Goal: Transaction & Acquisition: Purchase product/service

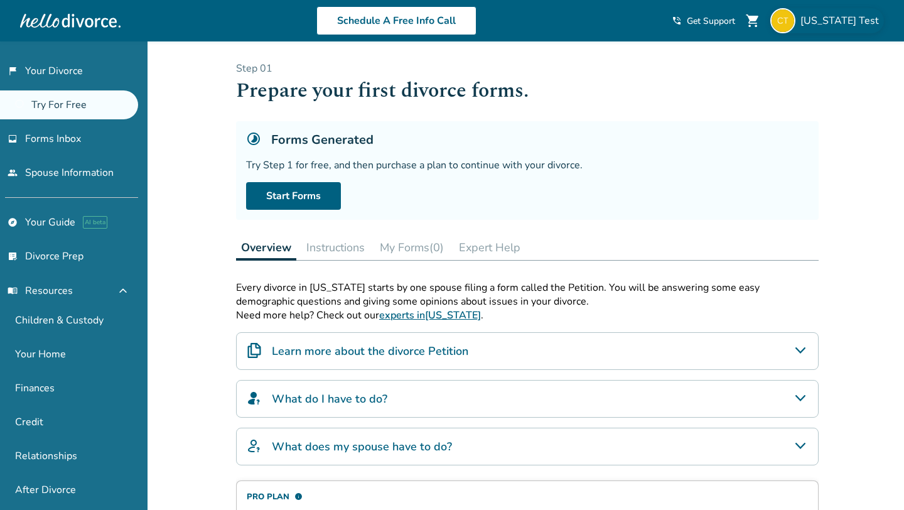
click at [833, 24] on span "[US_STATE] Test" at bounding box center [841, 21] width 83 height 14
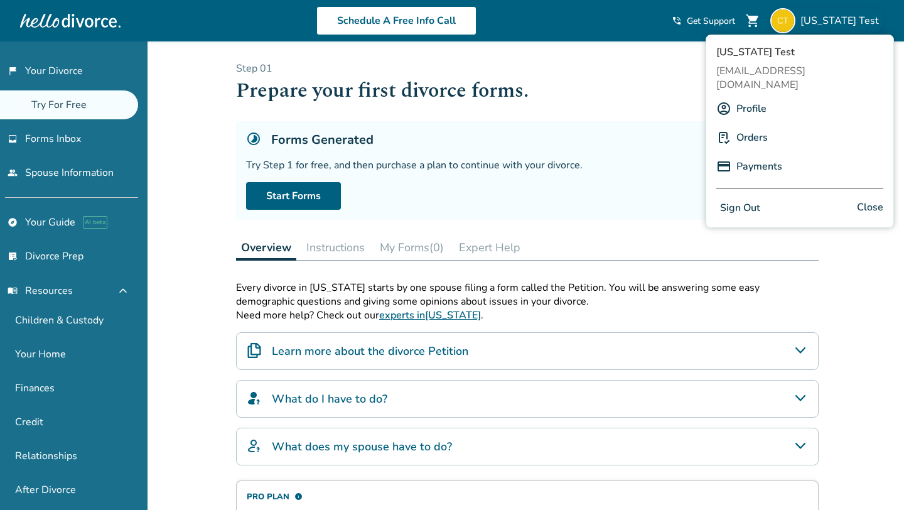
click at [750, 97] on link "Profile" at bounding box center [751, 109] width 30 height 24
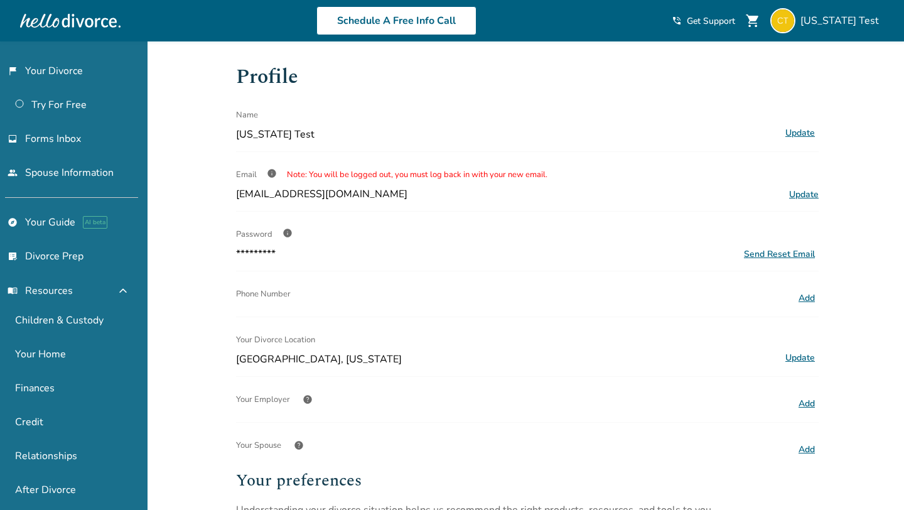
click at [569, 88] on h1 "Profile" at bounding box center [527, 77] width 582 height 31
click at [71, 73] on link "flag_2 Your Divorce" at bounding box center [69, 70] width 138 height 29
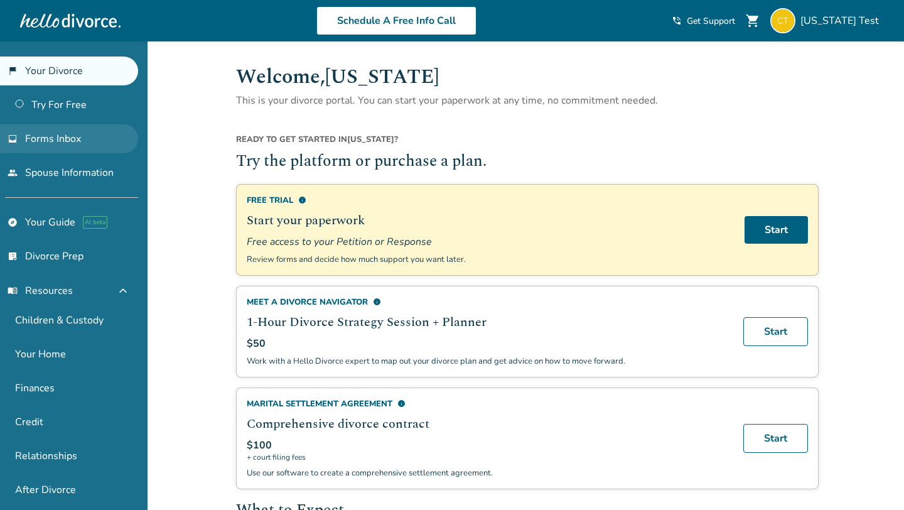
click at [53, 135] on span "Forms Inbox" at bounding box center [53, 139] width 56 height 14
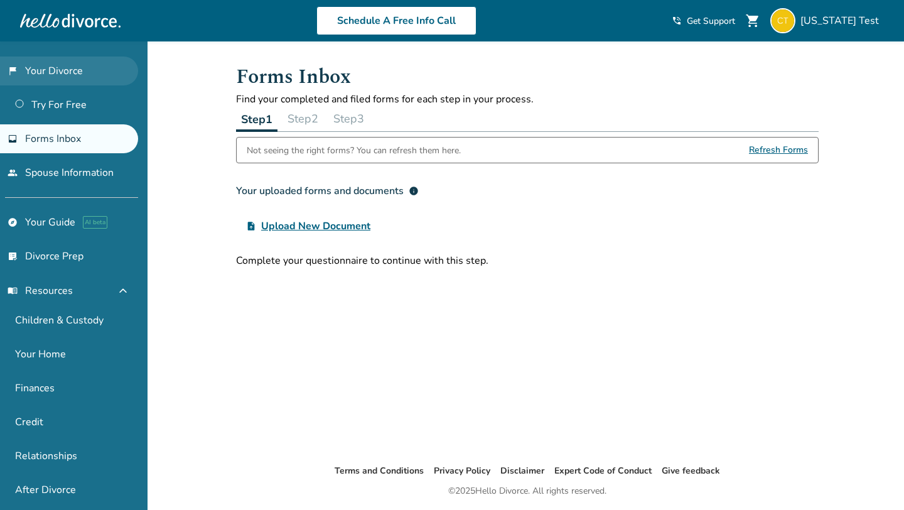
click at [69, 63] on link "flag_2 Your Divorce" at bounding box center [69, 70] width 138 height 29
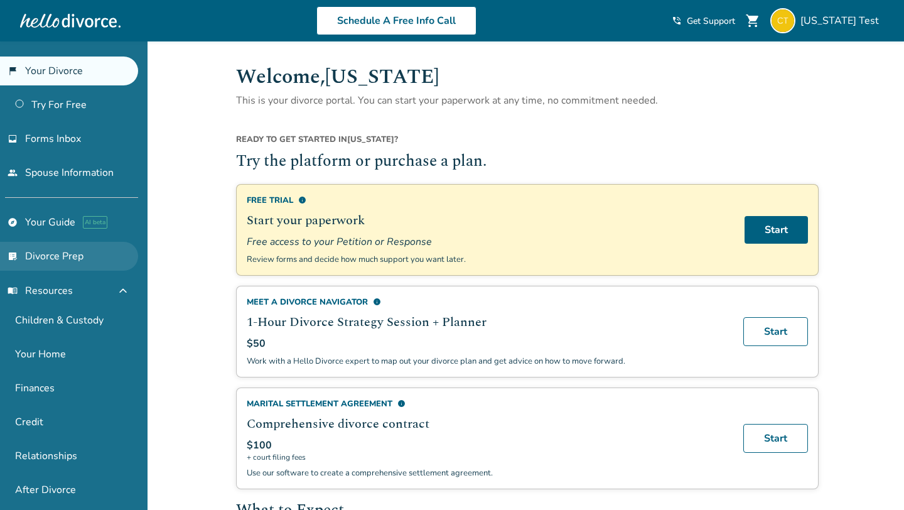
click at [73, 247] on link "list_alt_check Divorce Prep" at bounding box center [69, 256] width 138 height 29
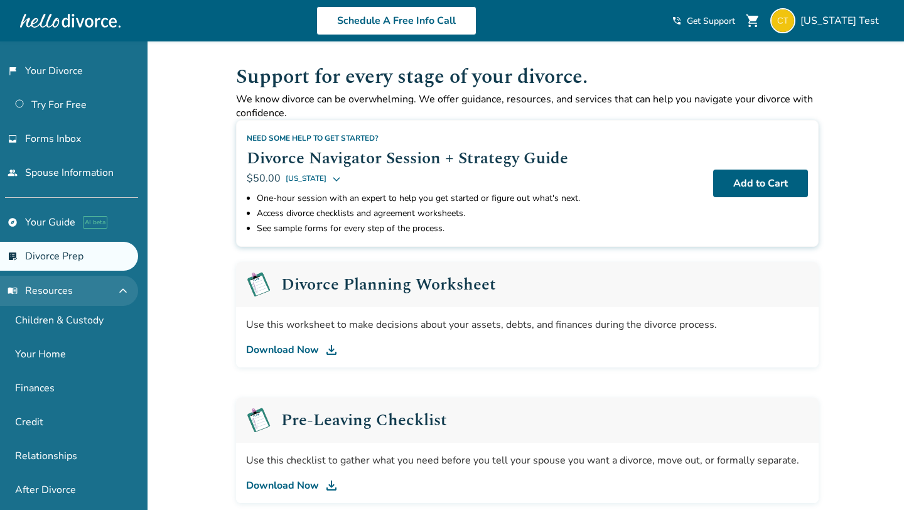
click at [43, 289] on span "menu_book Resources" at bounding box center [40, 291] width 65 height 14
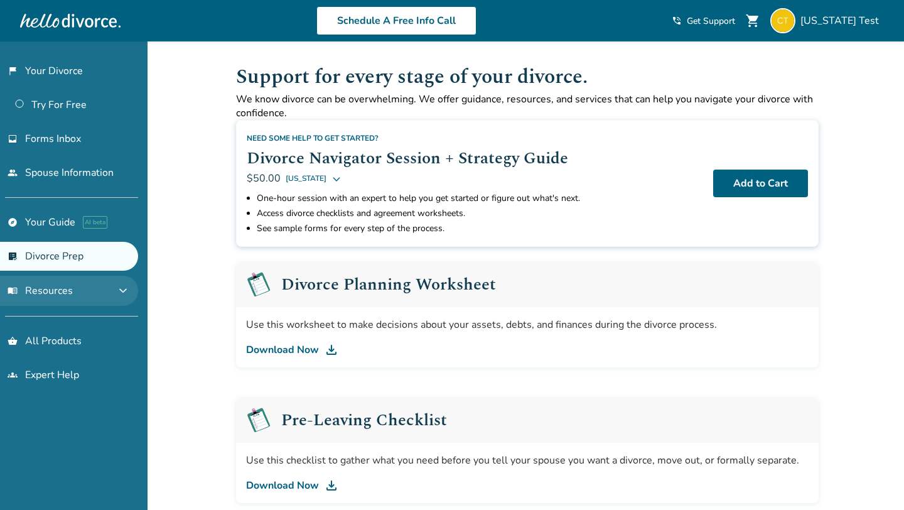
click at [71, 293] on span "menu_book Resources" at bounding box center [40, 291] width 65 height 14
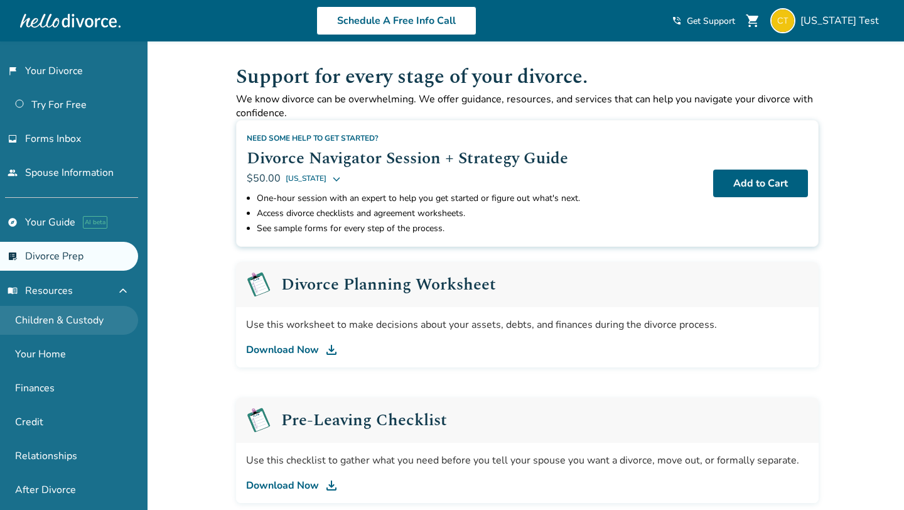
click at [63, 323] on link "Children & Custody" at bounding box center [69, 320] width 138 height 29
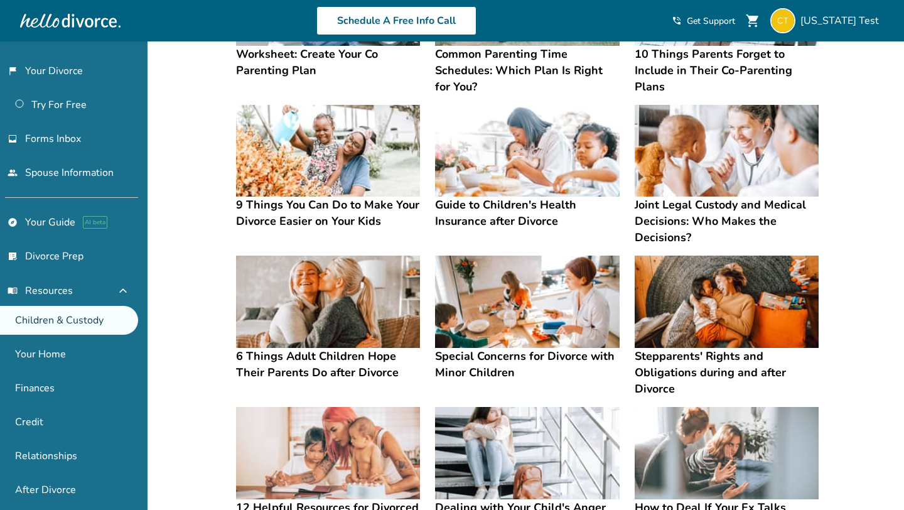
scroll to position [188, 0]
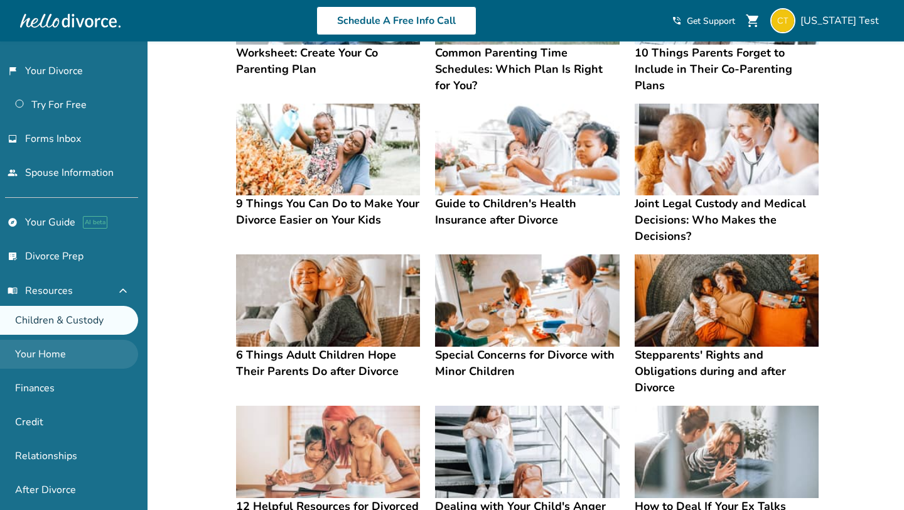
click at [38, 356] on link "Your Home" at bounding box center [69, 354] width 138 height 29
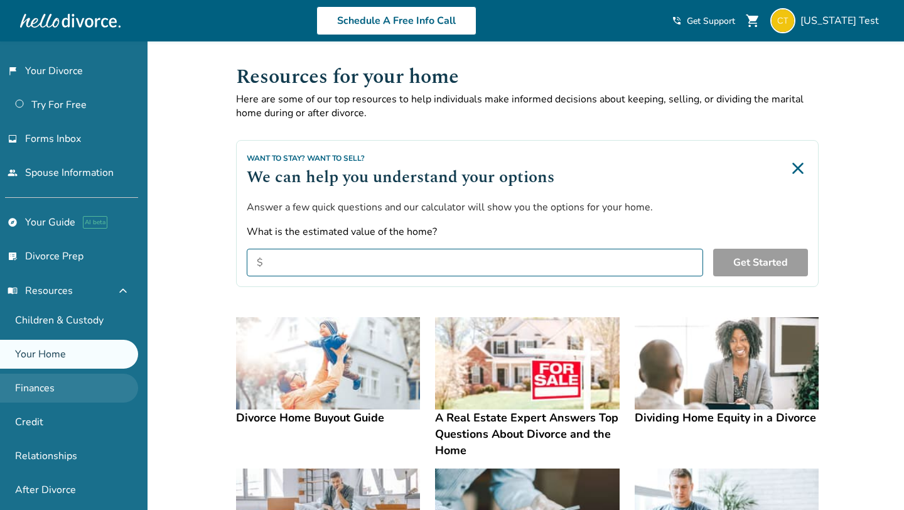
click at [54, 383] on link "Finances" at bounding box center [69, 387] width 138 height 29
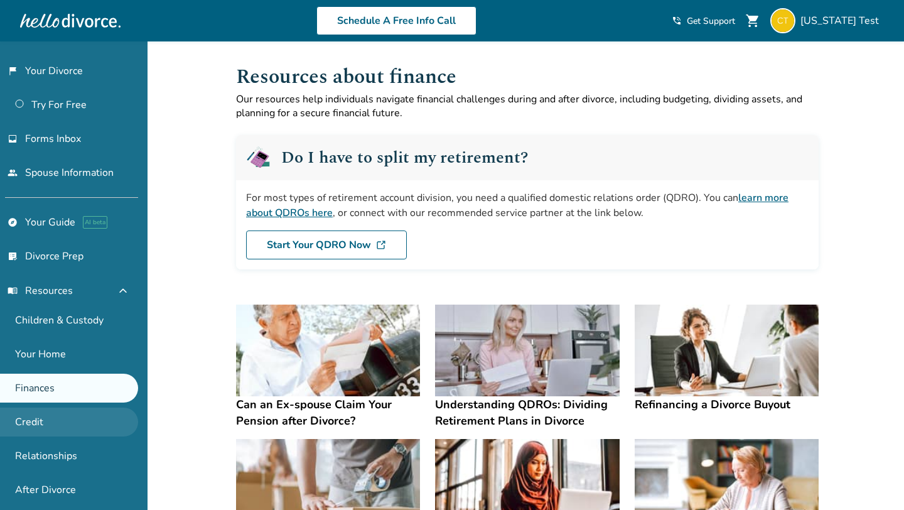
click at [77, 418] on link "Credit" at bounding box center [69, 421] width 138 height 29
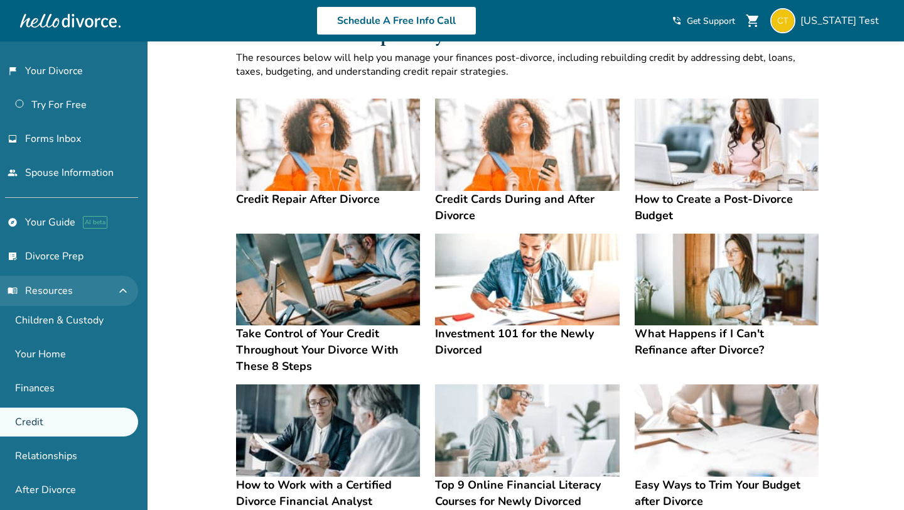
scroll to position [88, 0]
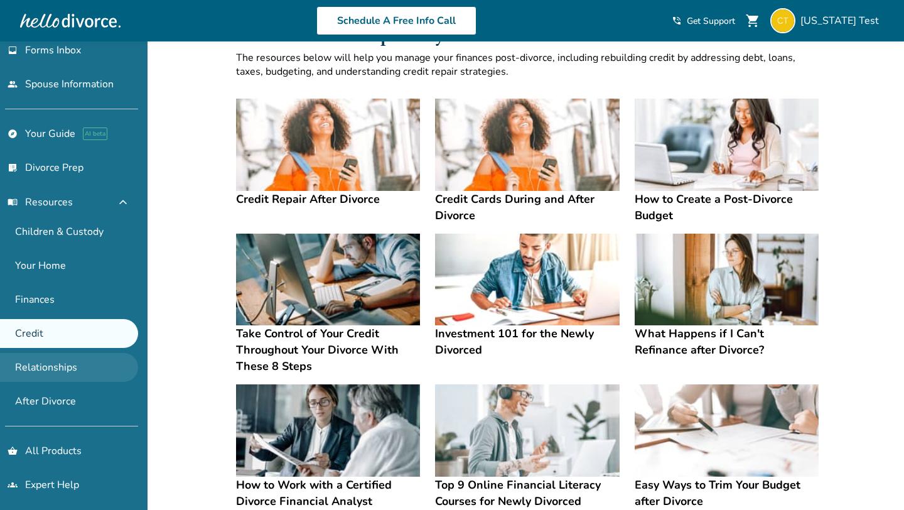
click at [52, 374] on link "Relationships" at bounding box center [69, 367] width 138 height 29
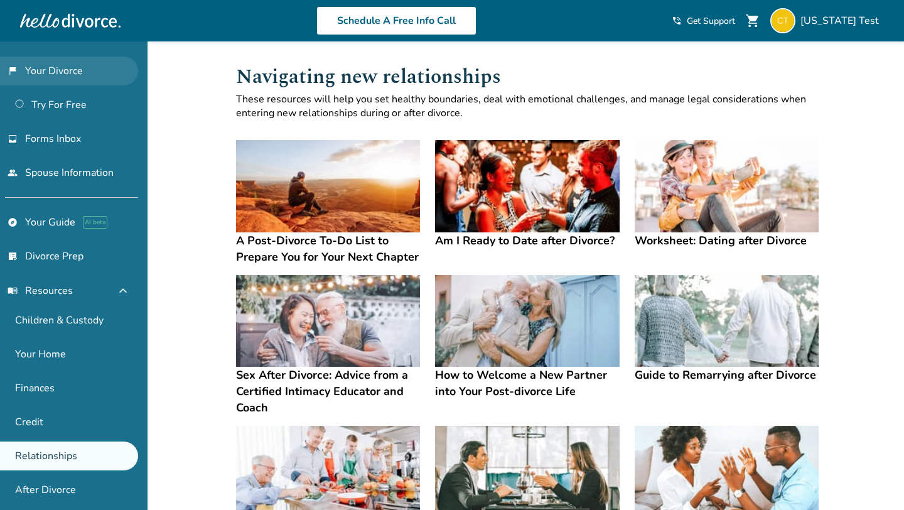
click at [55, 72] on link "flag_2 Your Divorce" at bounding box center [69, 70] width 138 height 29
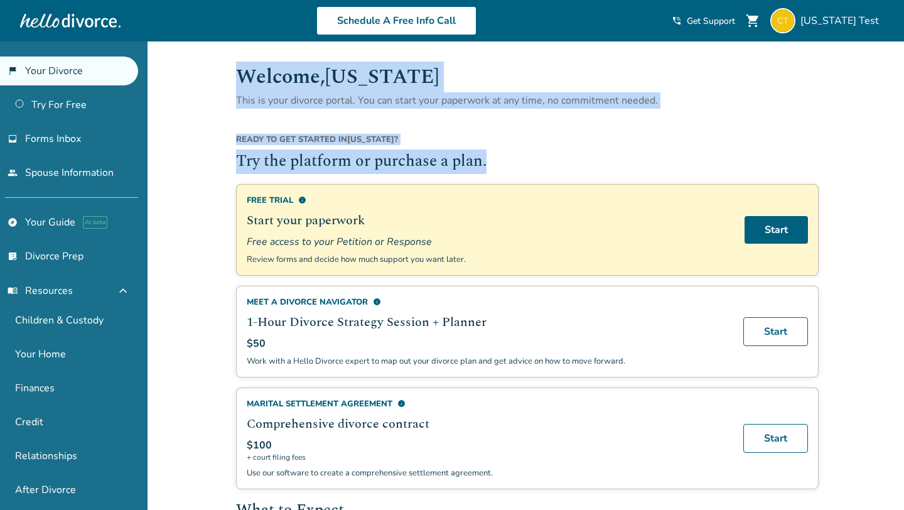
drag, startPoint x: 237, startPoint y: 71, endPoint x: 492, endPoint y: 155, distance: 268.3
click at [367, 148] on div "Ready to get started in California ?" at bounding box center [527, 142] width 582 height 16
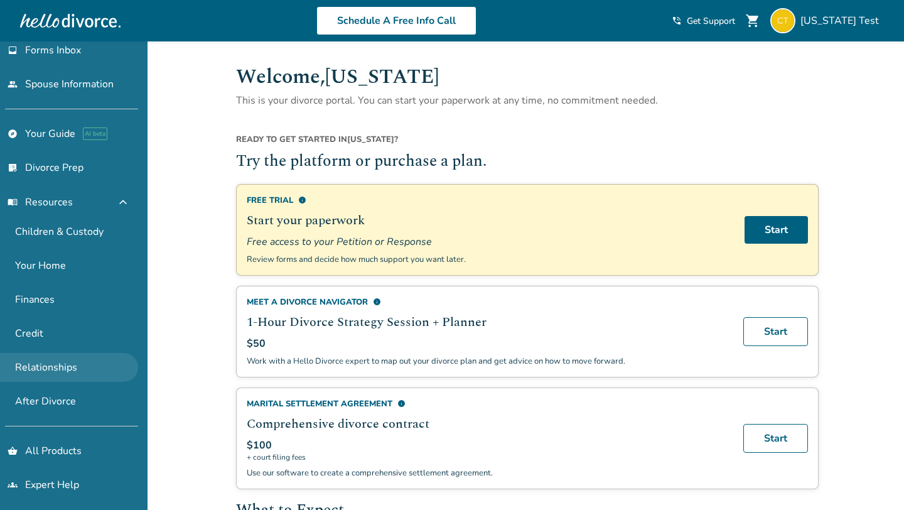
scroll to position [87, 0]
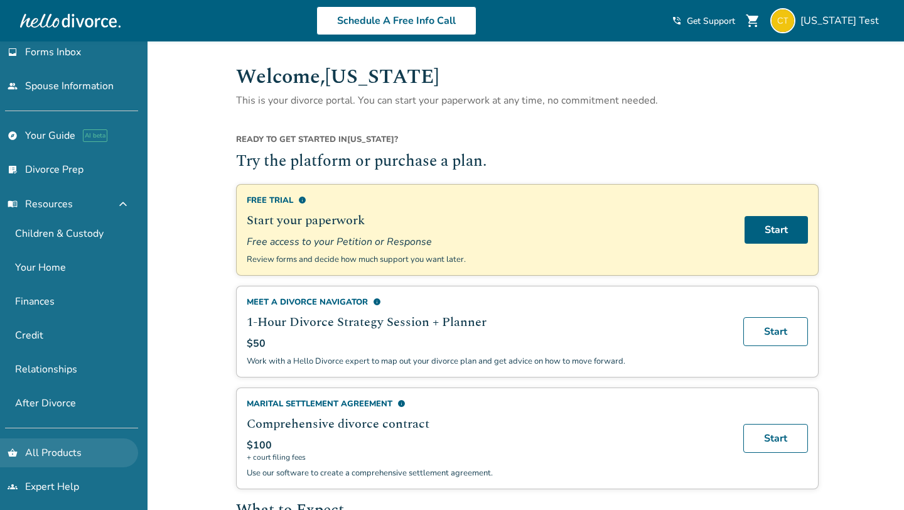
click at [86, 451] on link "shopping_basket All Products" at bounding box center [69, 452] width 138 height 29
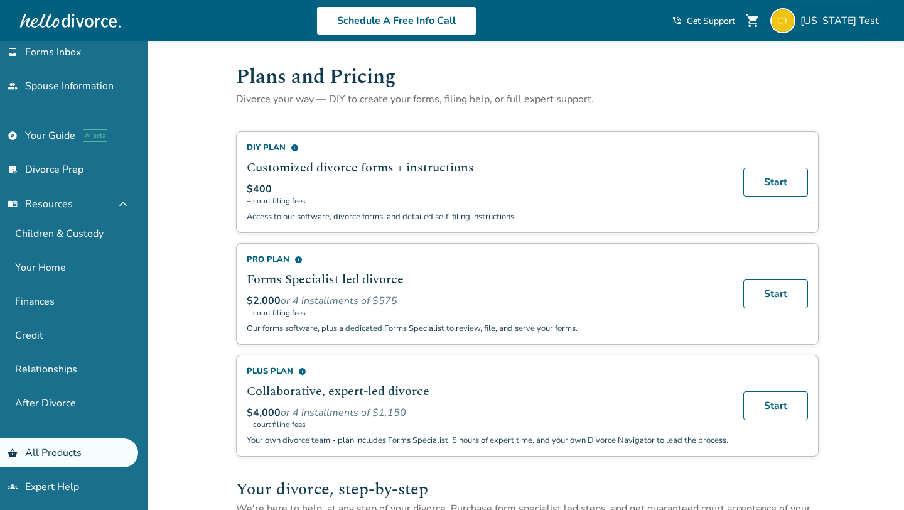
click at [809, 18] on div "[US_STATE] Test" at bounding box center [827, 20] width 114 height 25
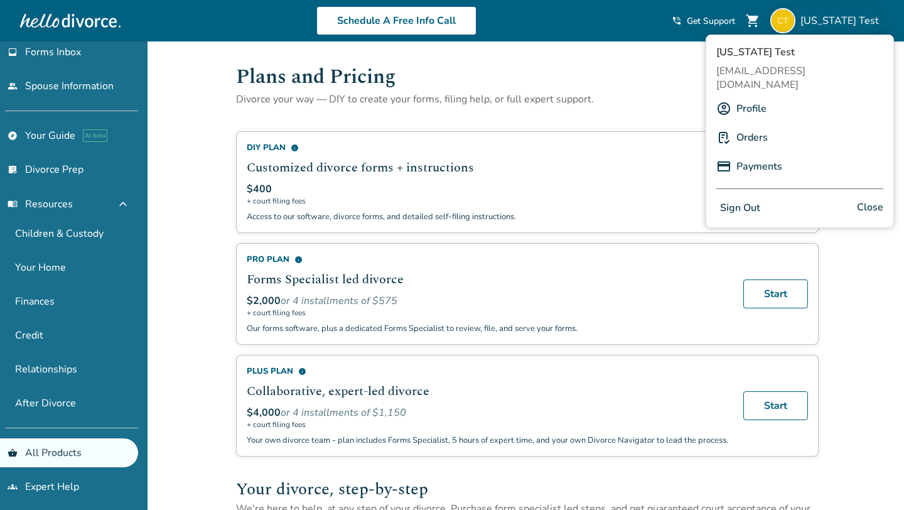
click at [759, 97] on link "Profile" at bounding box center [751, 109] width 30 height 24
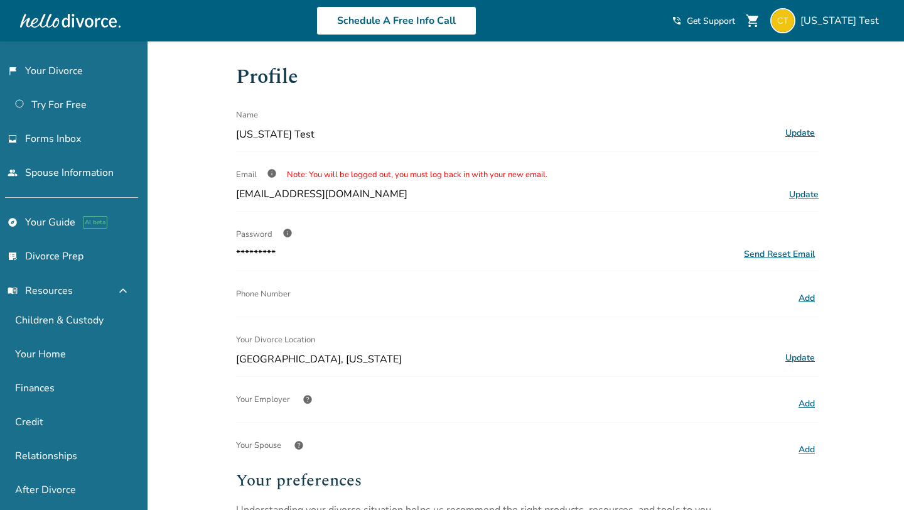
click at [79, 26] on div at bounding box center [70, 20] width 100 height 25
click at [45, 23] on div at bounding box center [70, 20] width 100 height 25
click at [45, 69] on link "flag_2 Your Divorce" at bounding box center [69, 70] width 138 height 29
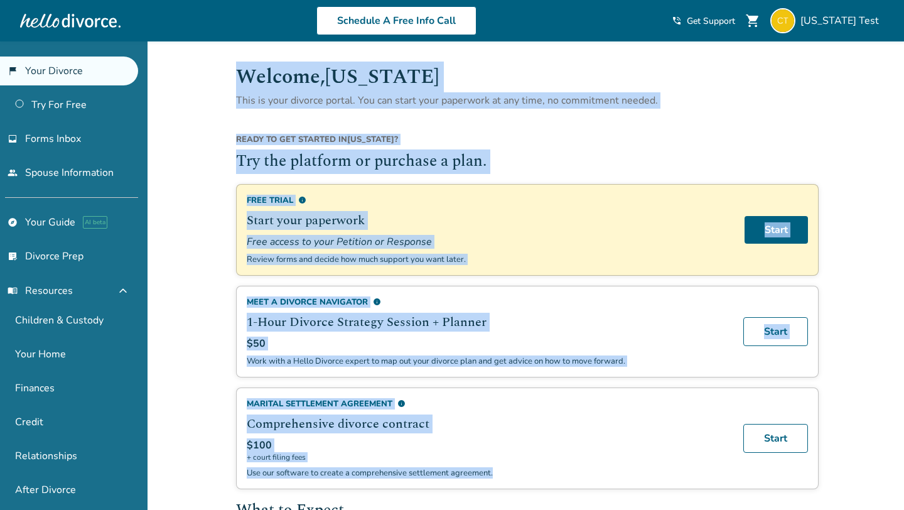
drag, startPoint x: 225, startPoint y: 81, endPoint x: 501, endPoint y: 468, distance: 475.6
click at [458, 468] on p "Use our software to create a comprehensive settlement agreement." at bounding box center [487, 472] width 481 height 11
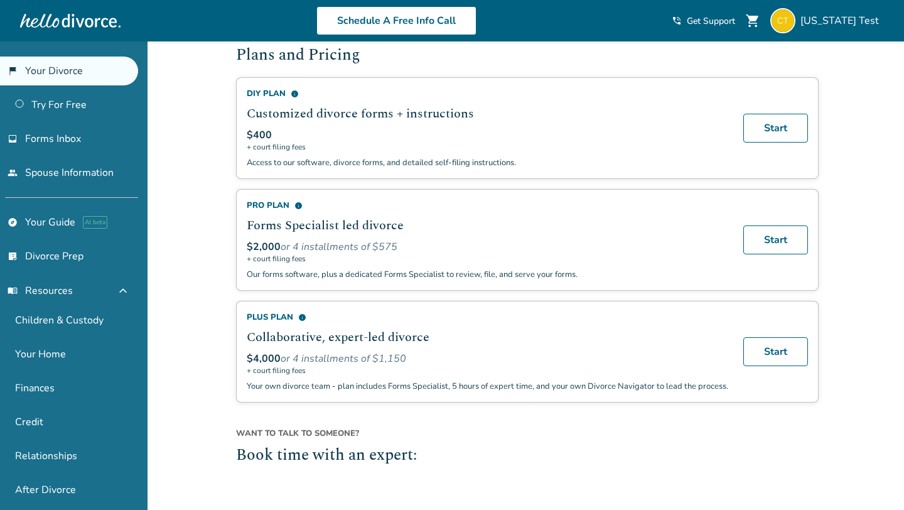
scroll to position [1128, 0]
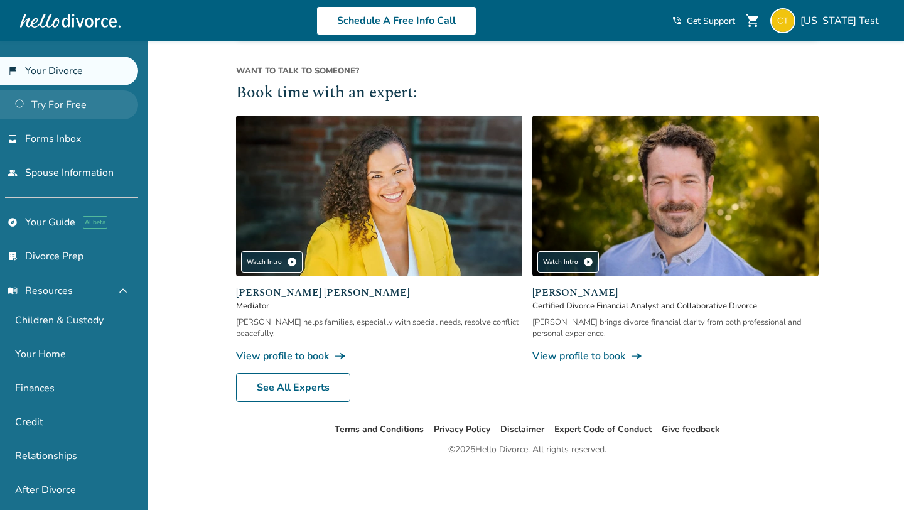
click at [99, 109] on link "Try For Free" at bounding box center [69, 104] width 138 height 29
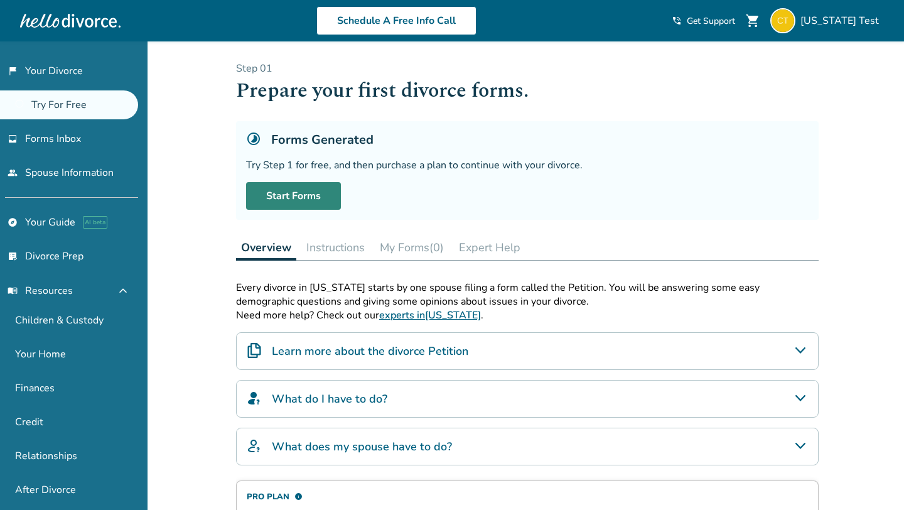
click at [301, 195] on link "Start Forms" at bounding box center [293, 196] width 95 height 28
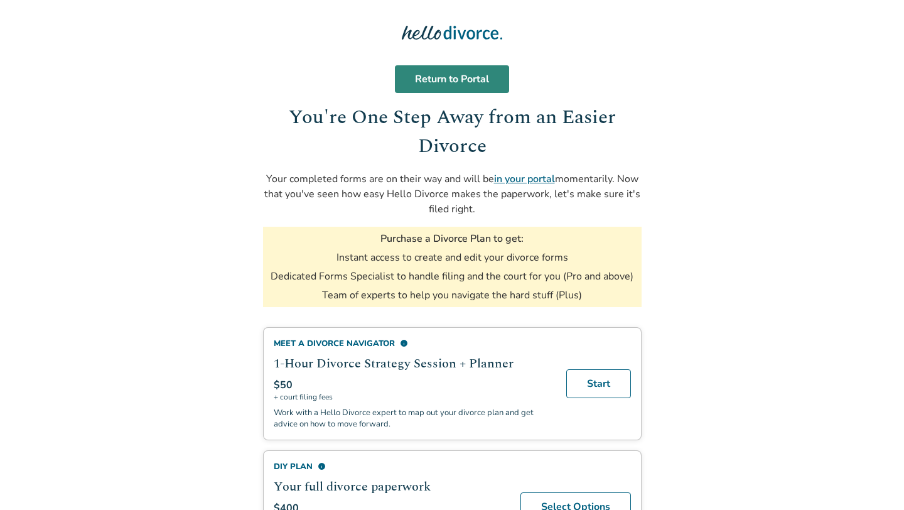
click at [458, 73] on link "Return to Portal" at bounding box center [452, 79] width 114 height 28
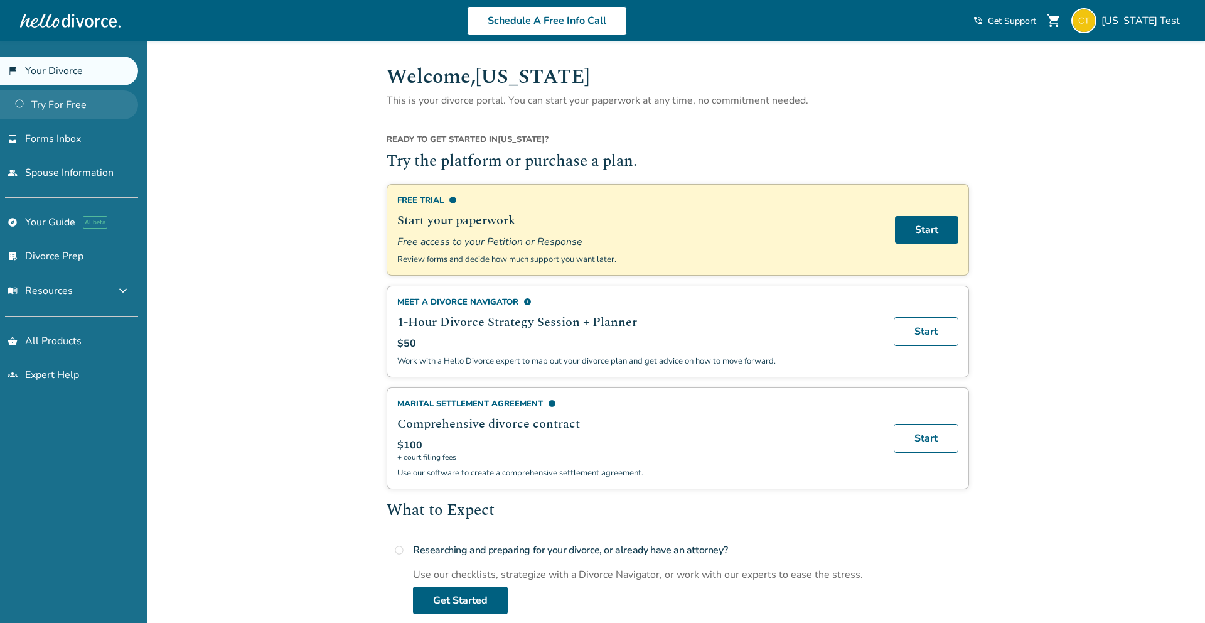
click at [73, 115] on link "Try For Free" at bounding box center [69, 104] width 138 height 29
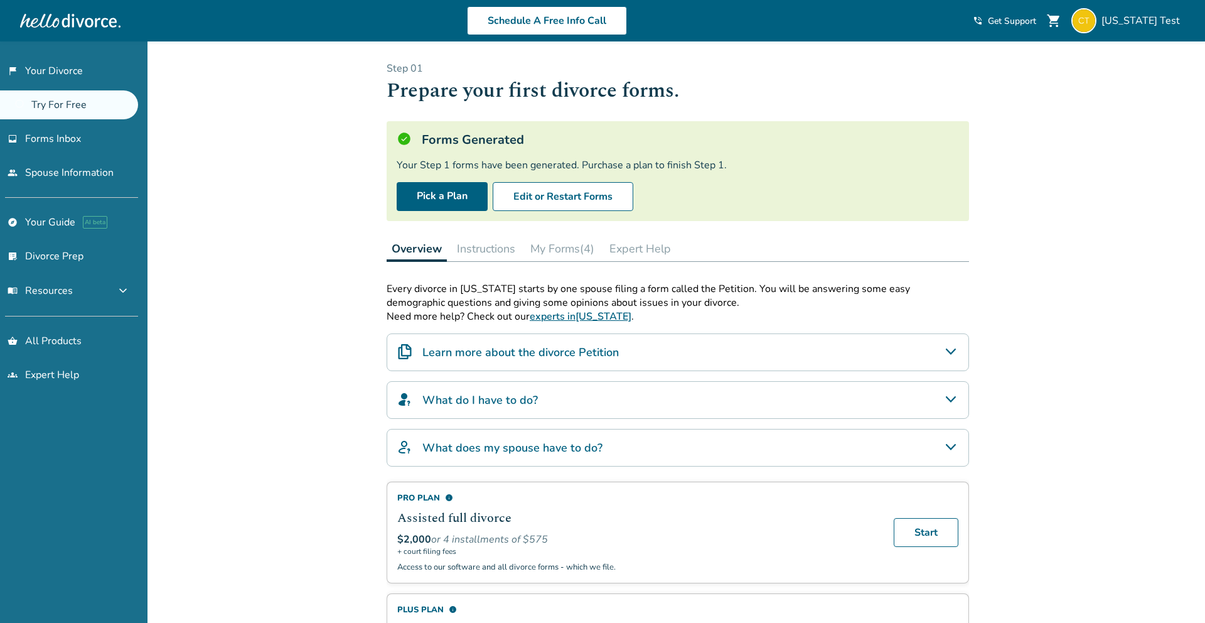
click at [217, 275] on div "Added to cart Step 0 1 Prepare your first divorce forms. Forms Generated Your S…" at bounding box center [602, 421] width 1205 height 761
click at [574, 258] on button "My Forms (4)" at bounding box center [562, 248] width 74 height 25
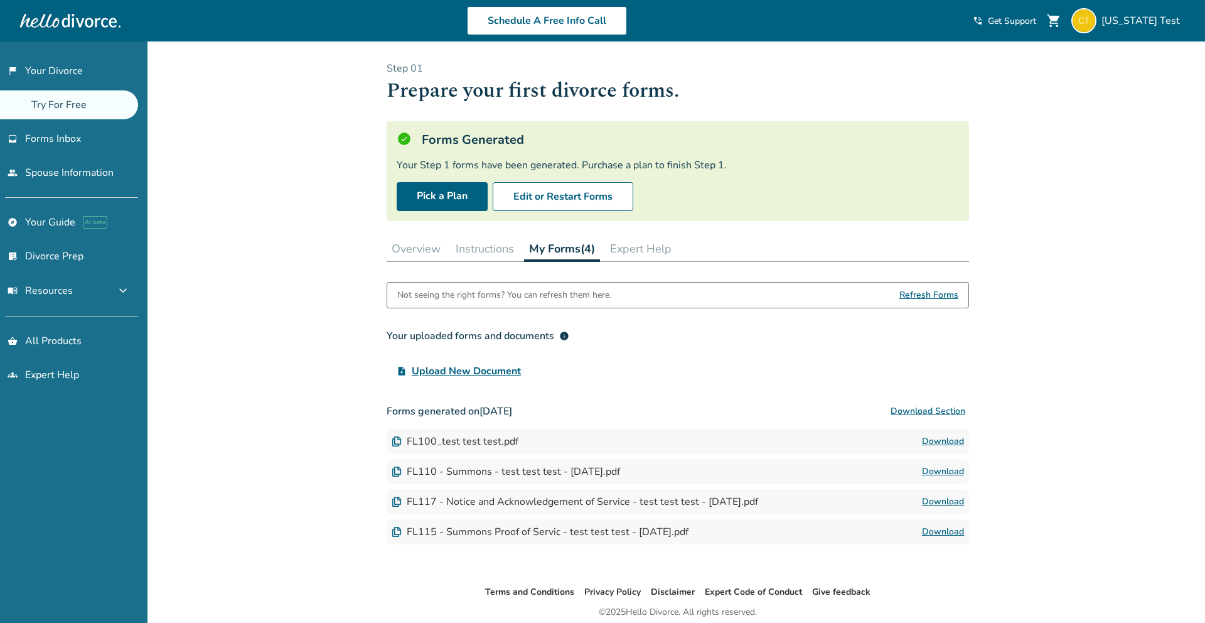
click at [427, 254] on button "Overview" at bounding box center [416, 248] width 59 height 25
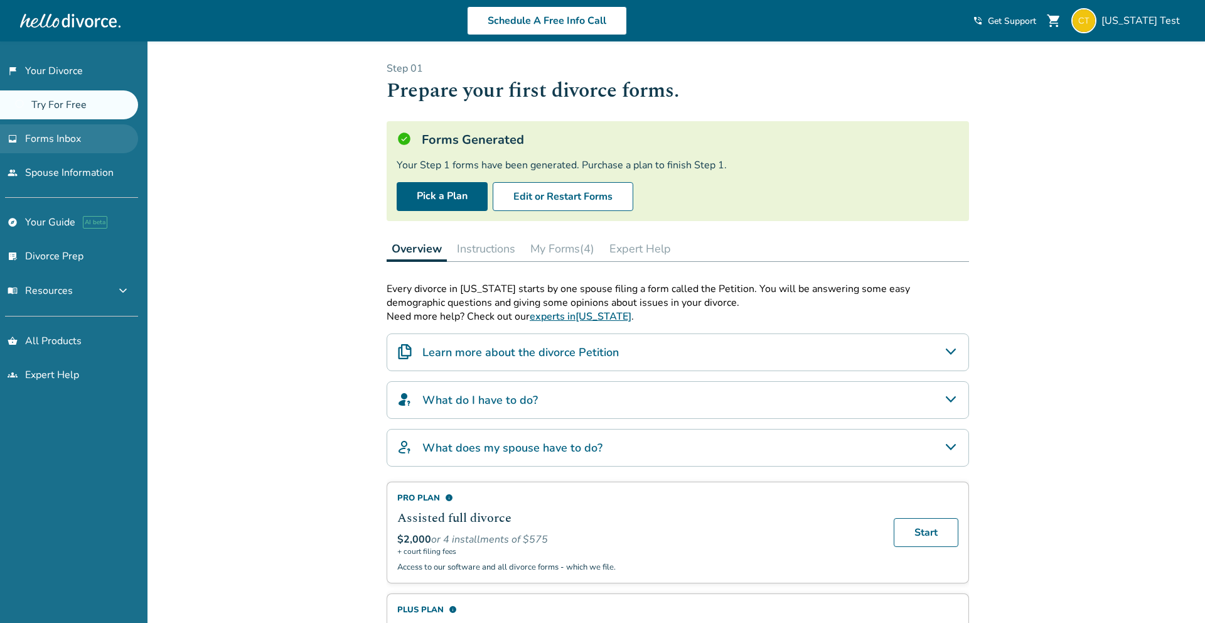
click at [105, 131] on link "inbox Forms Inbox" at bounding box center [69, 138] width 138 height 29
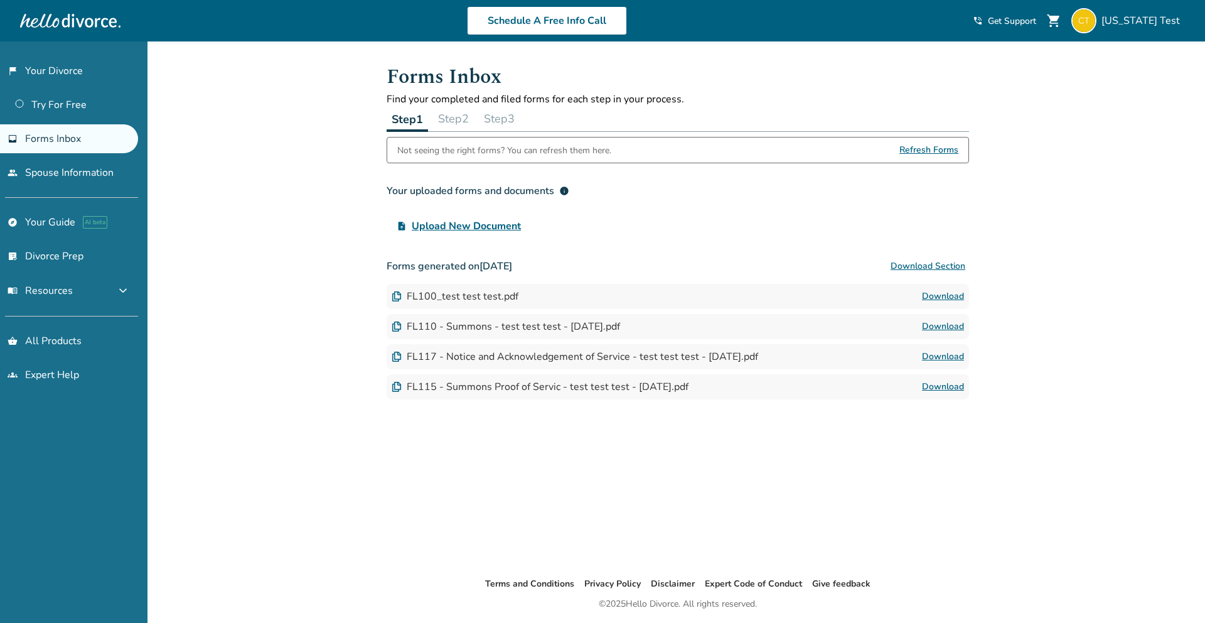
click at [437, 115] on button "Step 2" at bounding box center [453, 118] width 41 height 25
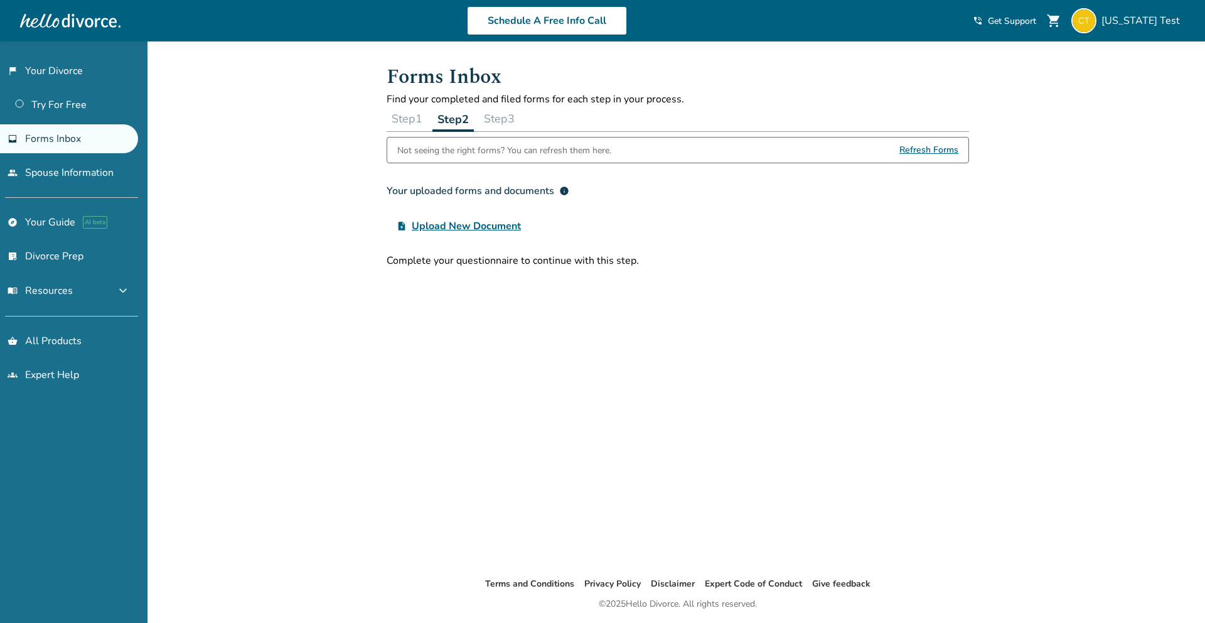
click at [485, 114] on button "Step 3" at bounding box center [499, 118] width 41 height 25
click at [415, 119] on button "Step 1" at bounding box center [407, 118] width 41 height 25
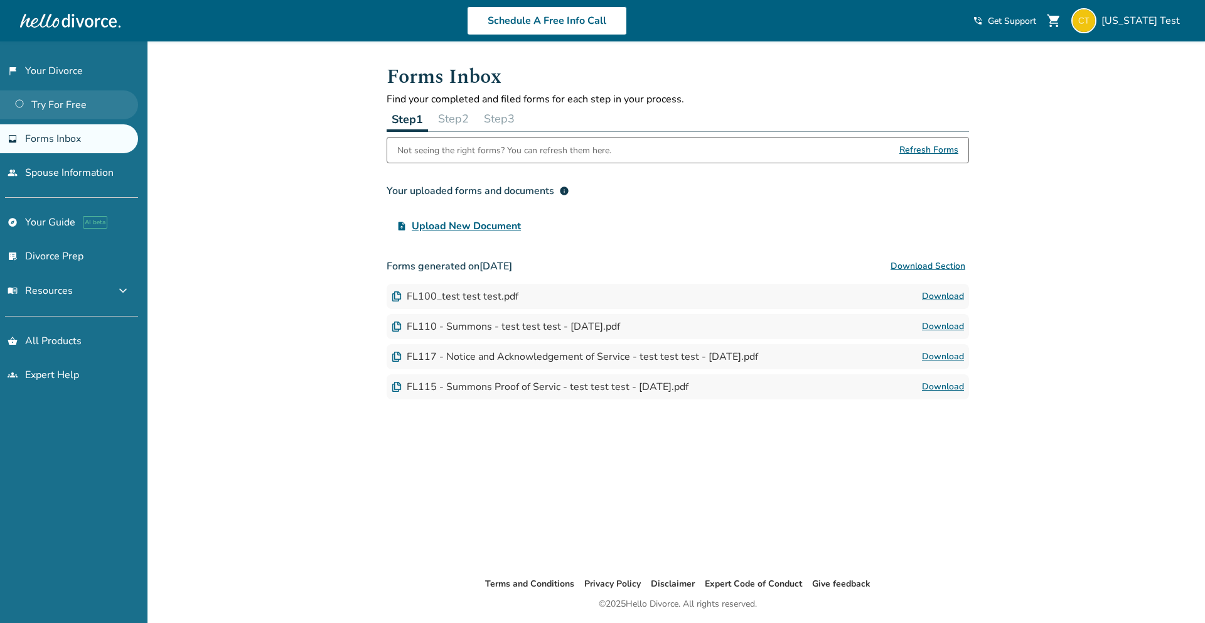
click at [52, 99] on link "Try For Free" at bounding box center [69, 104] width 138 height 29
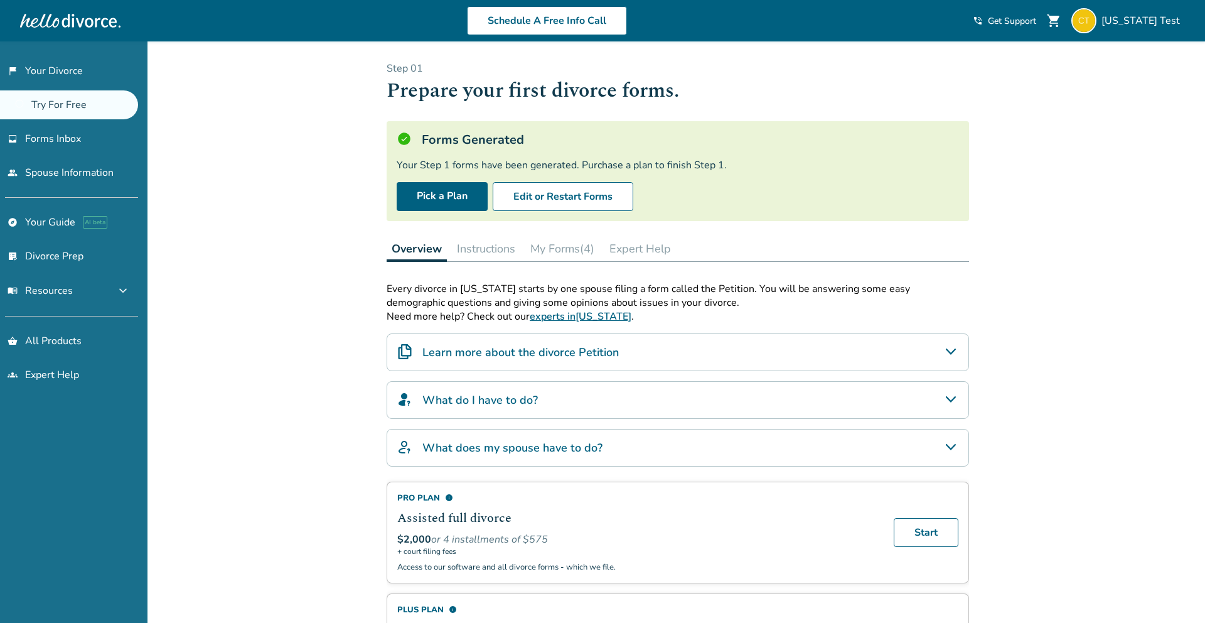
click at [574, 254] on button "My Forms (4)" at bounding box center [562, 248] width 74 height 25
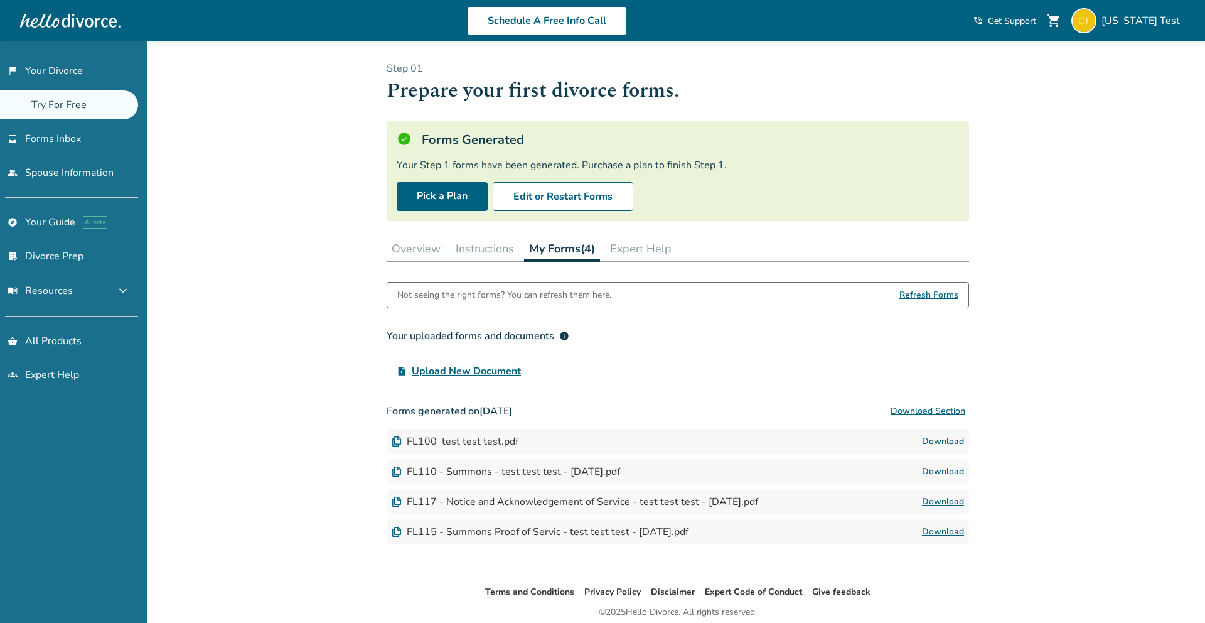
click at [586, 168] on div "Your Step 1 forms have been generated. Purchase a plan to finish Step 1." at bounding box center [678, 165] width 562 height 14
drag, startPoint x: 586, startPoint y: 168, endPoint x: 714, endPoint y: 170, distance: 128.7
click at [714, 170] on div "Your Step 1 forms have been generated. Purchase a plan to finish Step 1." at bounding box center [678, 165] width 562 height 14
click at [691, 165] on div "Your Step 1 forms have been generated. Purchase a plan to finish Step 1." at bounding box center [678, 165] width 562 height 14
click at [495, 247] on button "Instructions" at bounding box center [485, 248] width 68 height 25
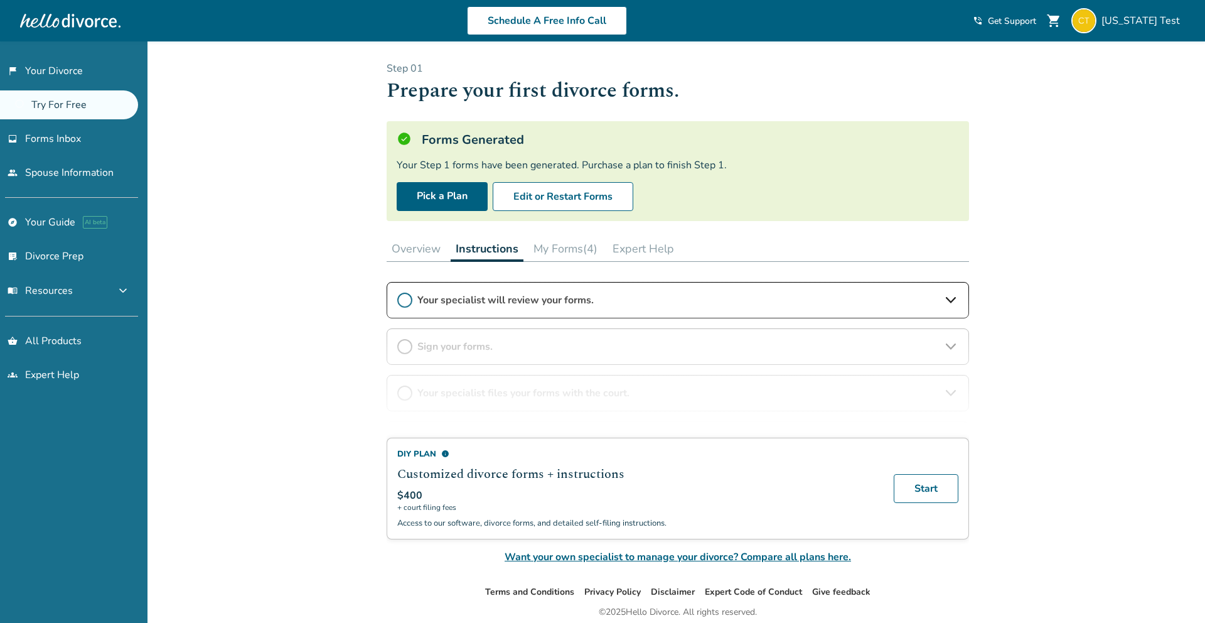
click at [559, 304] on div "DIY Plan info Customized divorce forms + instructions $400 + court filing fees …" at bounding box center [678, 423] width 582 height 282
click at [430, 258] on button "Overview" at bounding box center [416, 248] width 59 height 25
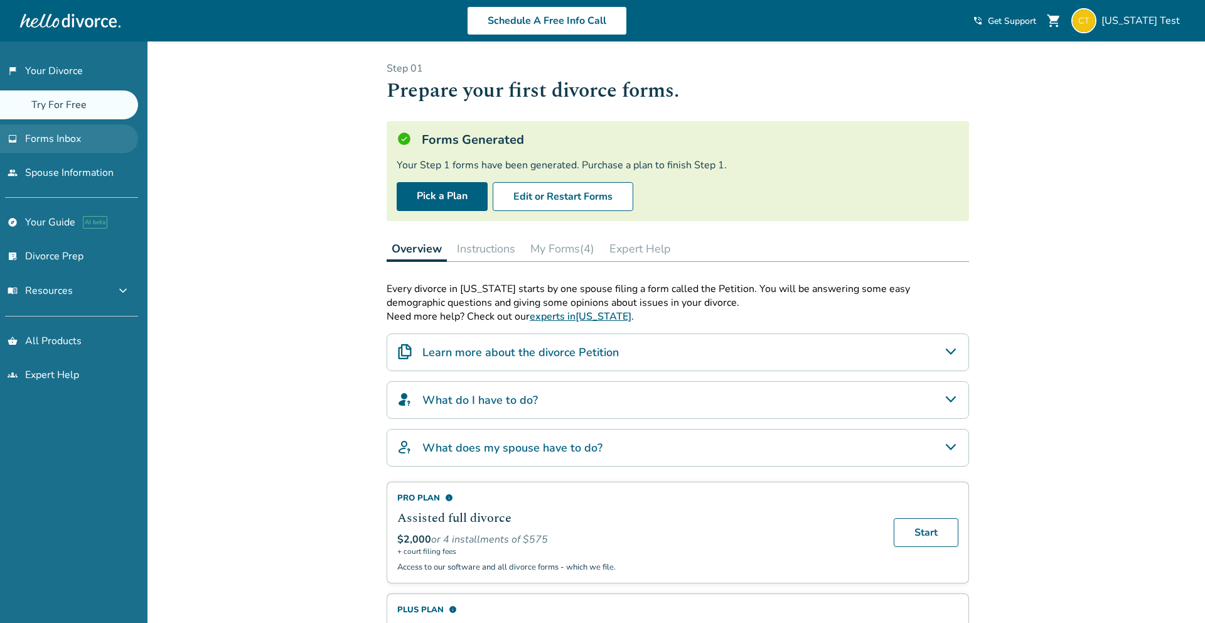
click at [56, 127] on link "inbox Forms Inbox" at bounding box center [69, 138] width 138 height 29
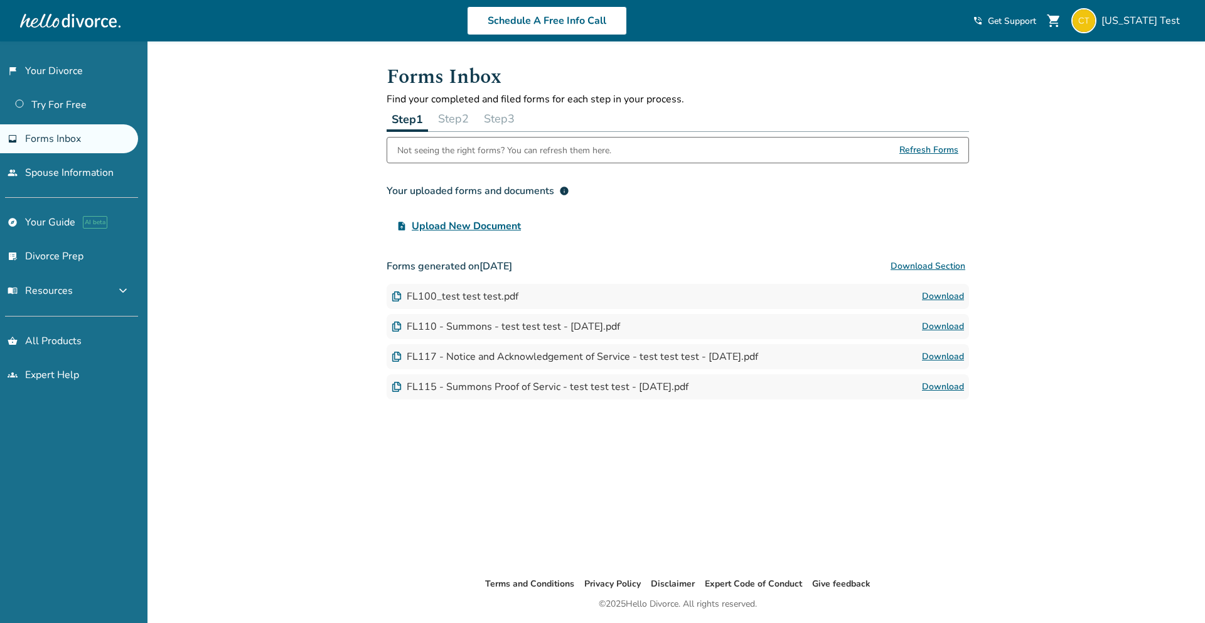
click at [903, 294] on link "Download" at bounding box center [943, 296] width 42 height 15
click at [903, 328] on link "Download" at bounding box center [943, 326] width 42 height 15
click at [903, 358] on link "Download" at bounding box center [943, 356] width 42 height 15
click at [903, 390] on link "Download" at bounding box center [943, 386] width 42 height 15
click at [81, 95] on link "Try For Free" at bounding box center [69, 104] width 138 height 29
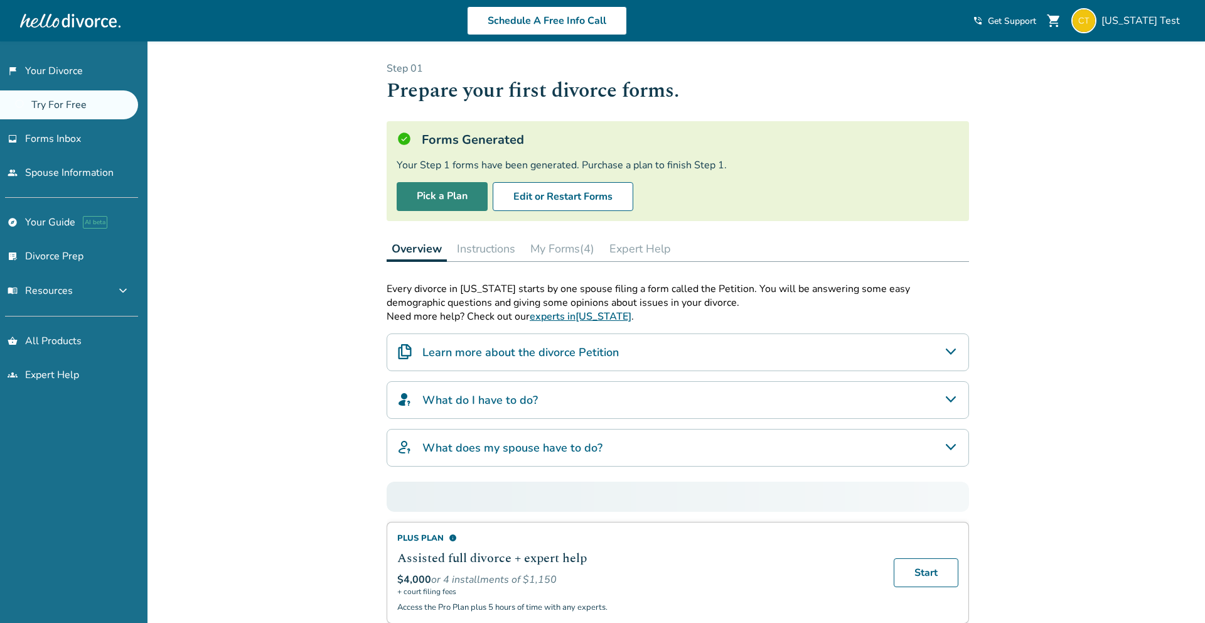
click at [432, 187] on link "Pick a Plan" at bounding box center [442, 196] width 91 height 29
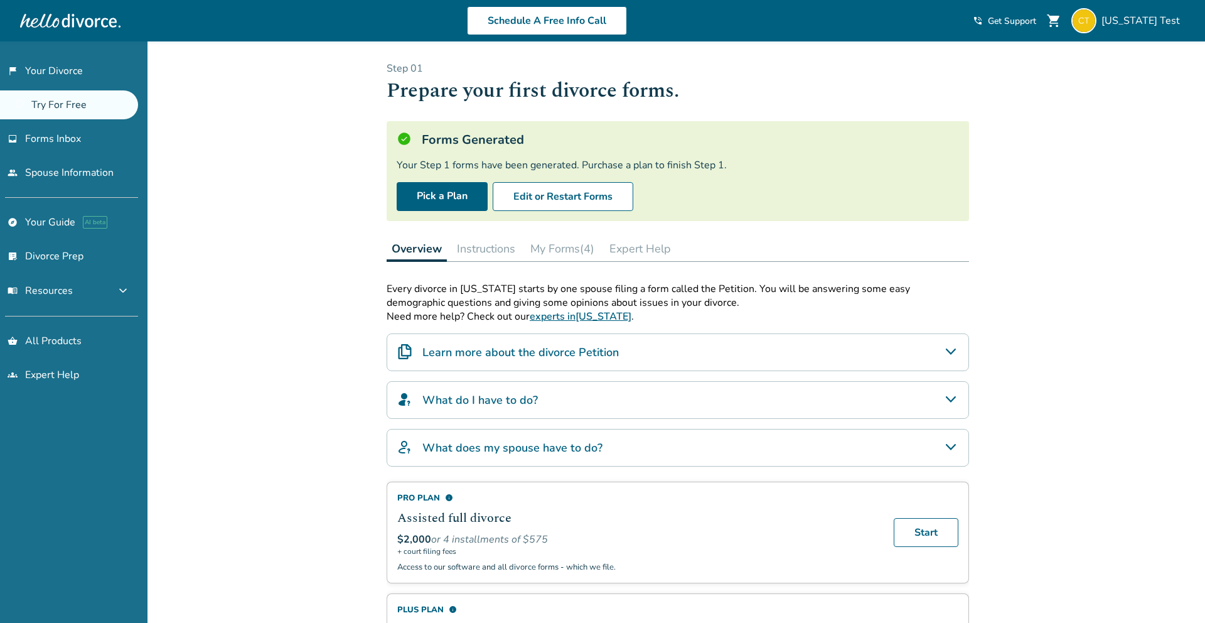
click at [642, 247] on button "Expert Help" at bounding box center [640, 248] width 72 height 25
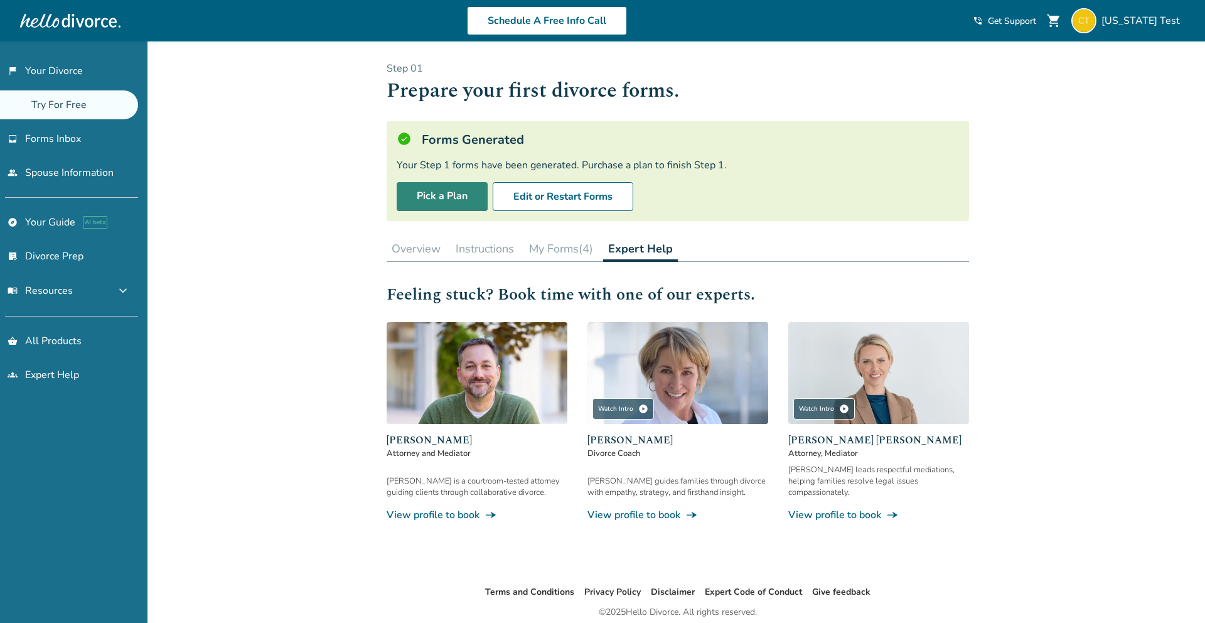
click at [455, 198] on link "Pick a Plan" at bounding box center [442, 196] width 91 height 29
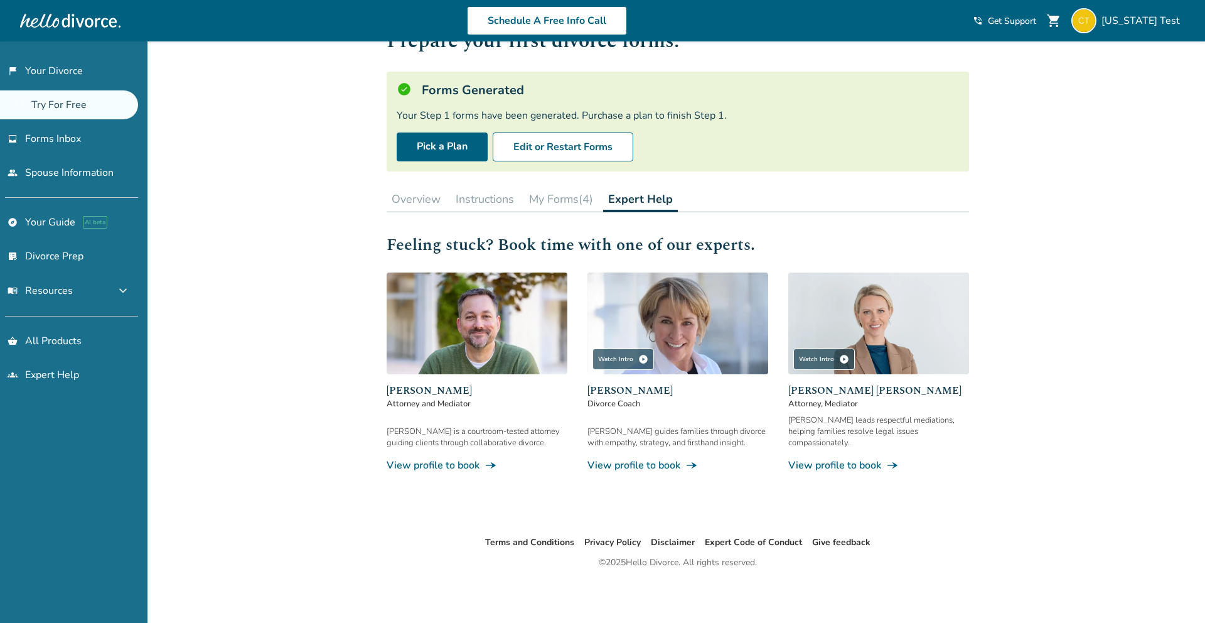
click at [431, 198] on button "Overview" at bounding box center [416, 198] width 59 height 25
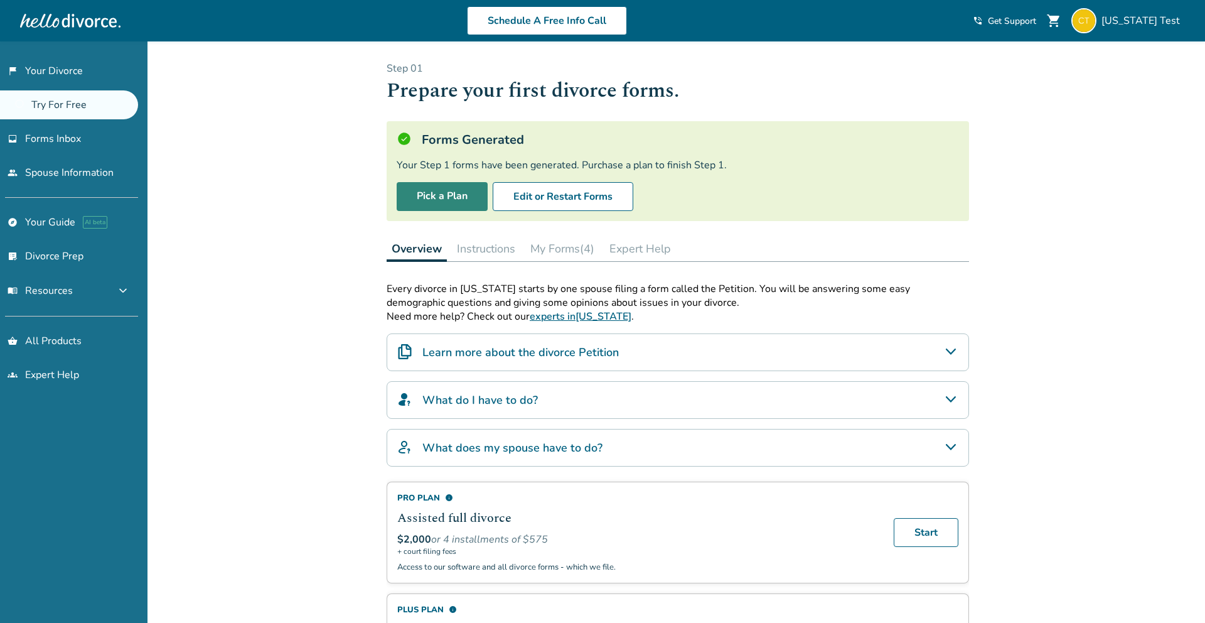
click at [444, 196] on link "Pick a Plan" at bounding box center [442, 196] width 91 height 29
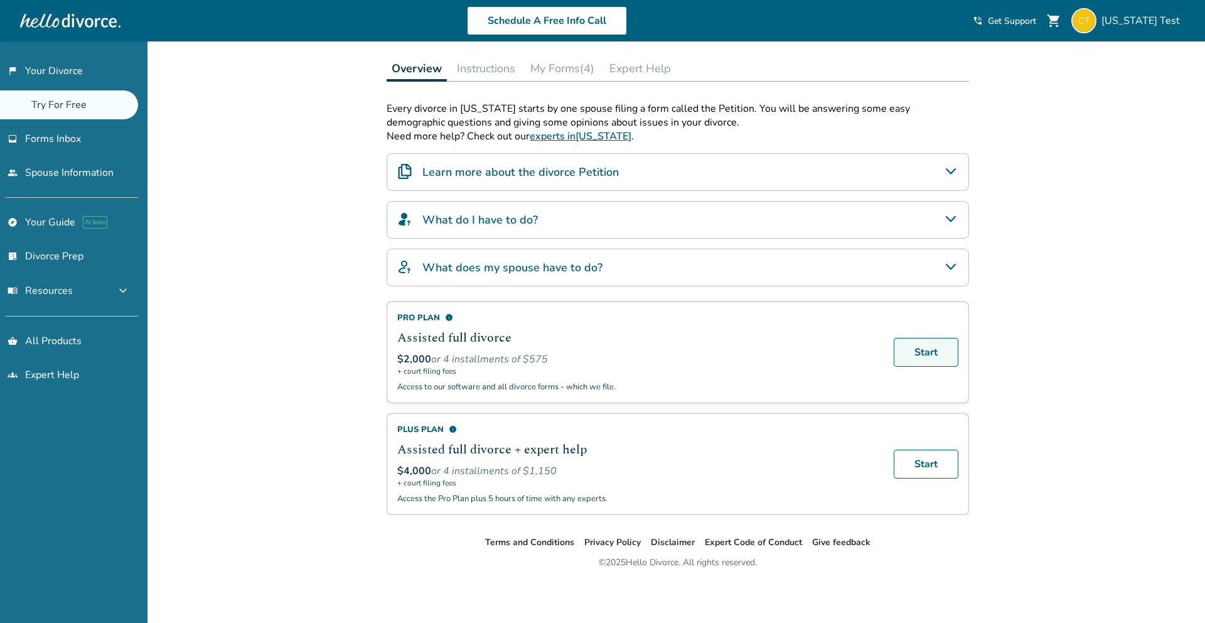
click at [903, 352] on link "Start" at bounding box center [926, 352] width 65 height 29
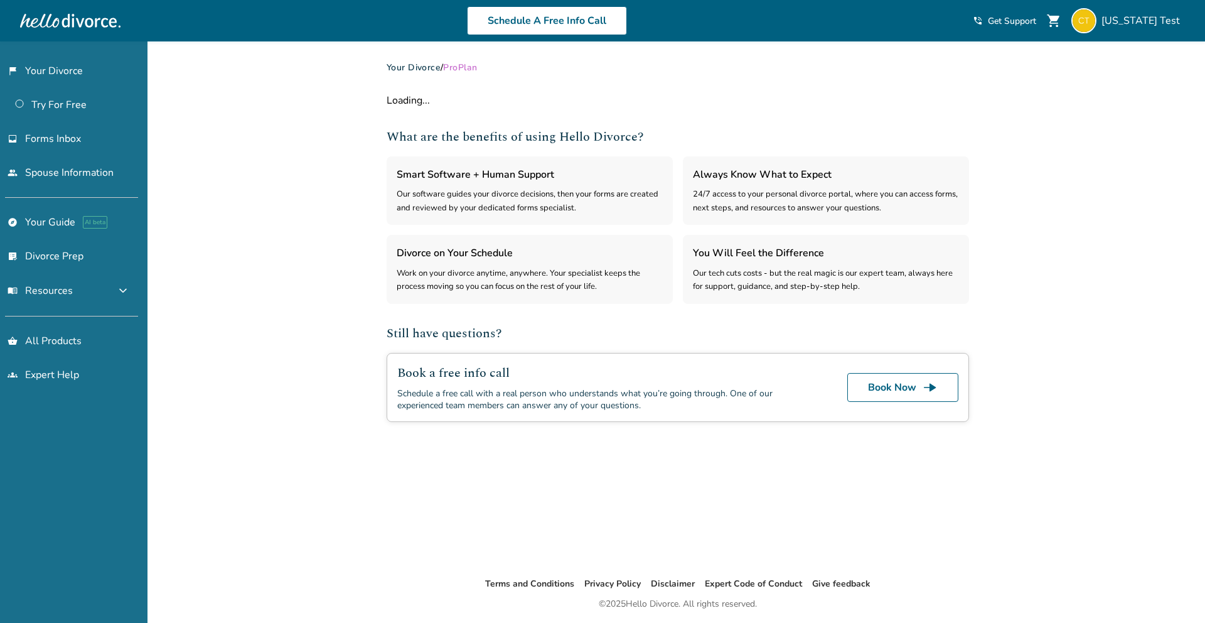
select select "***"
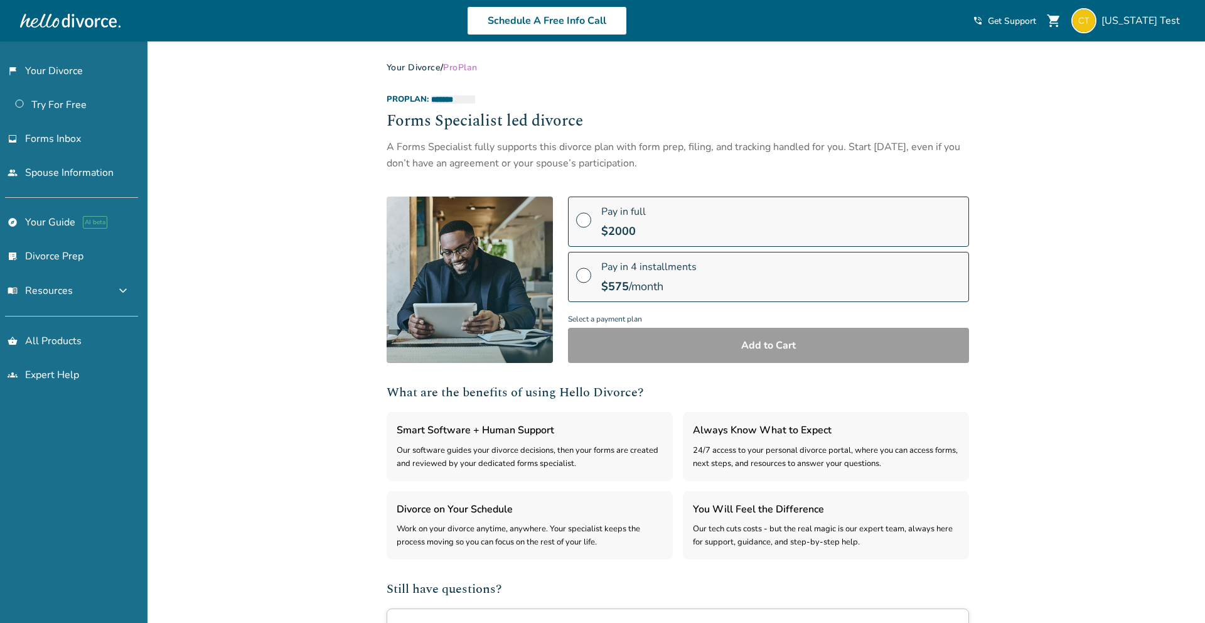
click at [582, 218] on span at bounding box center [583, 225] width 15 height 14
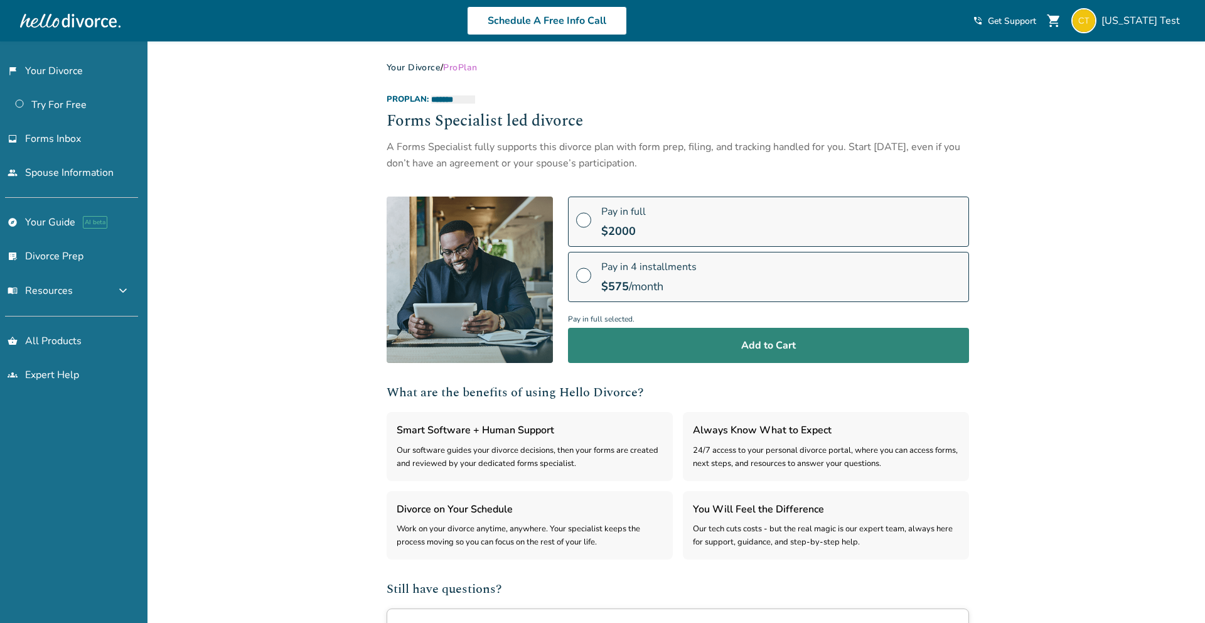
click at [707, 341] on button "Add to Cart" at bounding box center [768, 345] width 401 height 35
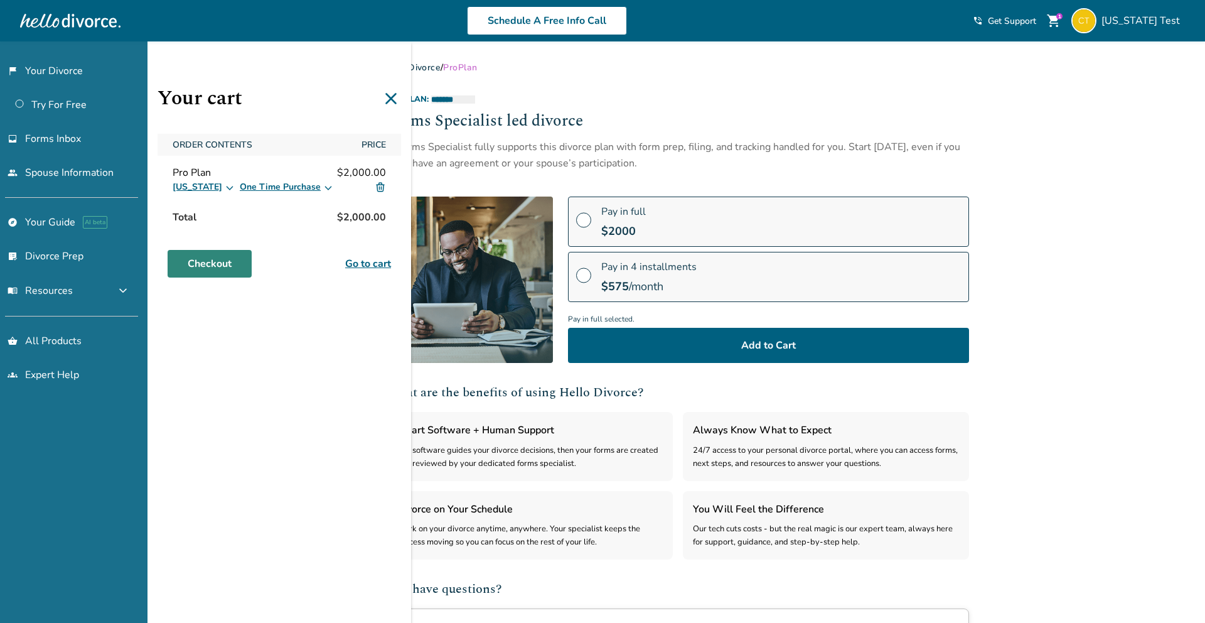
click at [208, 259] on link "Checkout" at bounding box center [210, 264] width 84 height 28
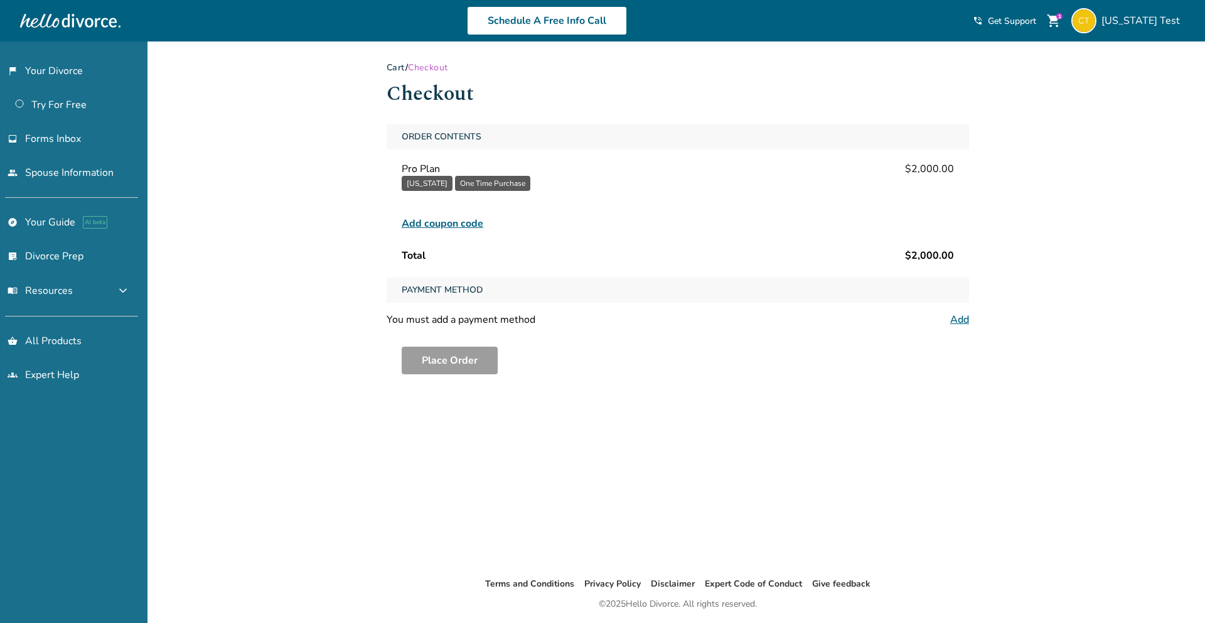
click at [436, 222] on span "Add coupon code" at bounding box center [443, 223] width 82 height 15
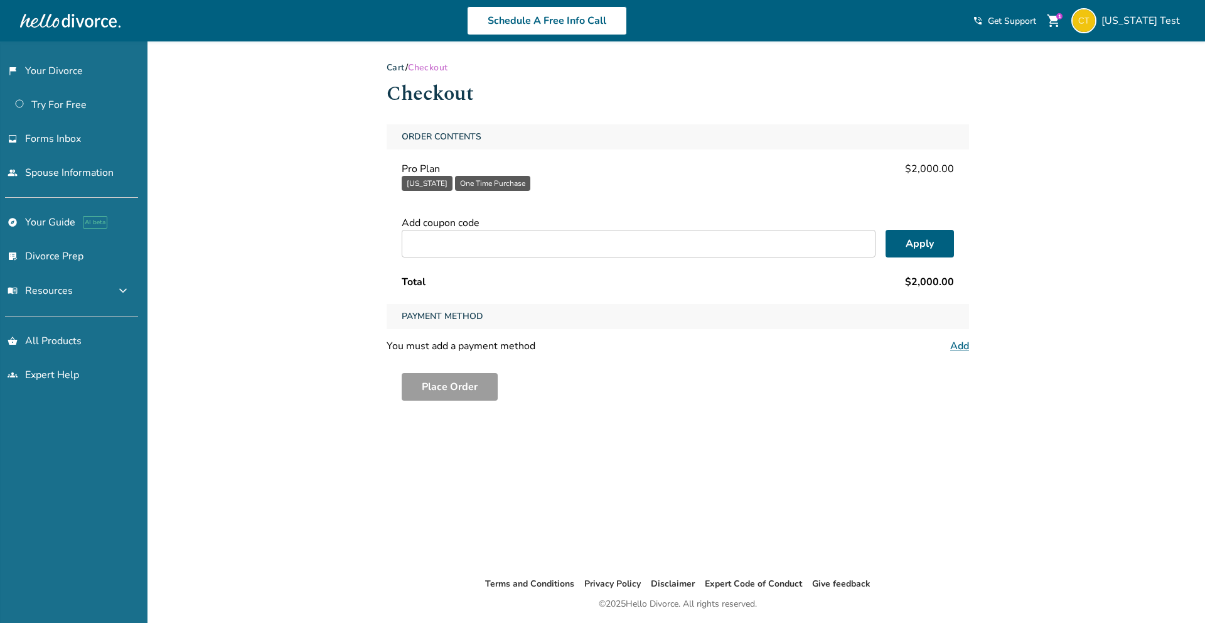
click at [584, 247] on input "text" at bounding box center [639, 244] width 474 height 28
paste input "**********"
type input "**********"
click at [911, 249] on button "Apply" at bounding box center [920, 244] width 68 height 28
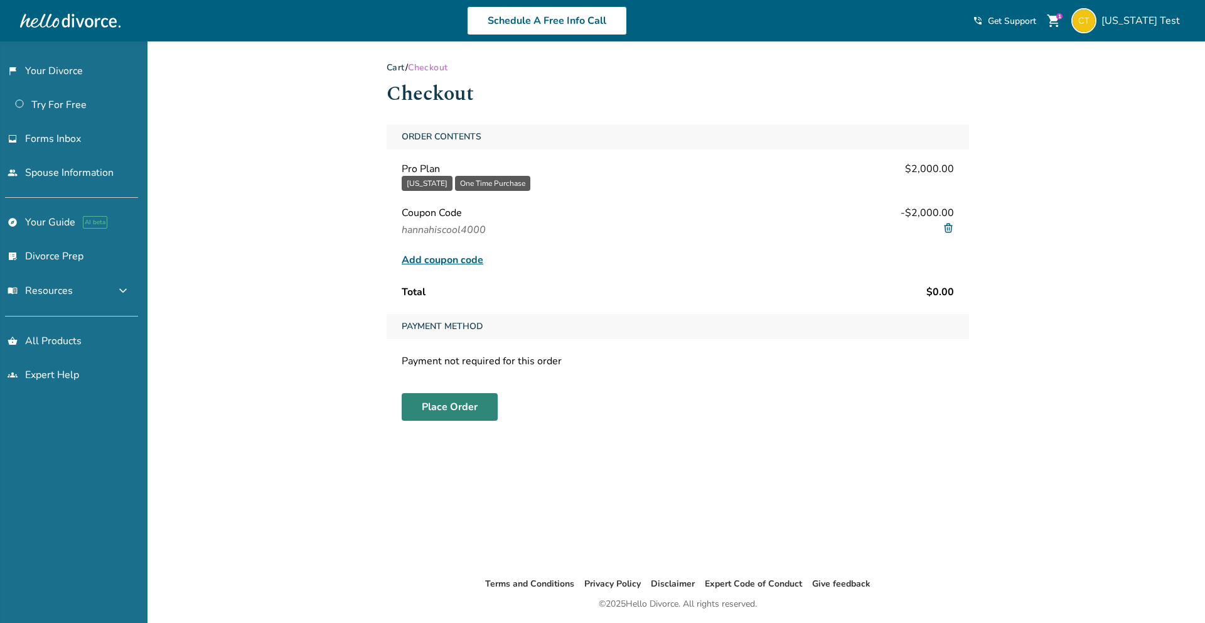
click at [448, 409] on button "Place Order" at bounding box center [450, 407] width 96 height 28
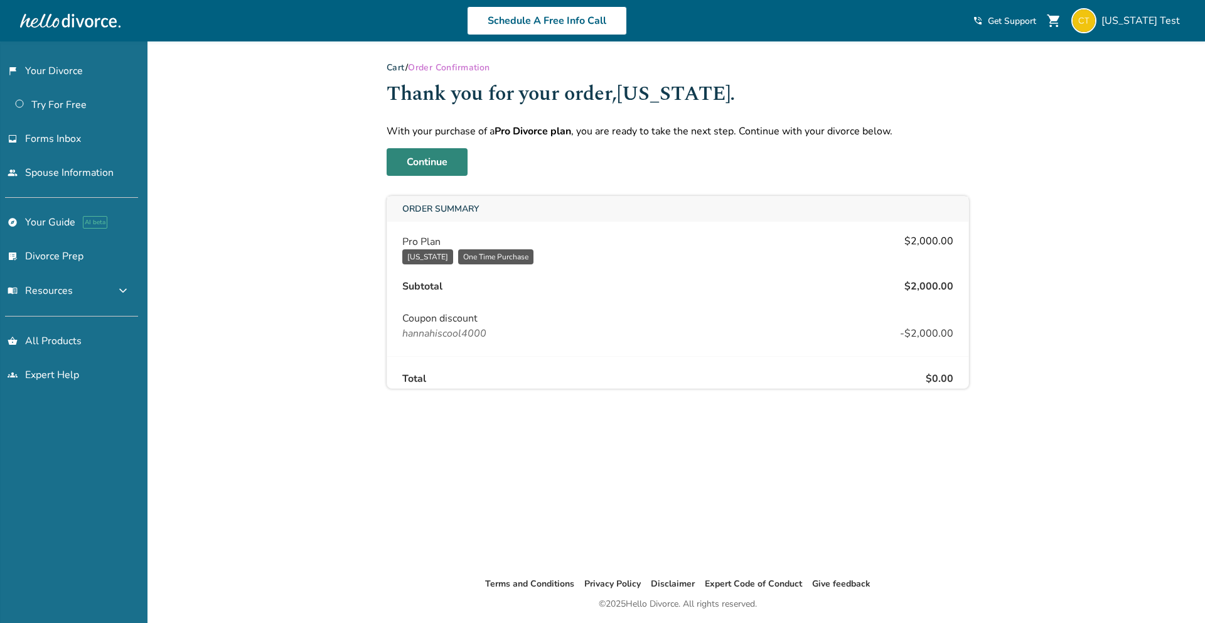
click at [435, 156] on link "Continue" at bounding box center [427, 162] width 81 height 28
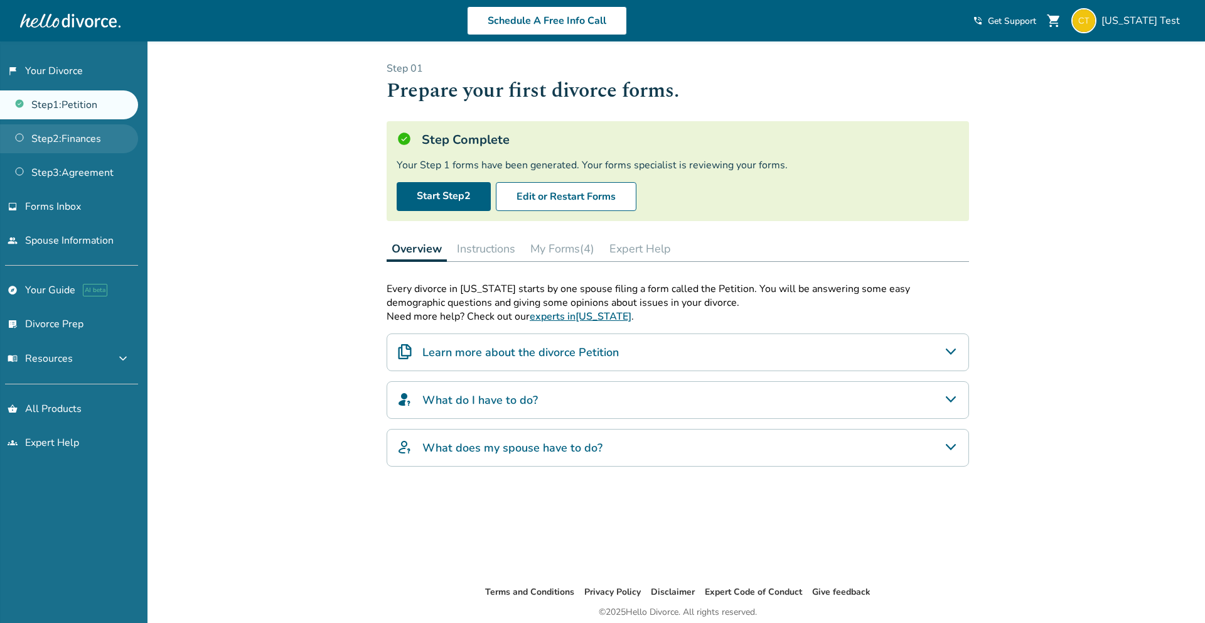
click at [94, 139] on link "Step 2 : Finances" at bounding box center [69, 138] width 138 height 29
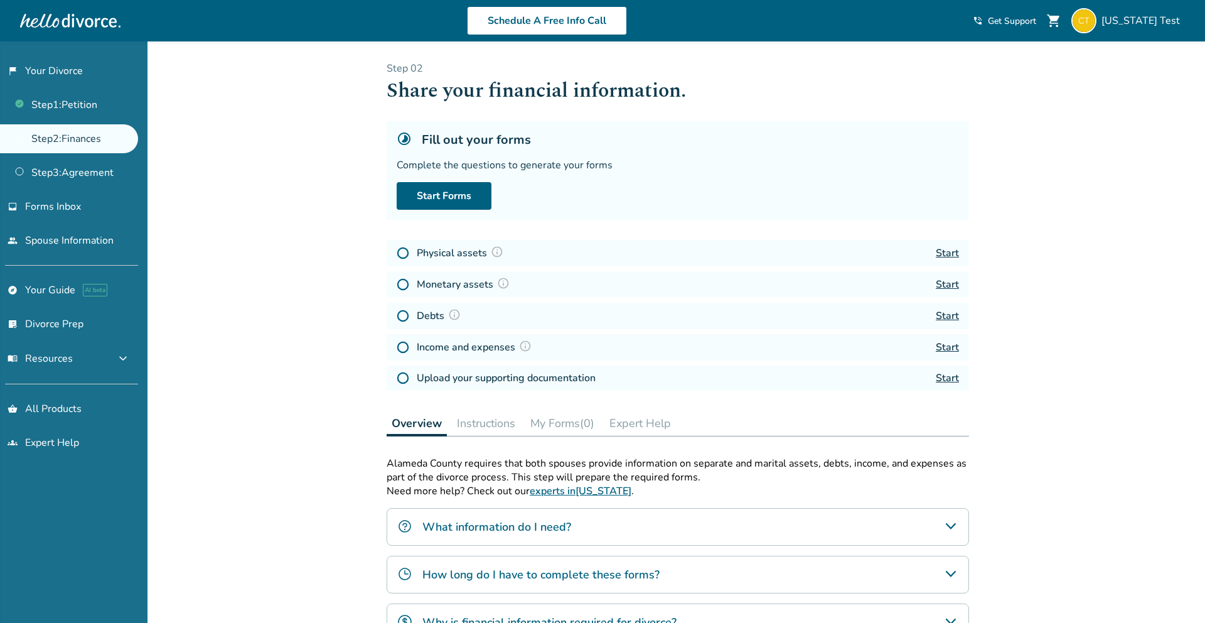
click at [498, 252] on img at bounding box center [497, 251] width 13 height 13
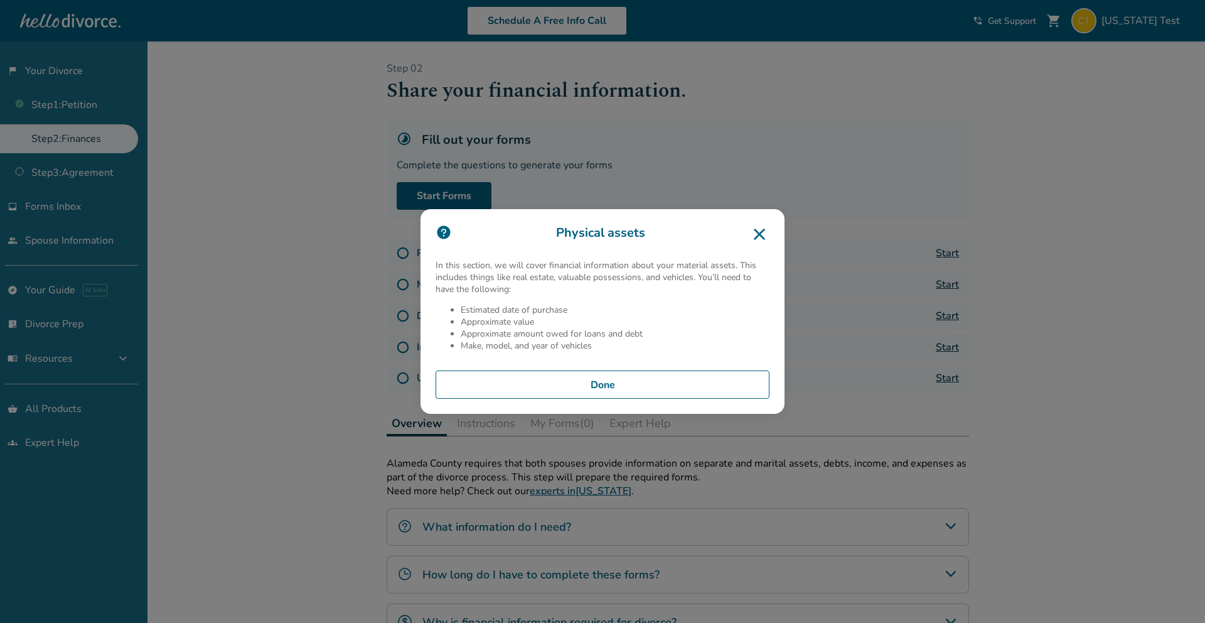
click at [685, 382] on button "Done" at bounding box center [603, 384] width 334 height 29
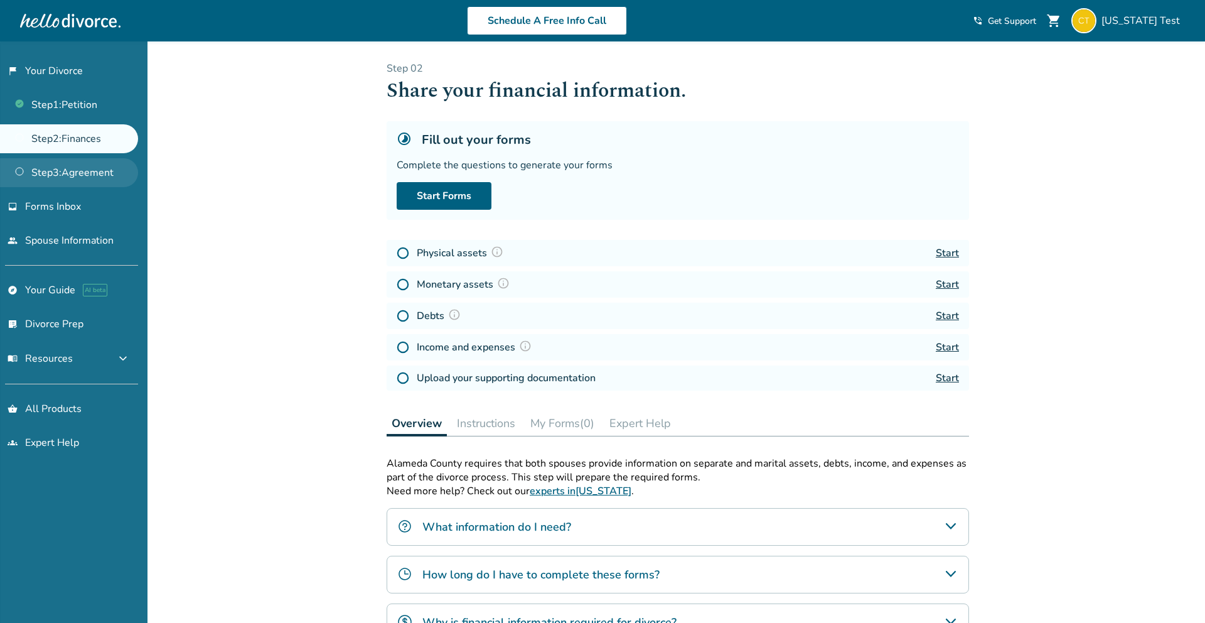
click at [87, 166] on link "Step 3 : Agreement" at bounding box center [69, 172] width 138 height 29
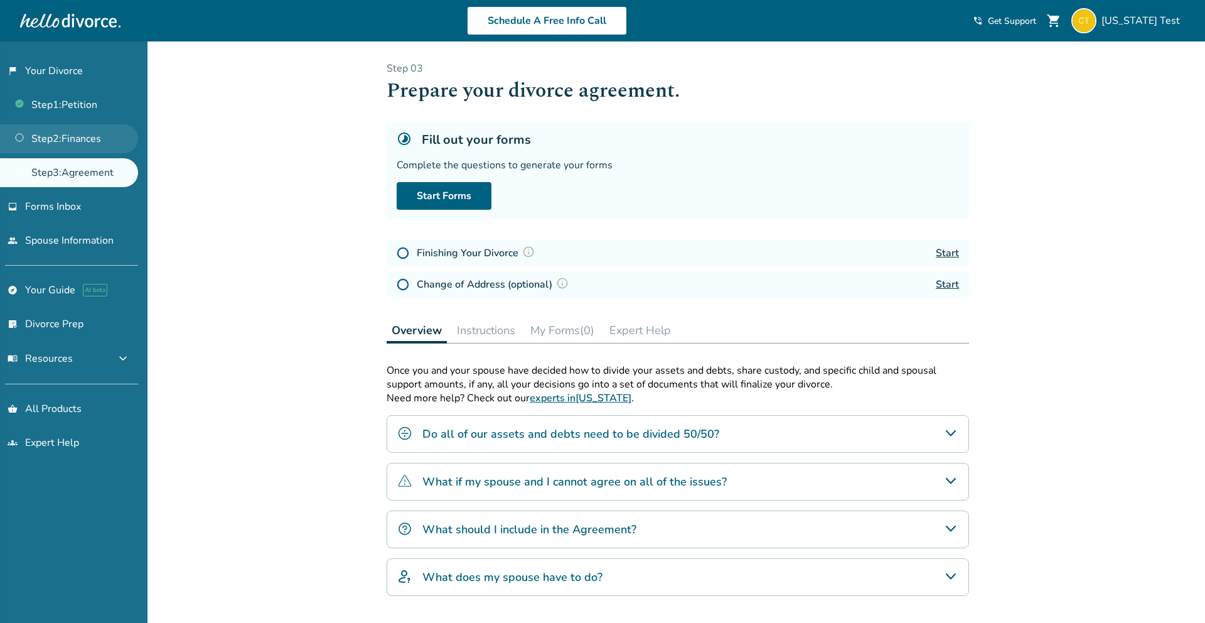
click at [90, 148] on link "Step 2 : Finances" at bounding box center [69, 138] width 138 height 29
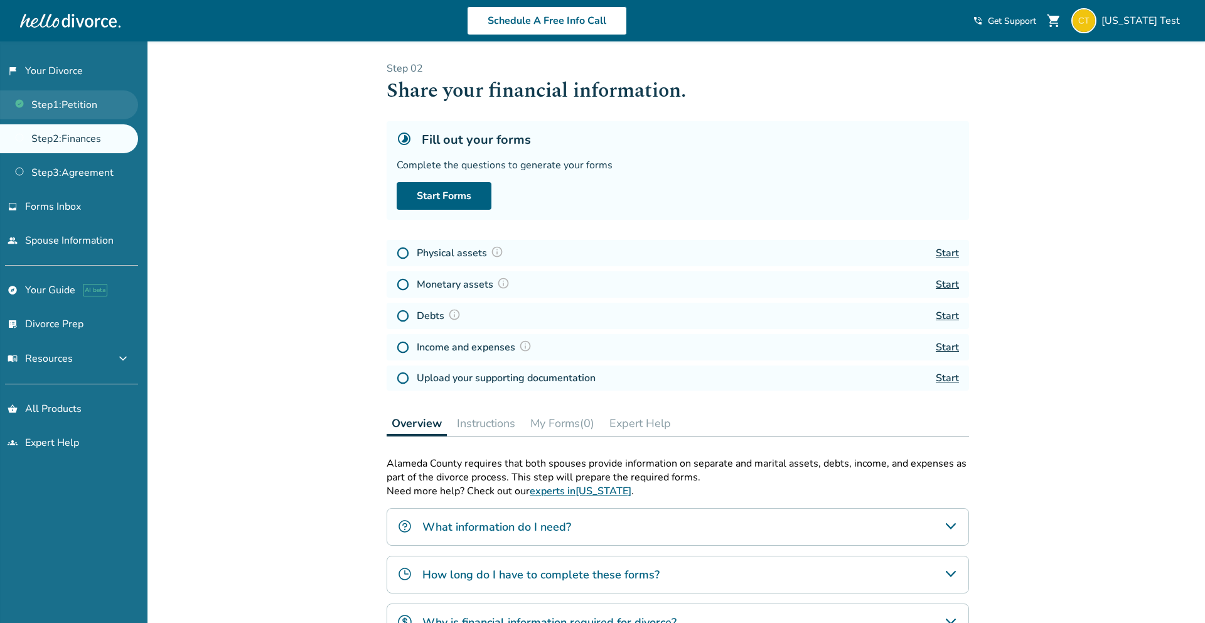
click at [83, 112] on link "Step 1 : Petition" at bounding box center [69, 104] width 138 height 29
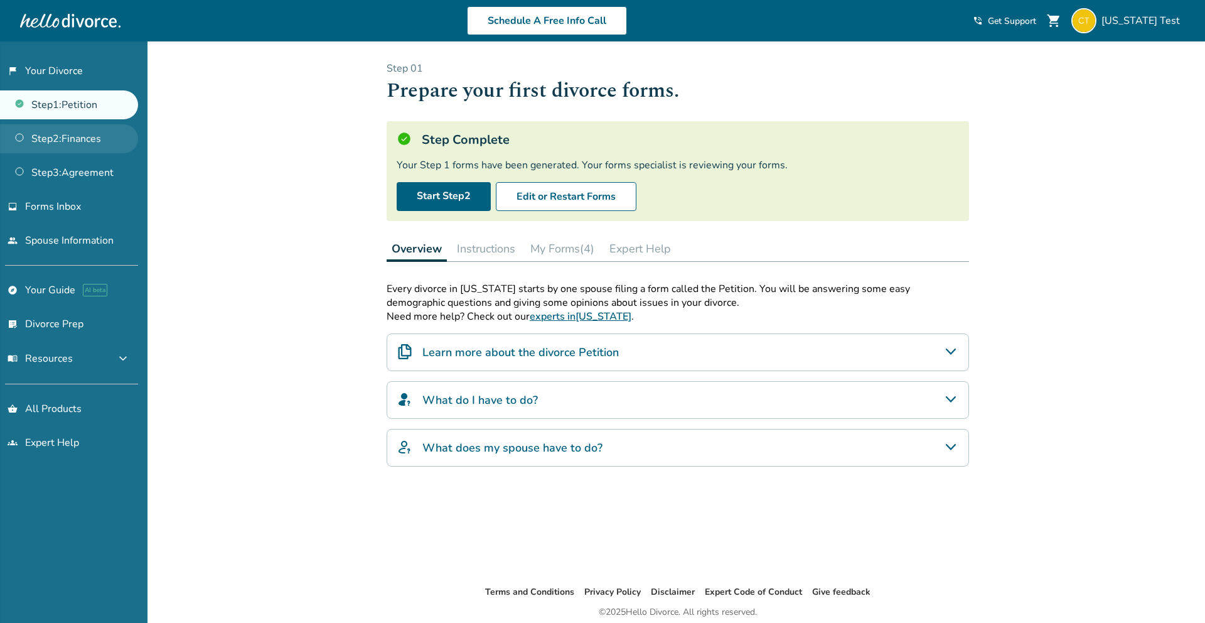
click at [82, 139] on link "Step 2 : Finances" at bounding box center [69, 138] width 138 height 29
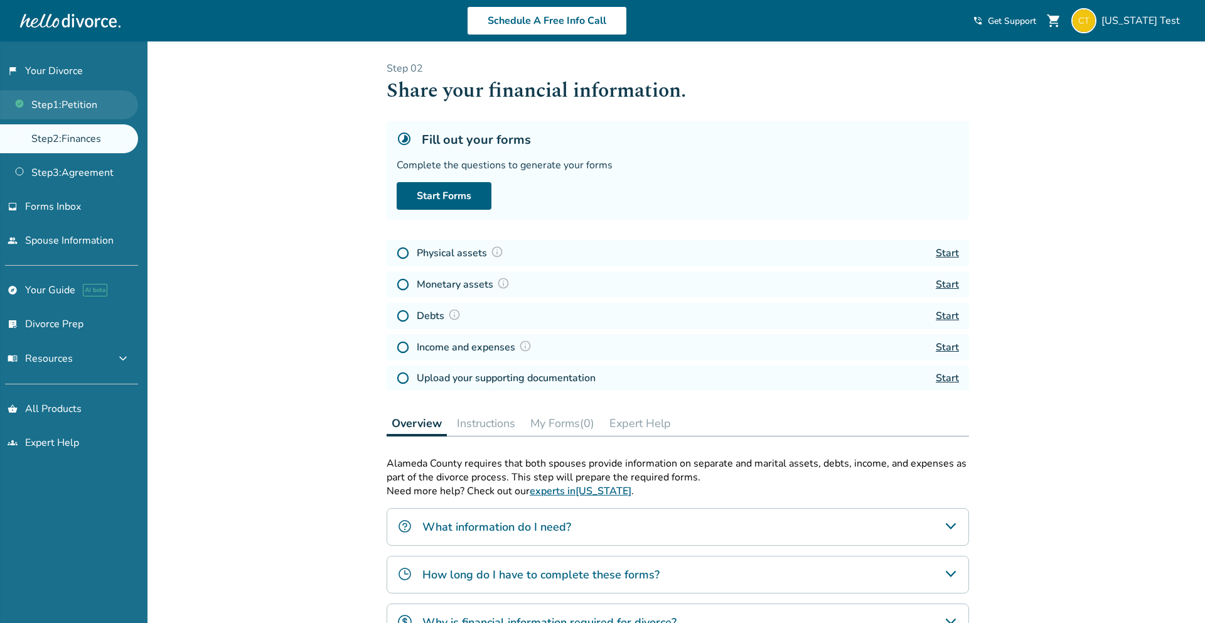
click at [85, 115] on link "Step 1 : Petition" at bounding box center [69, 104] width 138 height 29
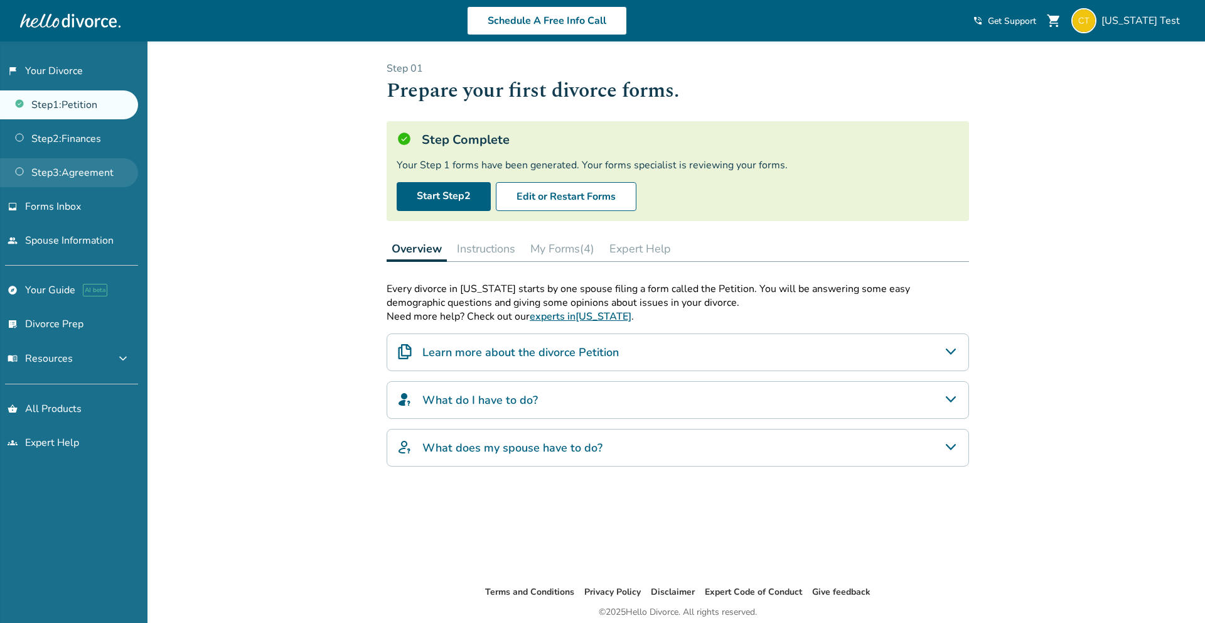
click at [63, 167] on link "Step 3 : Agreement" at bounding box center [69, 172] width 138 height 29
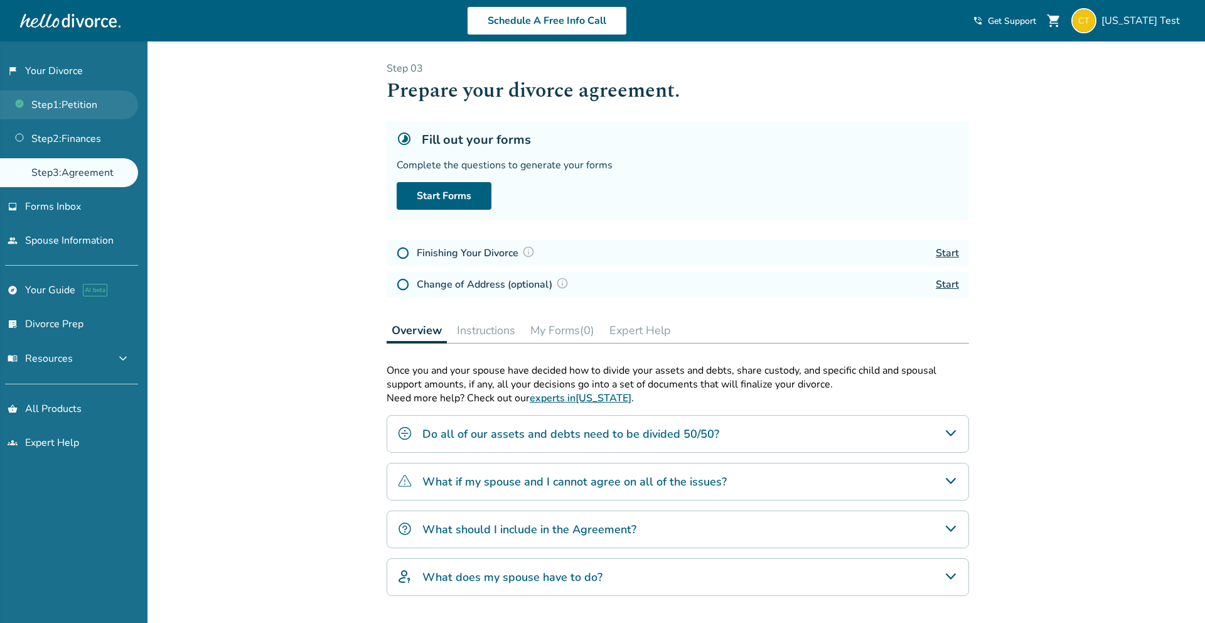
click at [70, 111] on link "Step 1 : Petition" at bounding box center [69, 104] width 138 height 29
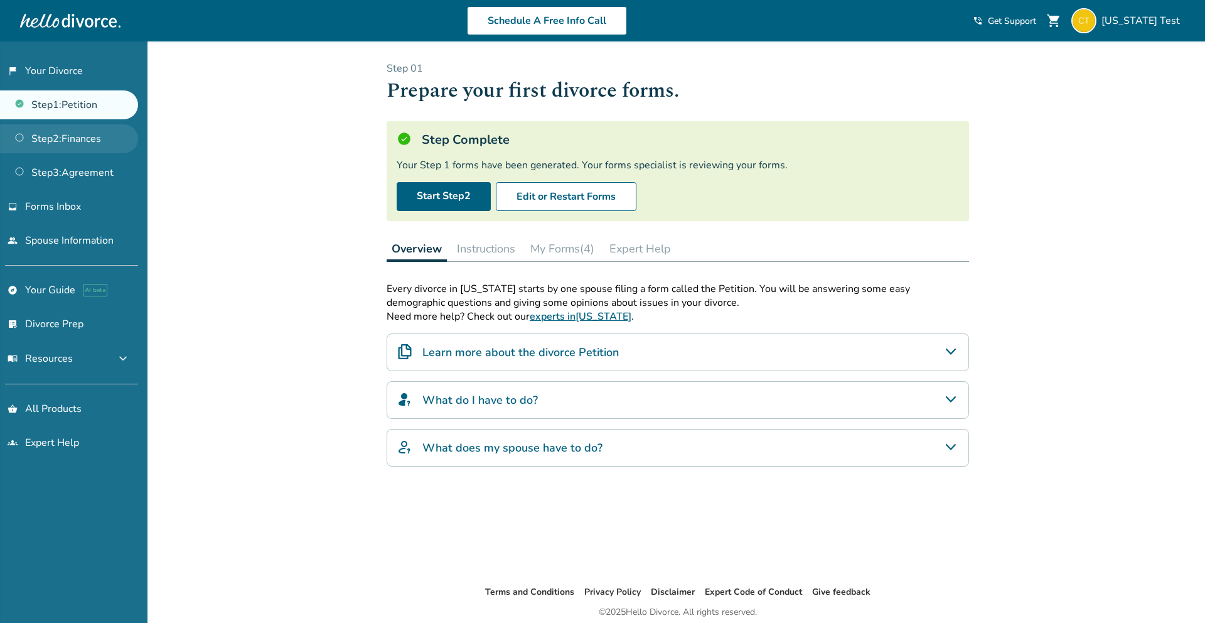
click at [67, 137] on link "Step 2 : Finances" at bounding box center [69, 138] width 138 height 29
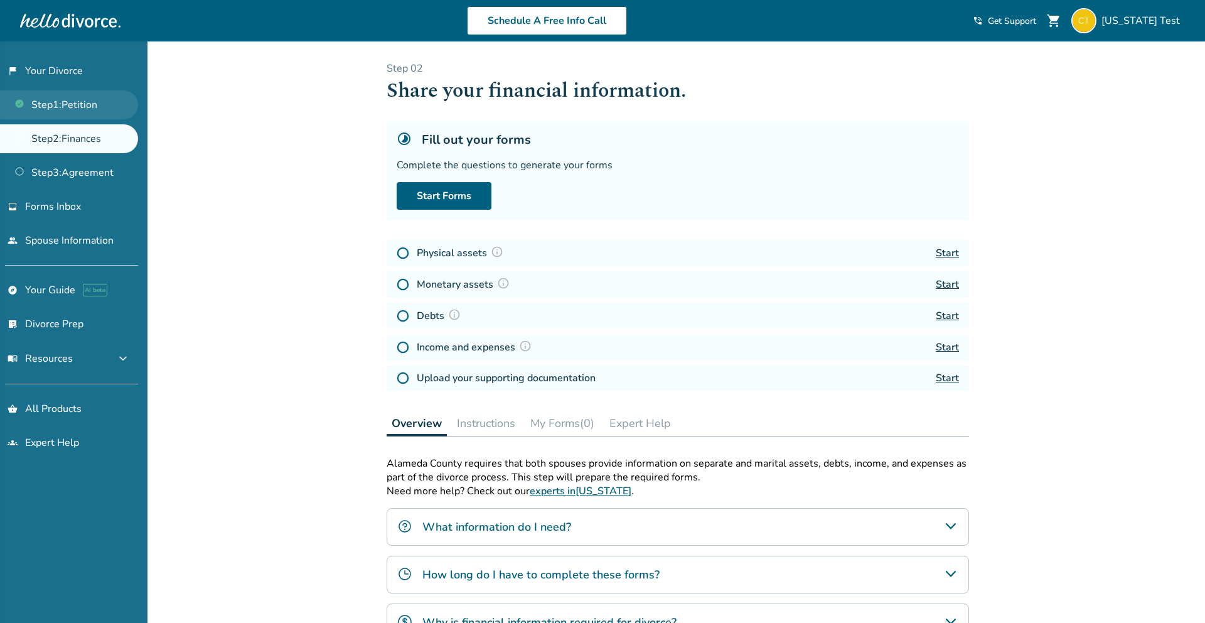
click at [78, 103] on link "Step 1 : Petition" at bounding box center [69, 104] width 138 height 29
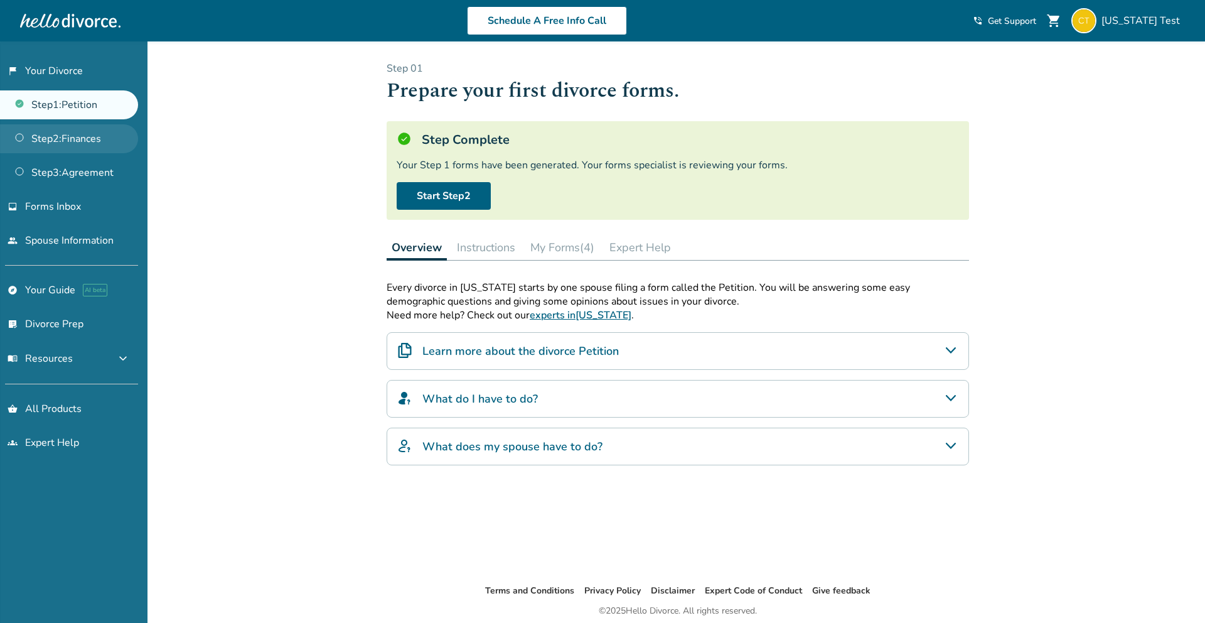
click at [73, 136] on link "Step 2 : Finances" at bounding box center [69, 138] width 138 height 29
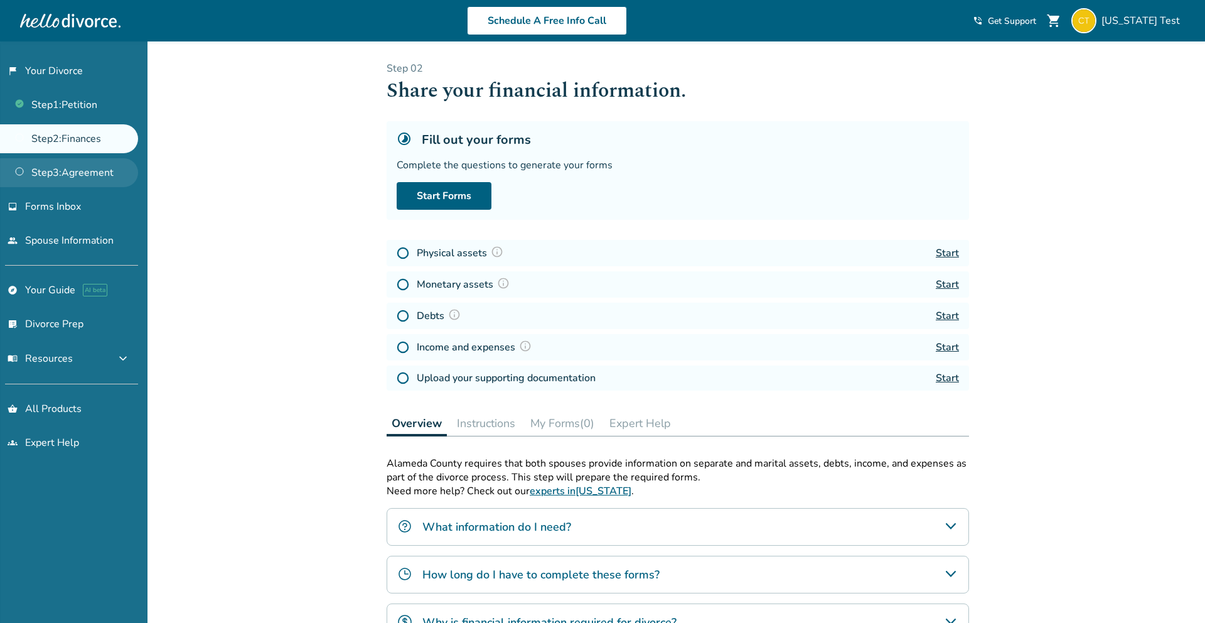
click at [68, 163] on link "Step 3 : Agreement" at bounding box center [69, 172] width 138 height 29
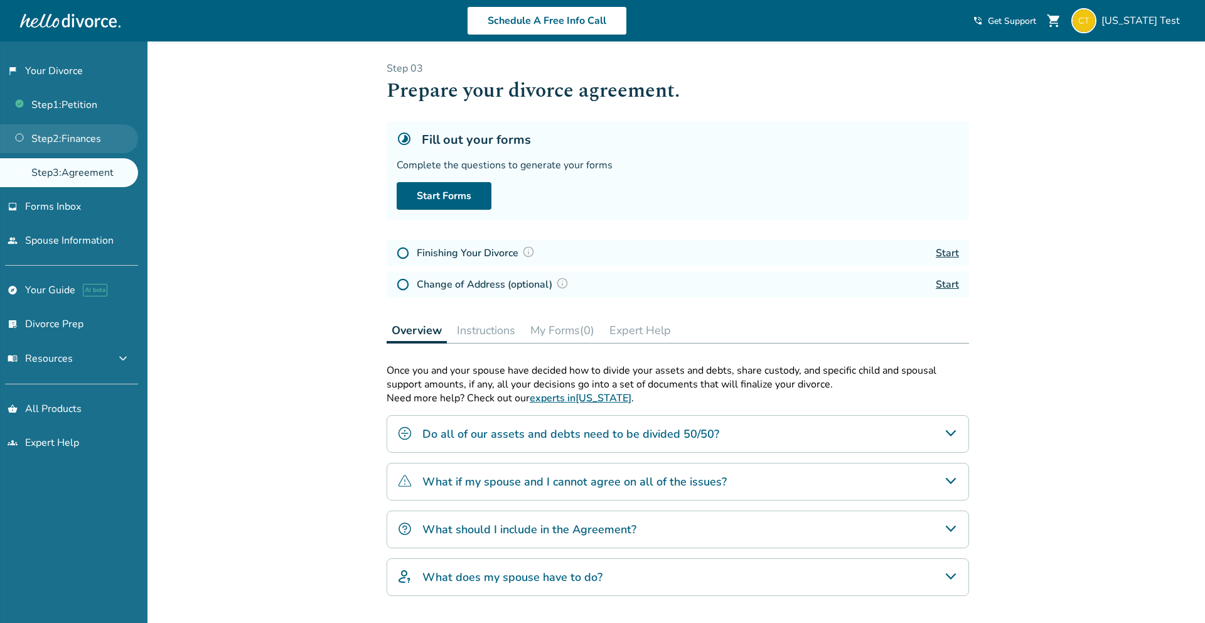
click at [72, 141] on link "Step 2 : Finances" at bounding box center [69, 138] width 138 height 29
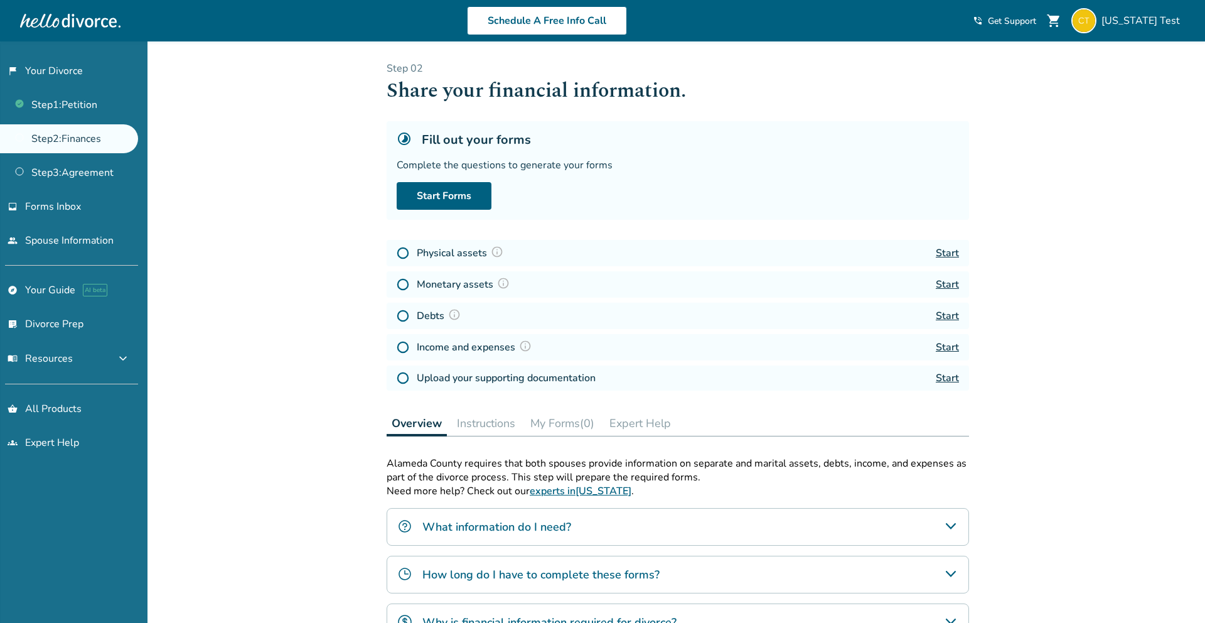
click at [73, 121] on ul "Step 1 : Petition Step 2 : Finances Step 3 : Agreement" at bounding box center [69, 136] width 138 height 102
click at [73, 109] on link "Step 1 : Petition" at bounding box center [69, 104] width 138 height 29
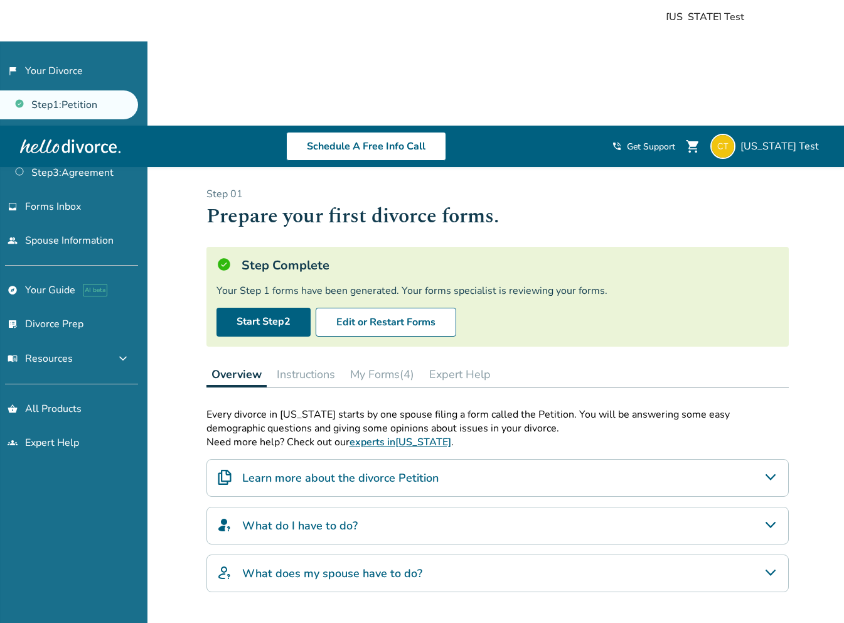
click at [704, 16] on span "[US_STATE] Test" at bounding box center [750, 17] width 168 height 14
click at [714, 19] on span "[US_STATE] Test" at bounding box center [750, 17] width 168 height 14
click at [680, 13] on span "[US_STATE] Test" at bounding box center [750, 17] width 168 height 14
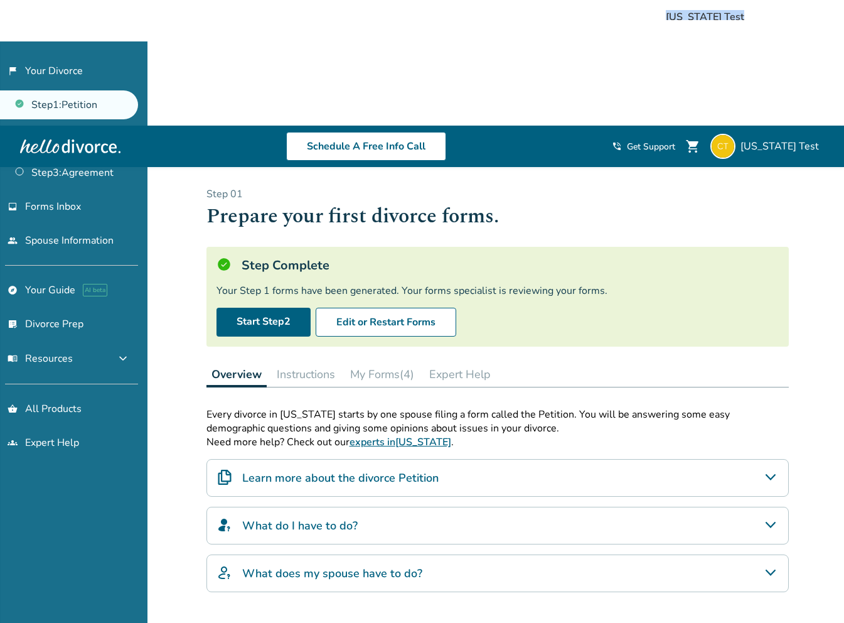
drag, startPoint x: 680, startPoint y: 13, endPoint x: 727, endPoint y: 18, distance: 48.0
click at [727, 18] on span "[US_STATE] Test" at bounding box center [750, 17] width 168 height 14
click at [722, 16] on span "[US_STATE] Test" at bounding box center [750, 17] width 168 height 14
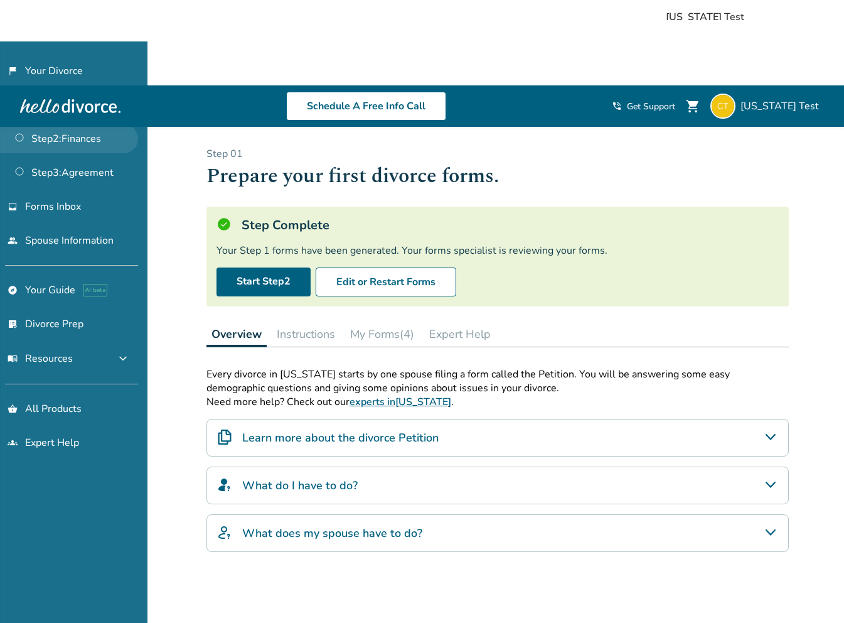
click at [64, 136] on link "Step 2 : Finances" at bounding box center [69, 138] width 138 height 29
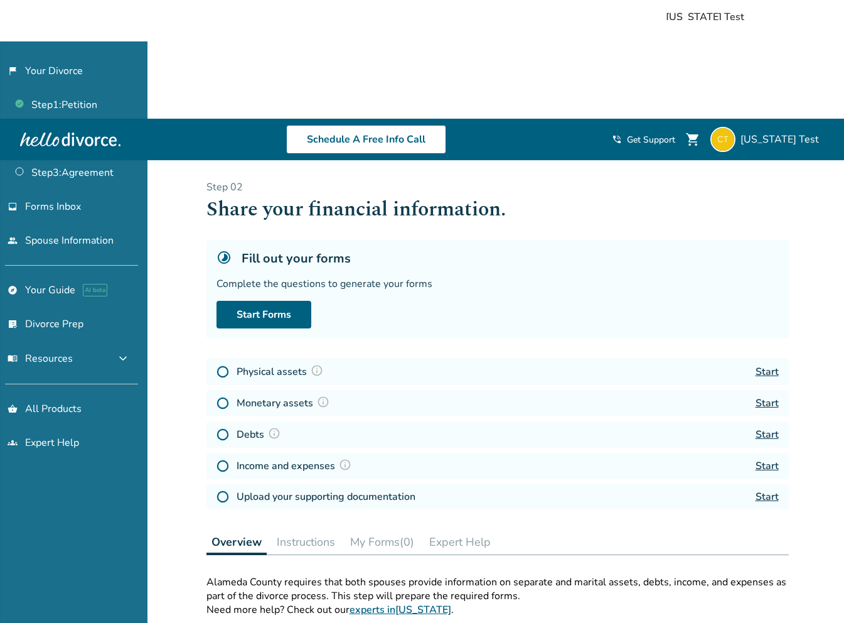
scroll to position [9, 0]
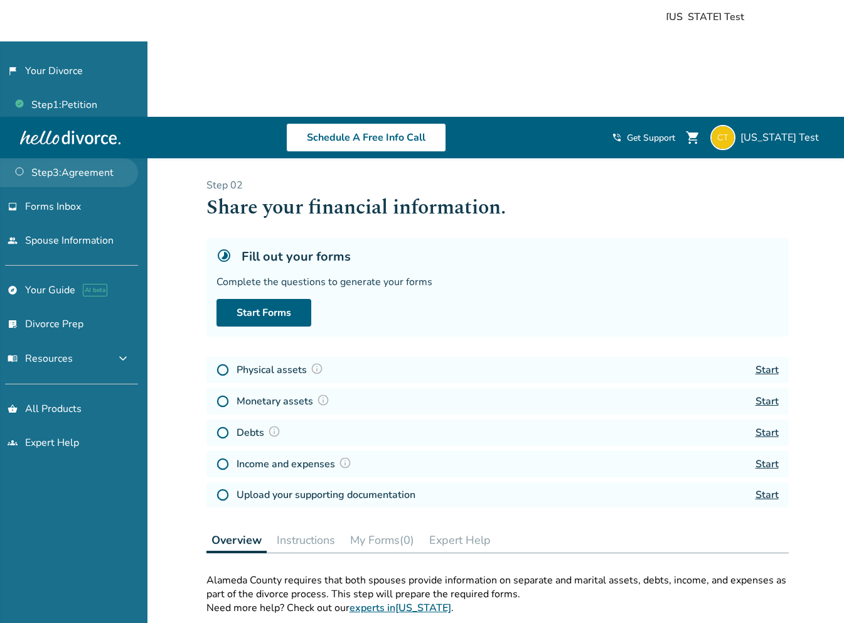
click at [80, 171] on link "Step 3 : Agreement" at bounding box center [69, 172] width 138 height 29
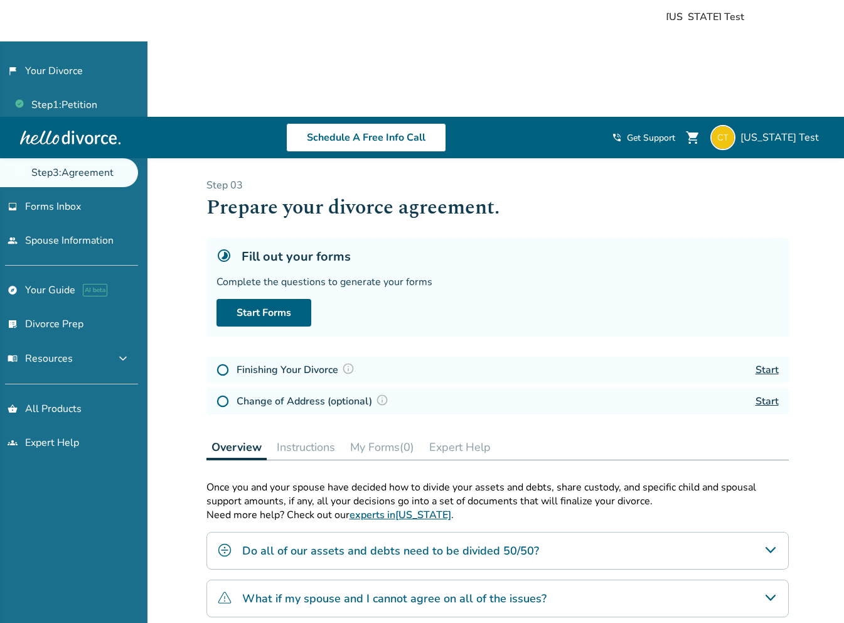
click at [94, 141] on div at bounding box center [70, 137] width 100 height 25
click at [54, 131] on div at bounding box center [70, 137] width 100 height 25
click at [29, 134] on div at bounding box center [70, 137] width 100 height 25
click at [67, 109] on link "Step 1 : Petition" at bounding box center [69, 104] width 138 height 29
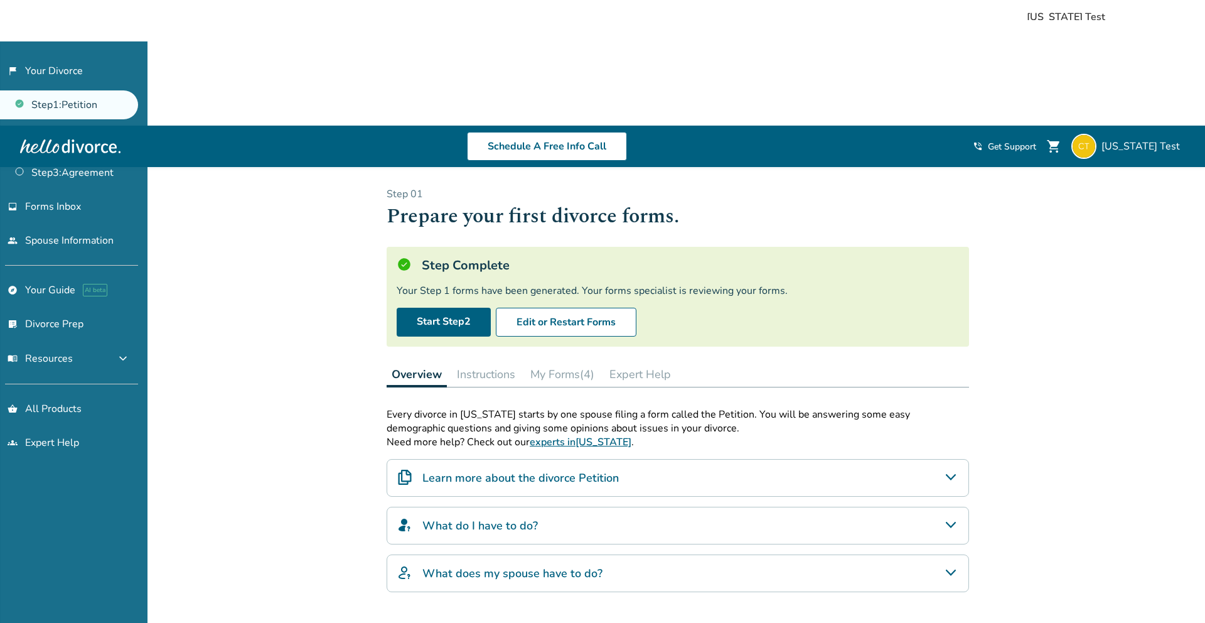
click at [333, 201] on div "Added to cart Step 0 1 Prepare your first divorce forms. Step Complete Your Ste…" at bounding box center [602, 482] width 1205 height 631
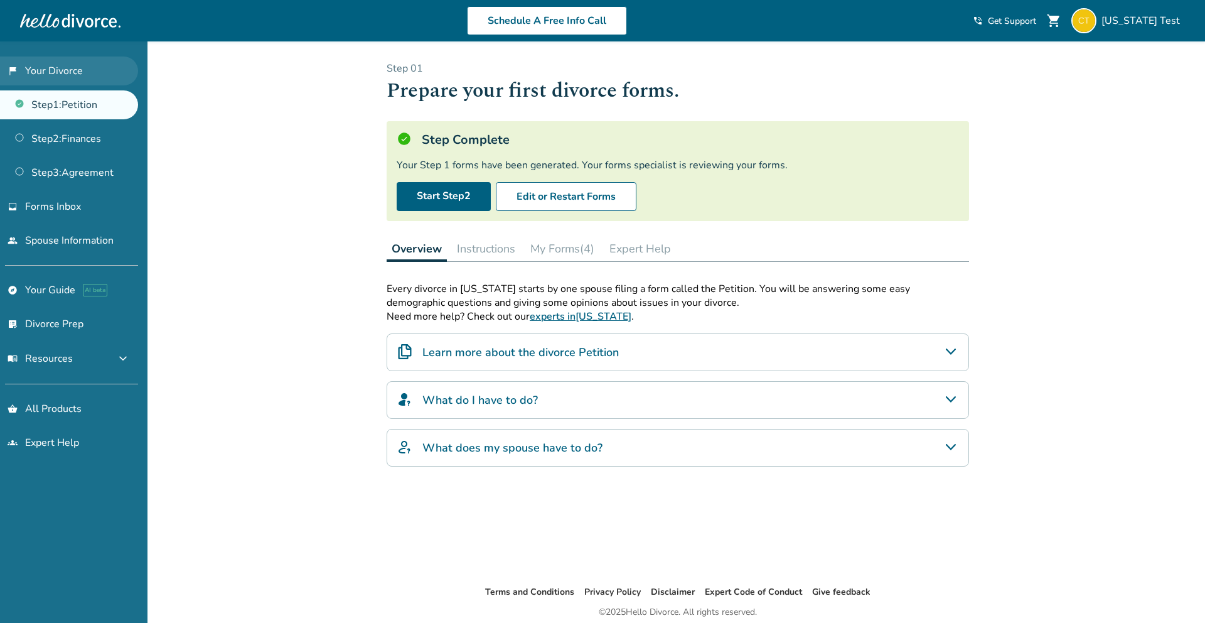
click at [48, 73] on link "flag_2 Your Divorce" at bounding box center [69, 70] width 138 height 29
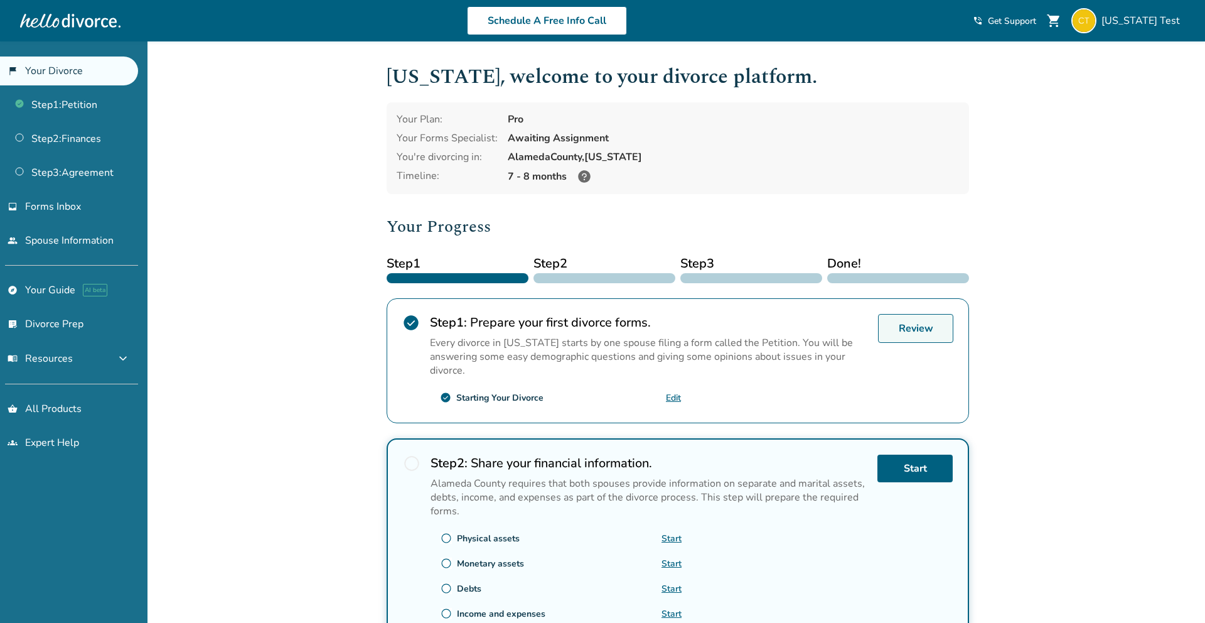
click at [905, 325] on link "Review" at bounding box center [915, 328] width 75 height 29
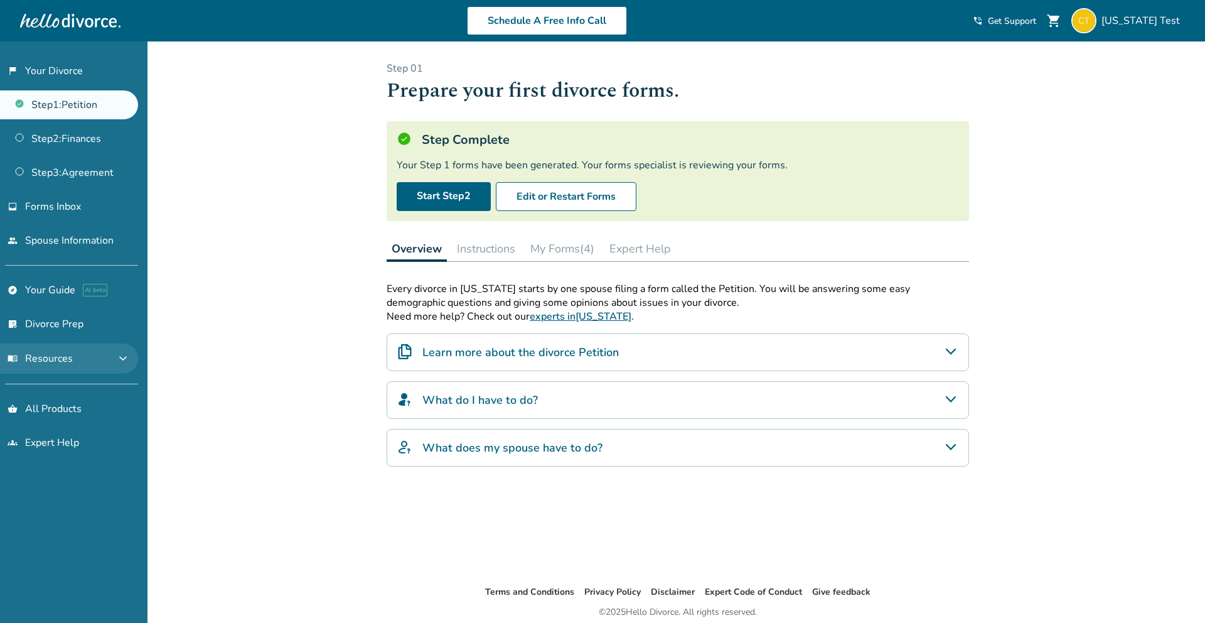
click at [129, 353] on span "expand_more" at bounding box center [122, 358] width 15 height 15
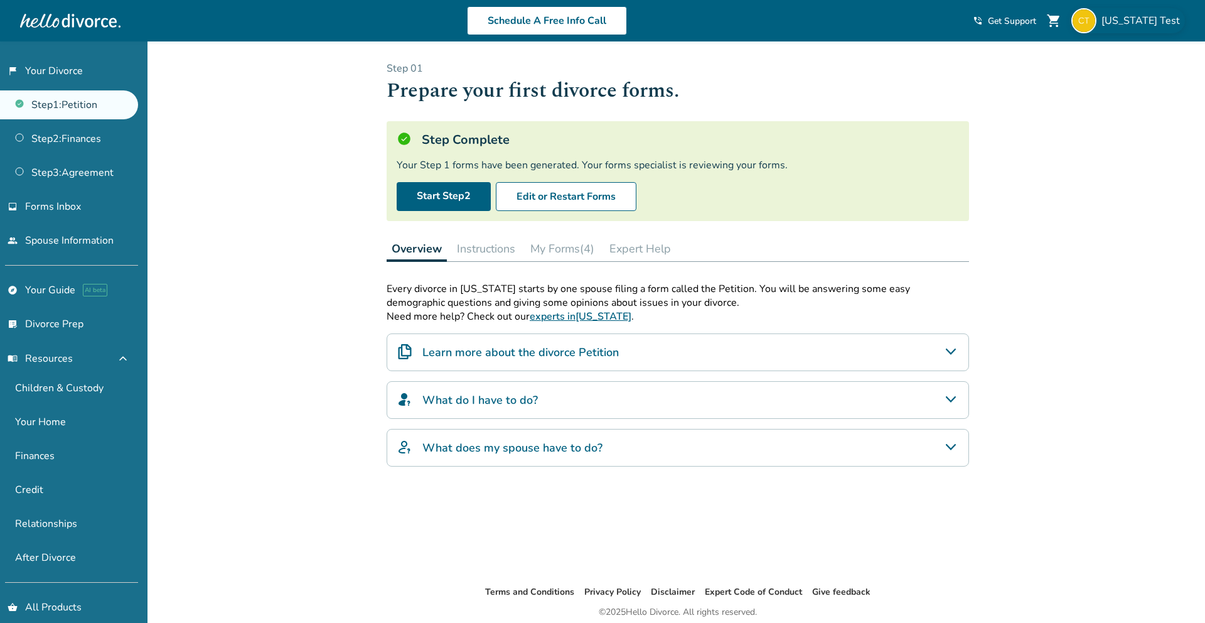
click at [1127, 22] on span "[US_STATE] Test" at bounding box center [1143, 21] width 83 height 14
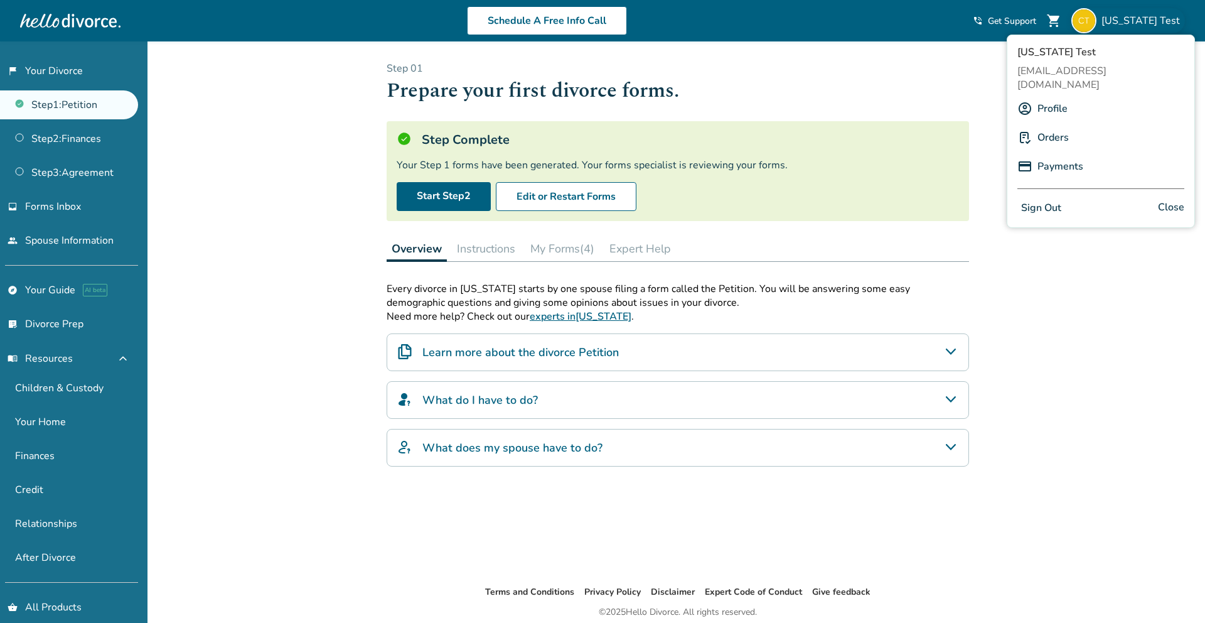
click at [1049, 97] on link "Profile" at bounding box center [1052, 109] width 30 height 24
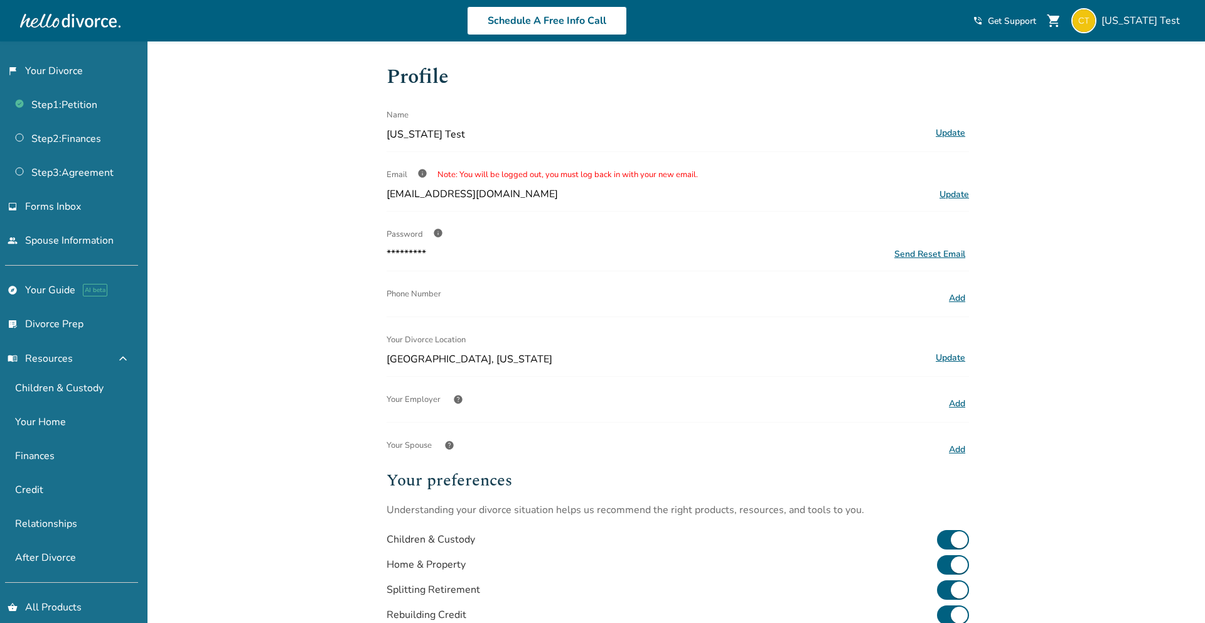
click at [458, 399] on span "help" at bounding box center [458, 399] width 10 height 10
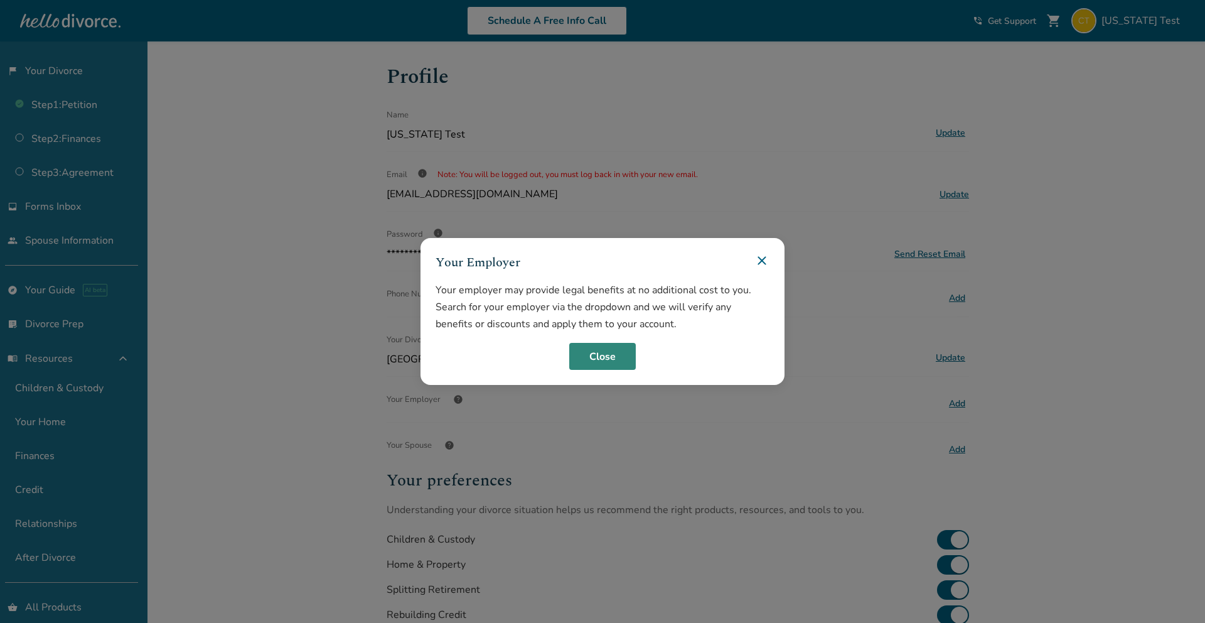
click at [589, 354] on button "Close" at bounding box center [602, 357] width 67 height 28
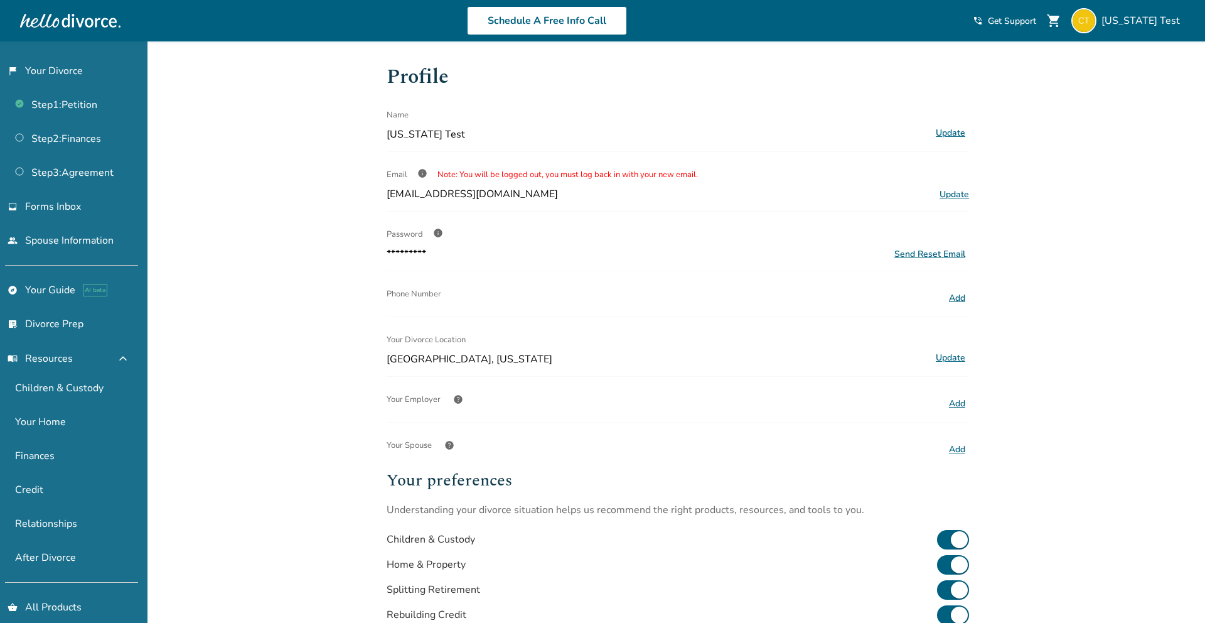
click at [451, 446] on span "help" at bounding box center [449, 445] width 10 height 10
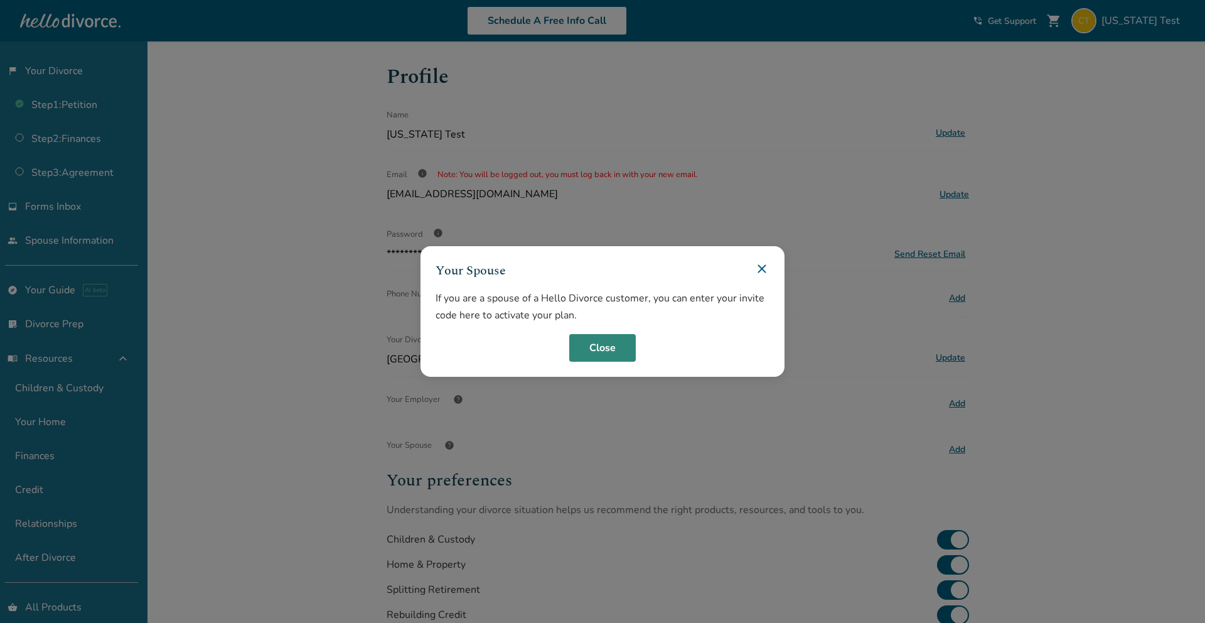
click at [595, 341] on button "Close" at bounding box center [602, 348] width 67 height 28
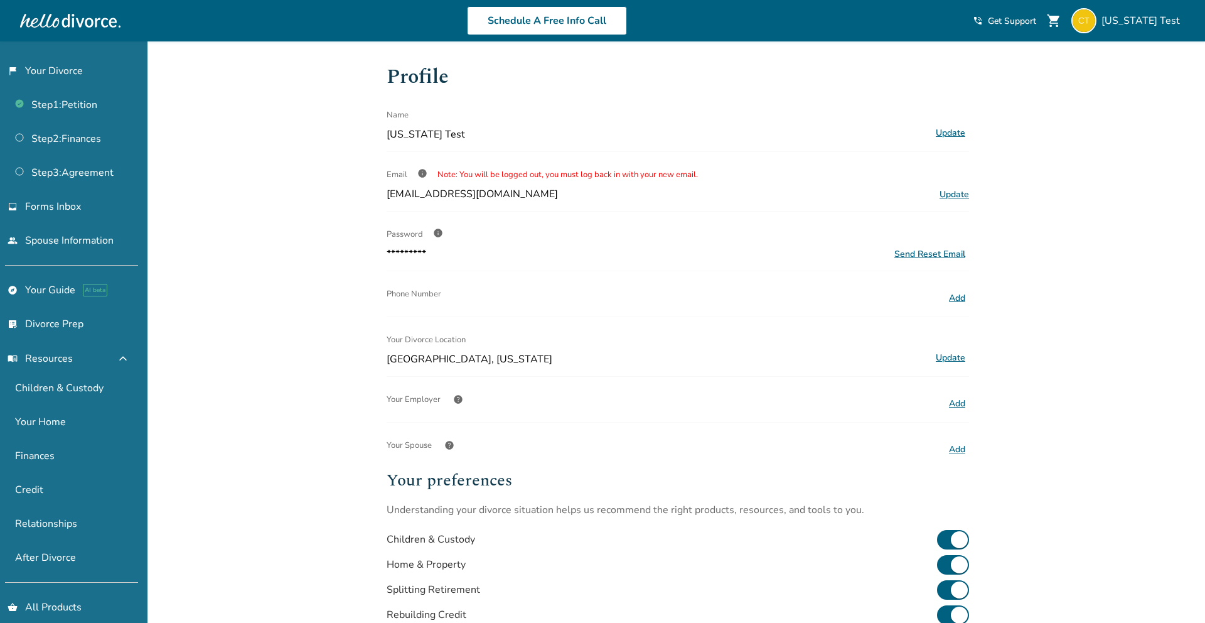
click at [437, 234] on span "info" at bounding box center [438, 233] width 10 height 10
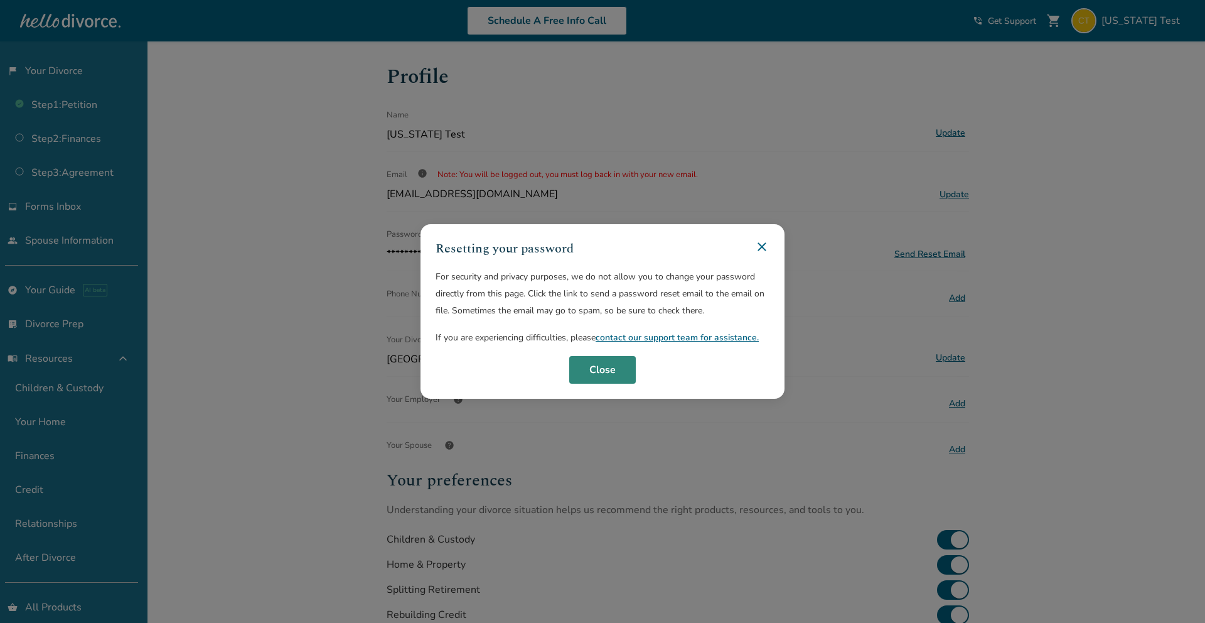
click at [599, 376] on button "Close" at bounding box center [602, 370] width 67 height 28
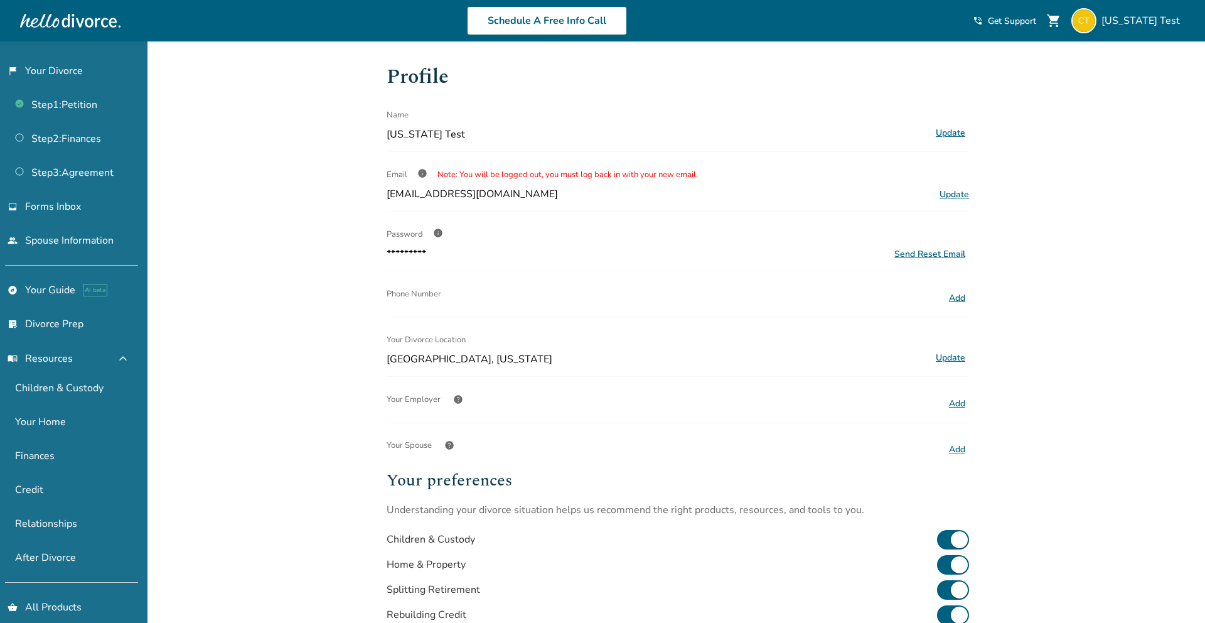
click at [554, 173] on span "Note: You will be logged out, you must log back in with your new email." at bounding box center [567, 174] width 260 height 11
click at [608, 173] on span "Note: You will be logged out, you must log back in with your new email." at bounding box center [567, 174] width 260 height 11
click at [537, 172] on span "Note: You will be logged out, you must log back in with your new email." at bounding box center [567, 174] width 260 height 11
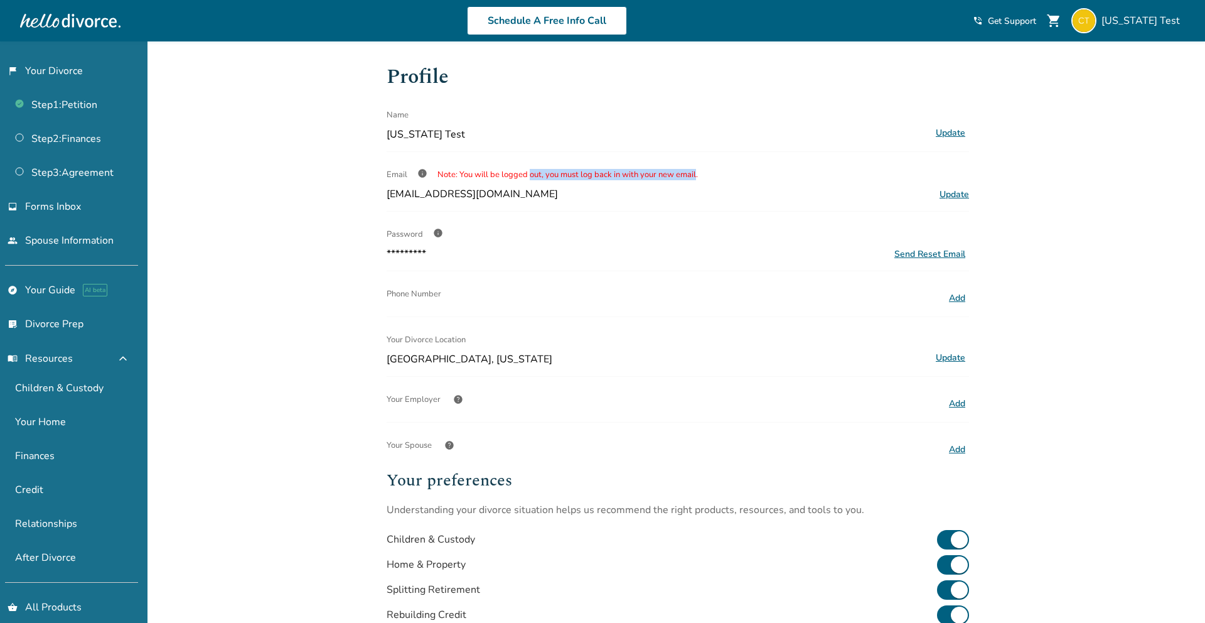
drag, startPoint x: 537, startPoint y: 172, endPoint x: 695, endPoint y: 173, distance: 158.8
click at [695, 173] on span "Note: You will be logged out, you must log back in with your new email." at bounding box center [567, 174] width 260 height 11
click at [626, 181] on div "Email info Note: You will be logged out, you must log back in with your new ema…" at bounding box center [678, 174] width 582 height 25
click at [960, 134] on button "Update" at bounding box center [950, 133] width 37 height 16
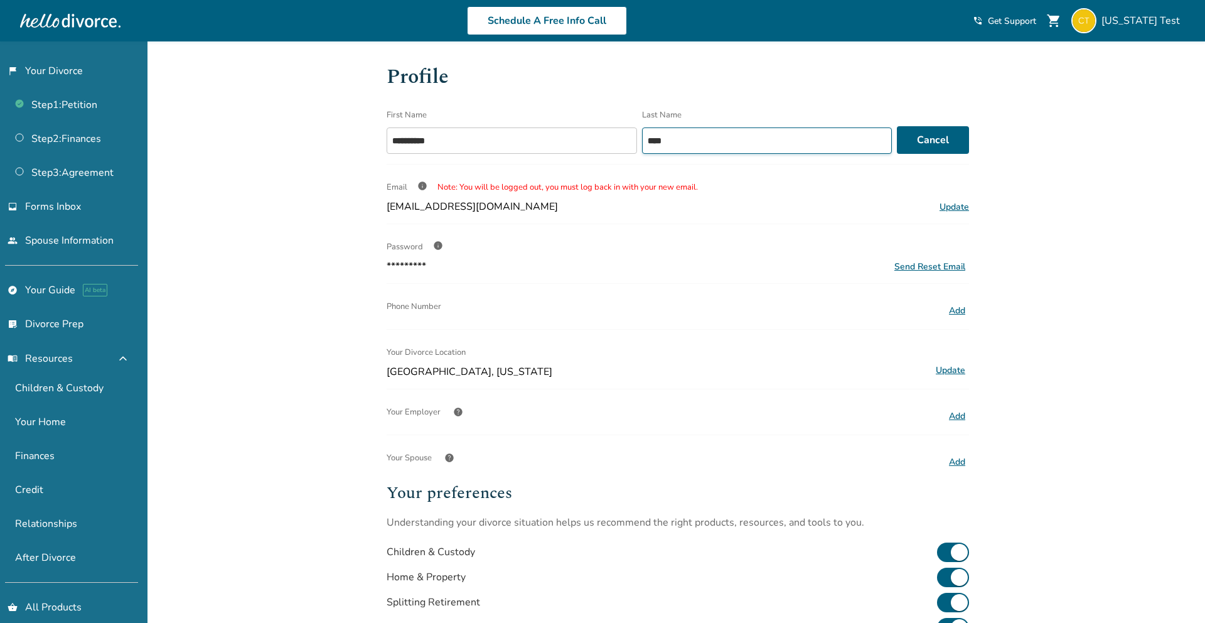
click at [671, 143] on input "****" at bounding box center [767, 140] width 250 height 26
type input "*****"
click at [914, 136] on button "Save" at bounding box center [937, 140] width 63 height 28
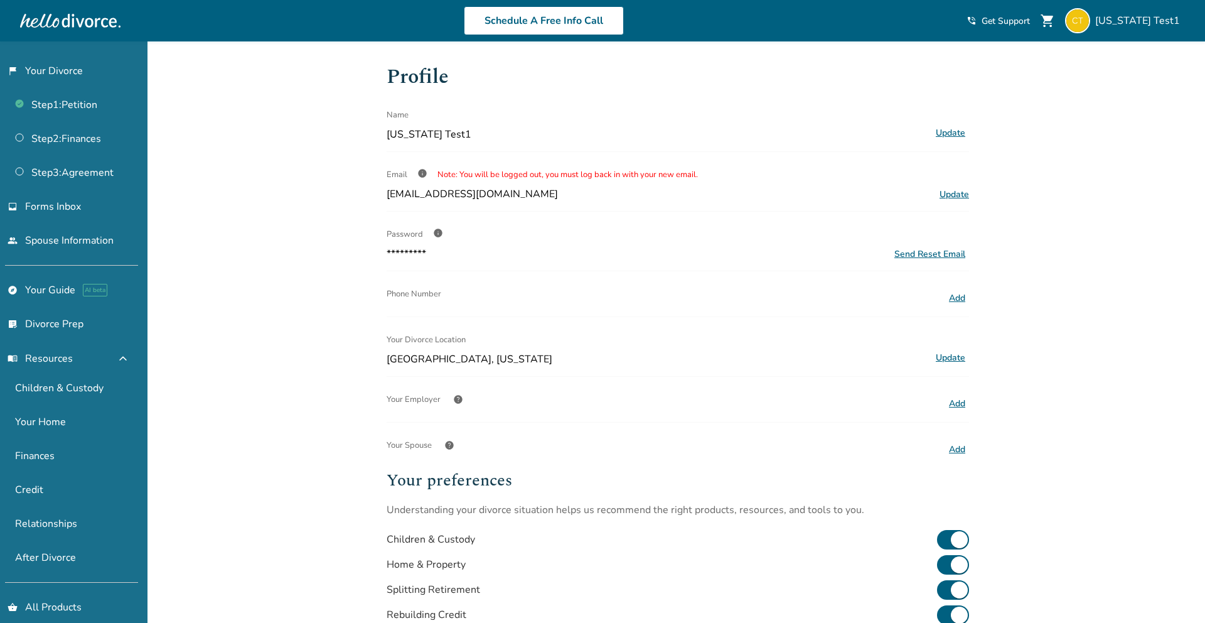
click at [50, 26] on div at bounding box center [70, 20] width 100 height 25
click at [85, 8] on div at bounding box center [70, 20] width 100 height 25
click at [250, 86] on div "Added to cart Profile Name California Test1 Update Email info Note: You will be…" at bounding box center [602, 425] width 1205 height 769
click at [570, 25] on link "Schedule A Free Info Call" at bounding box center [544, 20] width 160 height 29
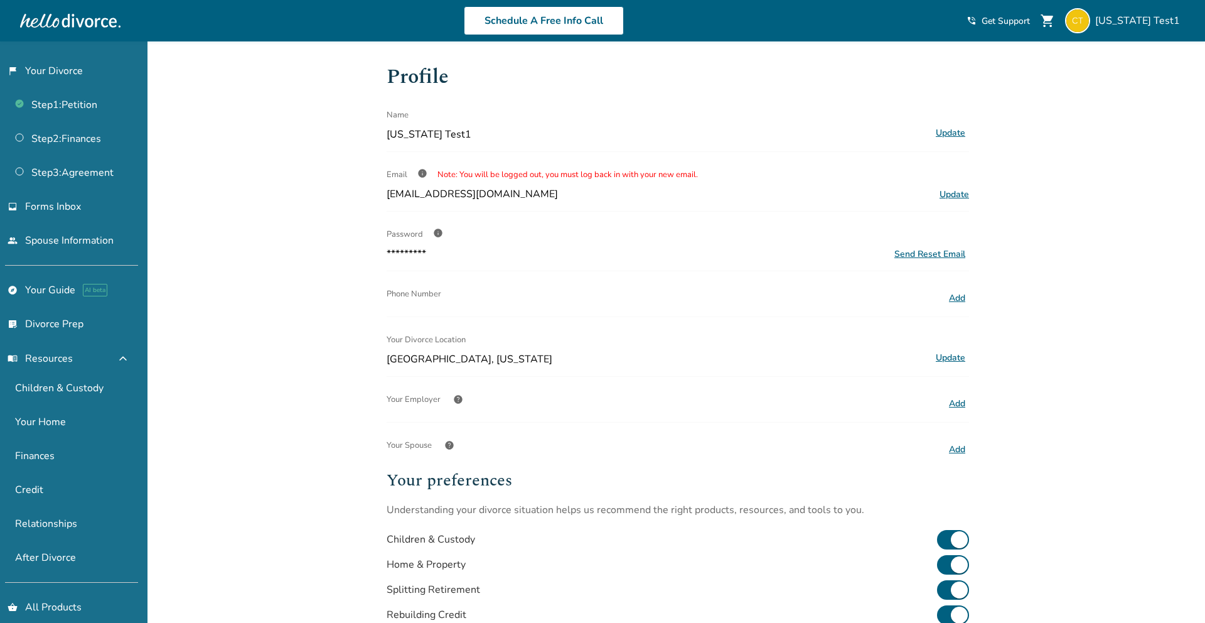
click at [309, 83] on div "Added to cart Profile Name California Test1 Update Email info Note: You will be…" at bounding box center [602, 425] width 1205 height 769
click at [1055, 16] on span "shopping_cart" at bounding box center [1047, 20] width 15 height 15
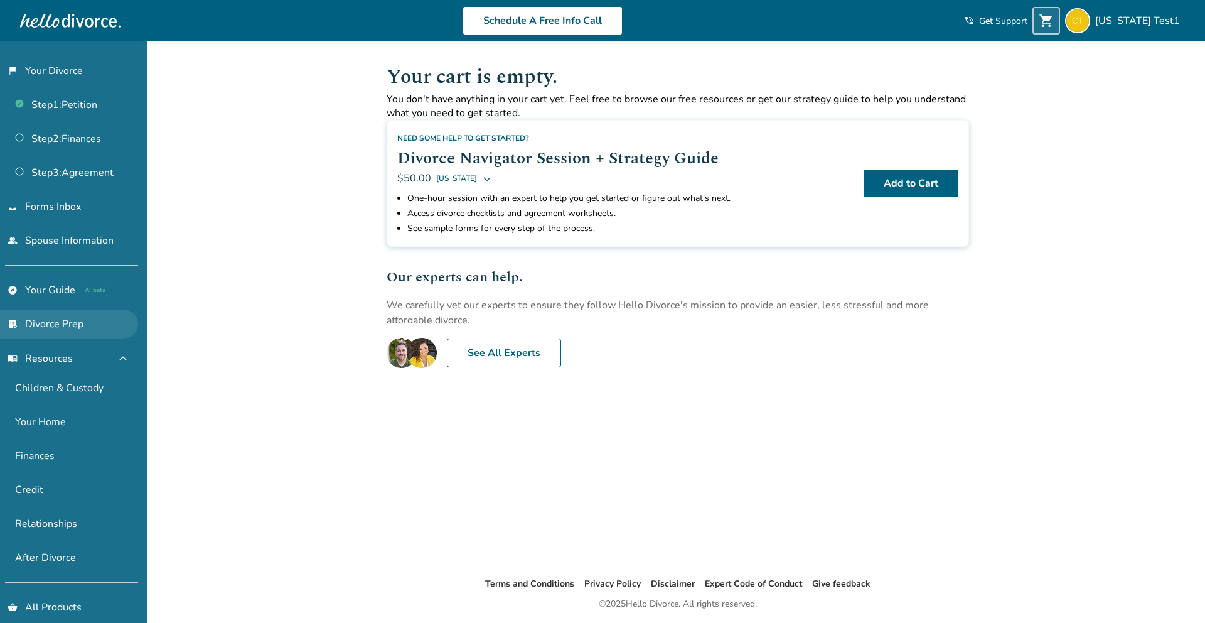
click at [92, 332] on link "list_alt_check Divorce Prep" at bounding box center [69, 323] width 138 height 29
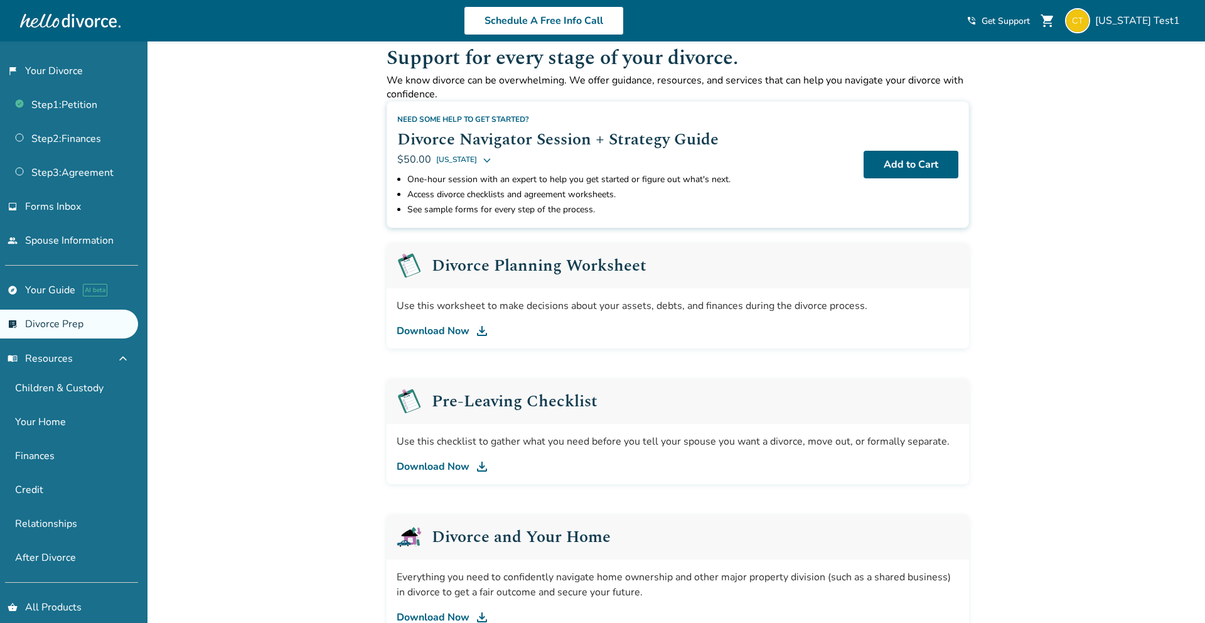
scroll to position [10, 0]
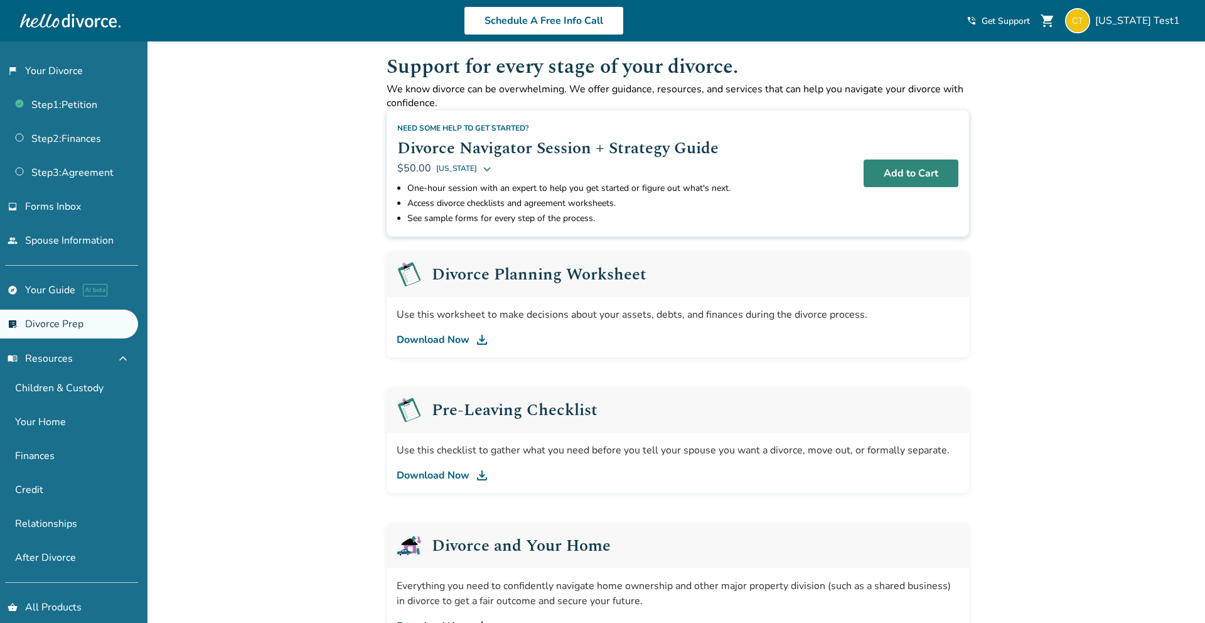
click at [936, 165] on button "Add to Cart" at bounding box center [911, 173] width 95 height 28
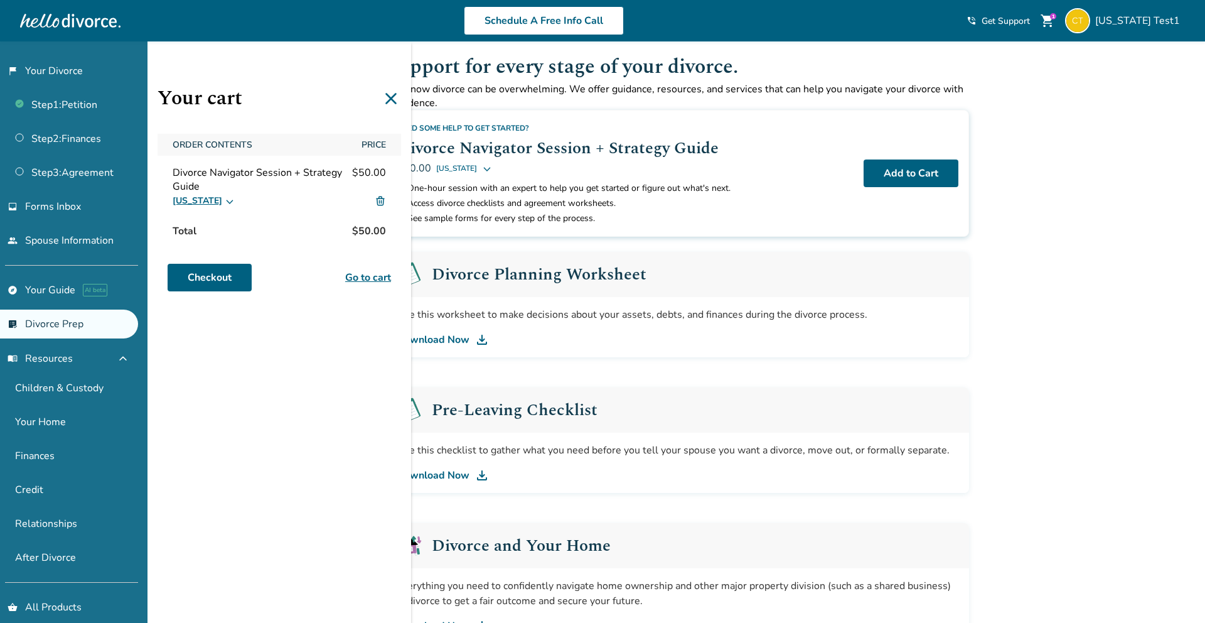
click at [387, 98] on icon at bounding box center [391, 98] width 20 height 20
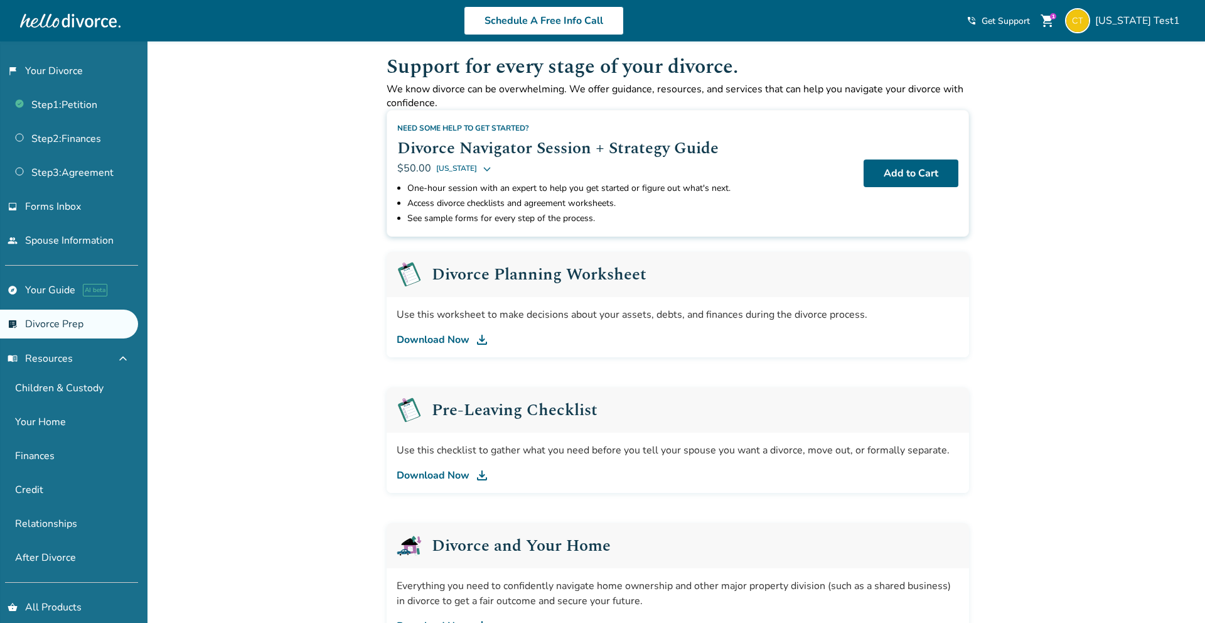
click at [55, 10] on div at bounding box center [70, 20] width 100 height 25
click at [59, 18] on div at bounding box center [70, 20] width 100 height 25
click at [43, 72] on link "flag_2 Your Divorce" at bounding box center [69, 70] width 138 height 29
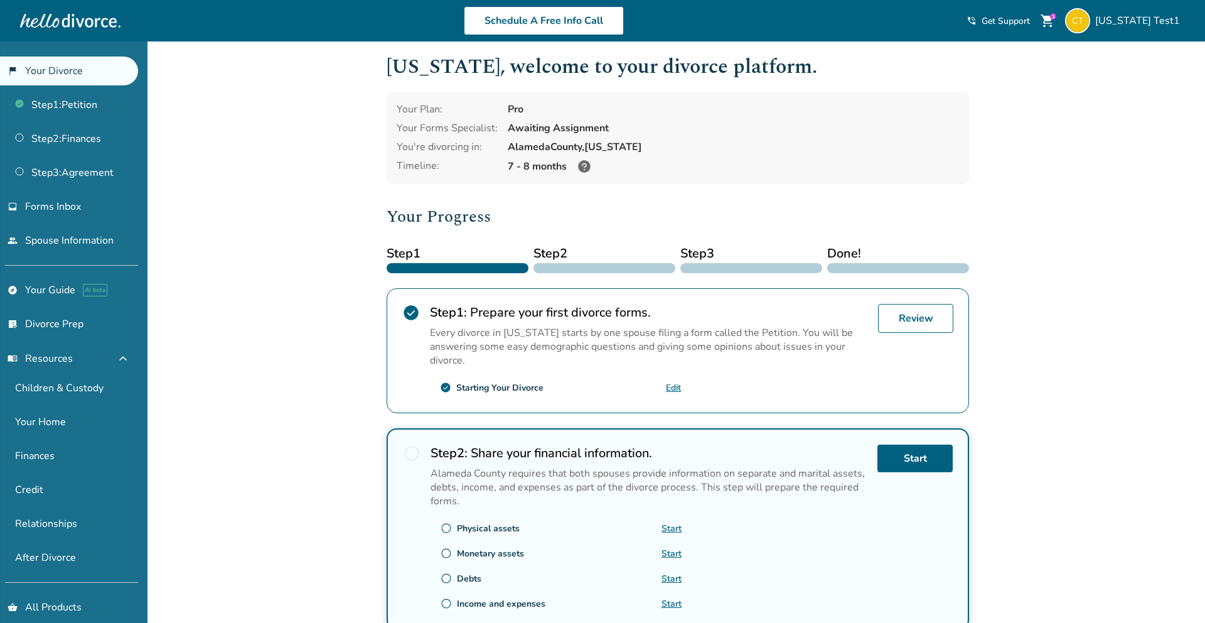
click at [1055, 24] on span "shopping_cart" at bounding box center [1047, 20] width 15 height 15
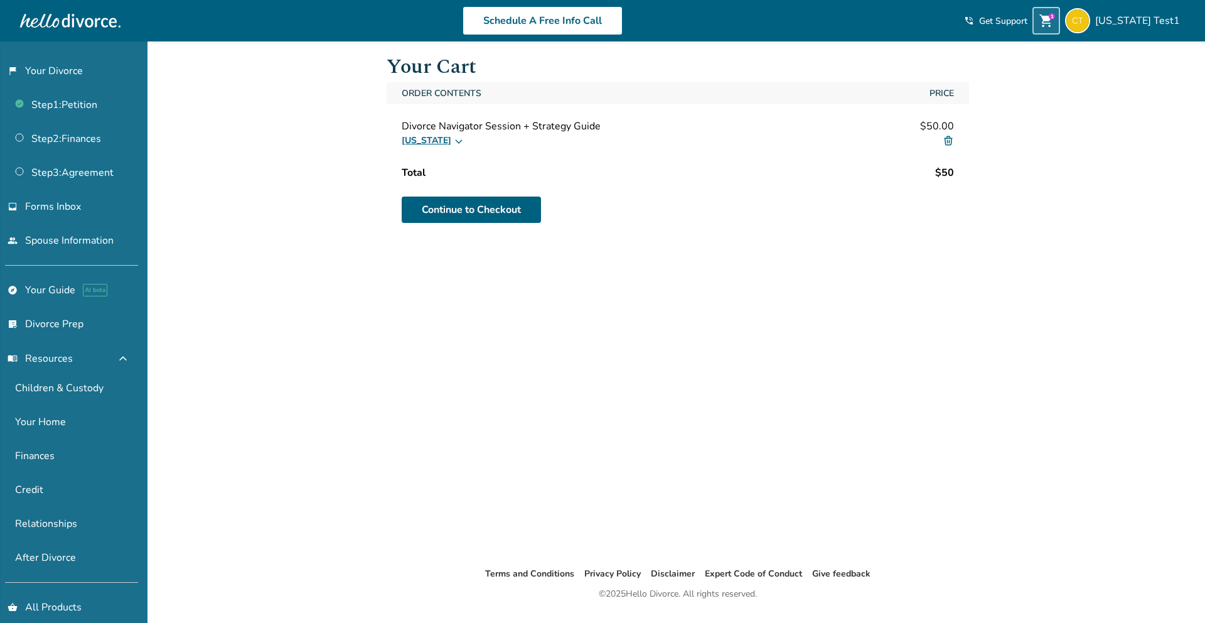
click at [454, 141] on icon at bounding box center [459, 141] width 10 height 10
click at [454, 140] on icon at bounding box center [459, 141] width 10 height 10
click at [626, 164] on div "Total $ 50" at bounding box center [678, 172] width 582 height 19
click at [949, 140] on img at bounding box center [948, 140] width 11 height 11
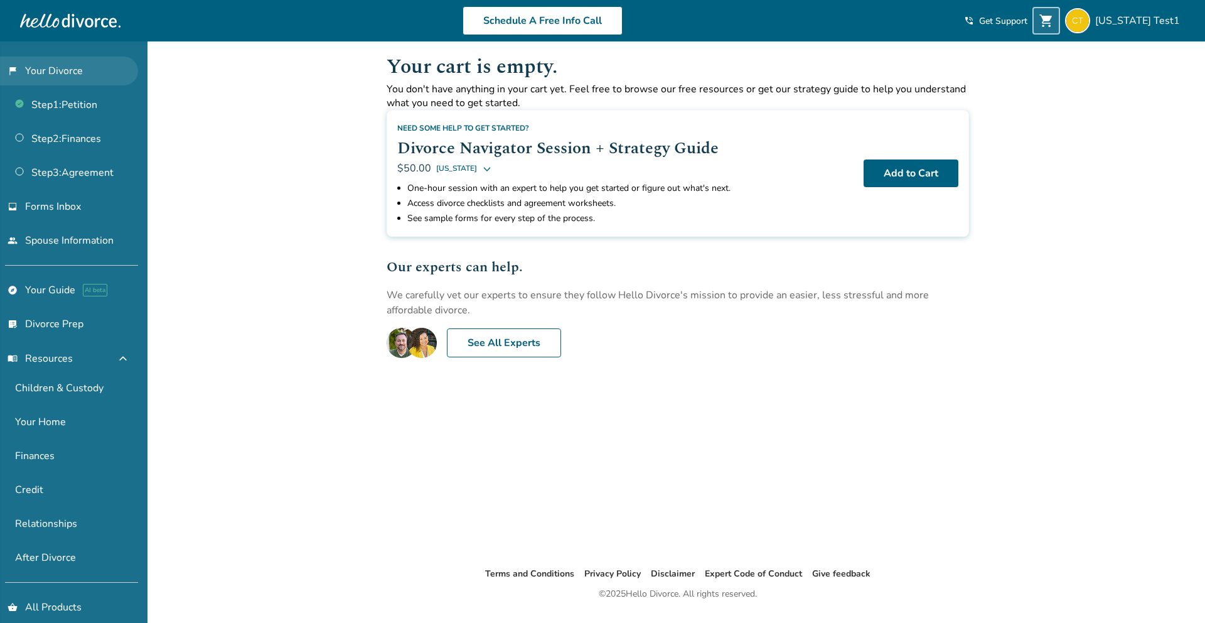
click at [47, 66] on link "flag_2 Your Divorce" at bounding box center [69, 70] width 138 height 29
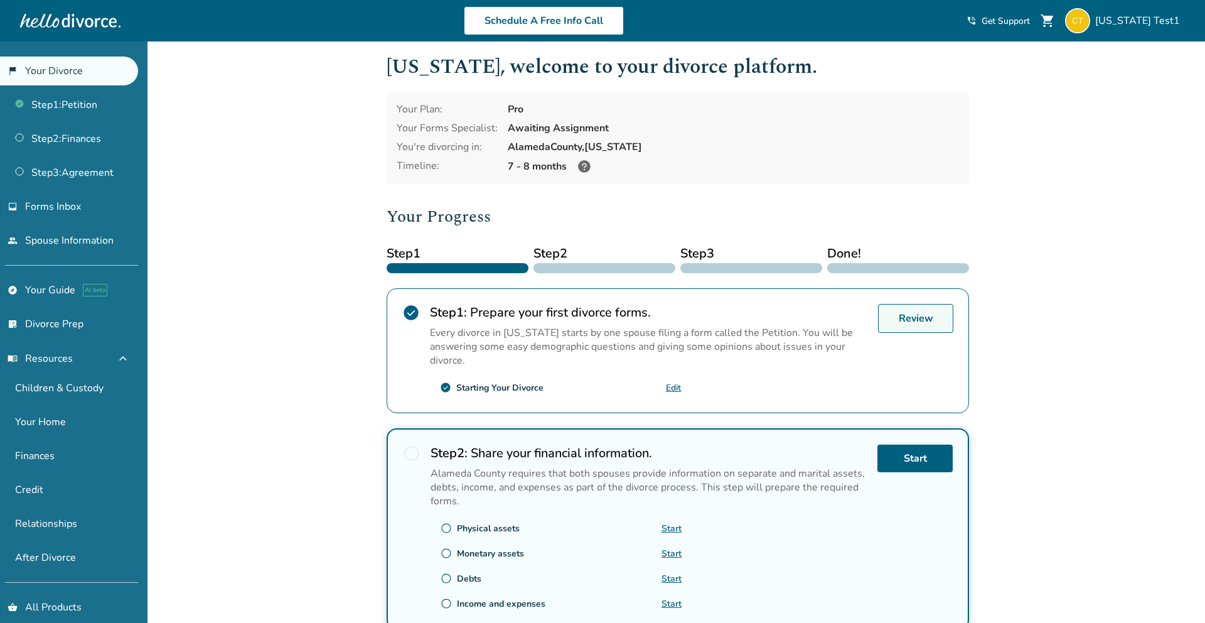
click at [913, 313] on link "Review" at bounding box center [915, 318] width 75 height 29
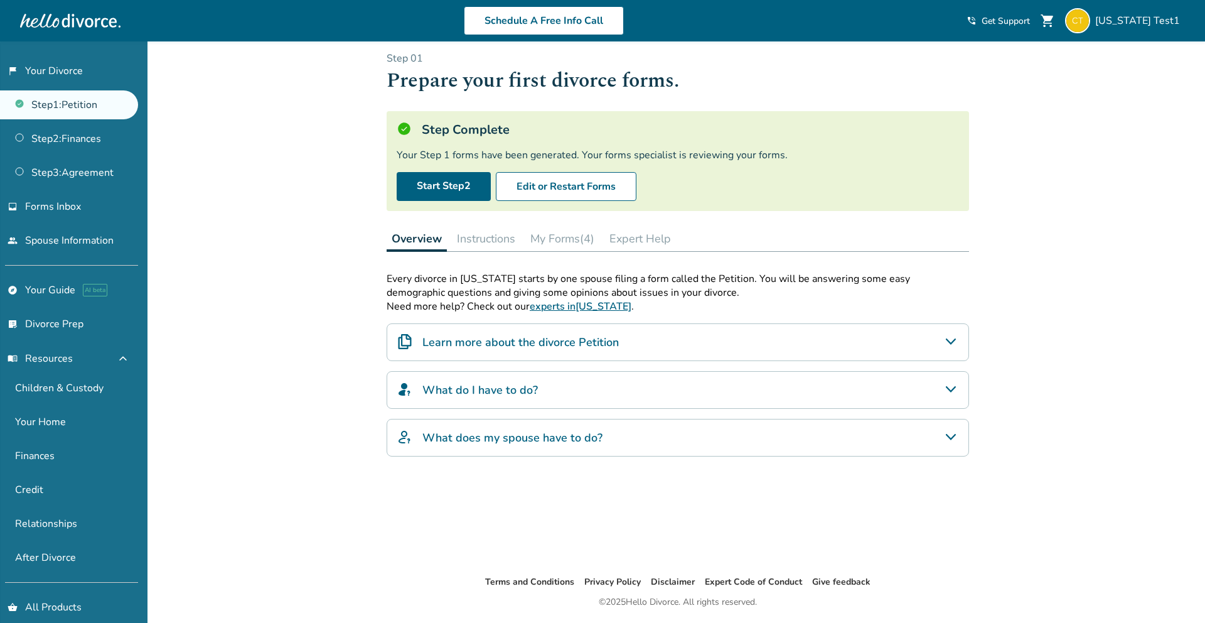
click at [487, 243] on button "Instructions" at bounding box center [486, 238] width 68 height 25
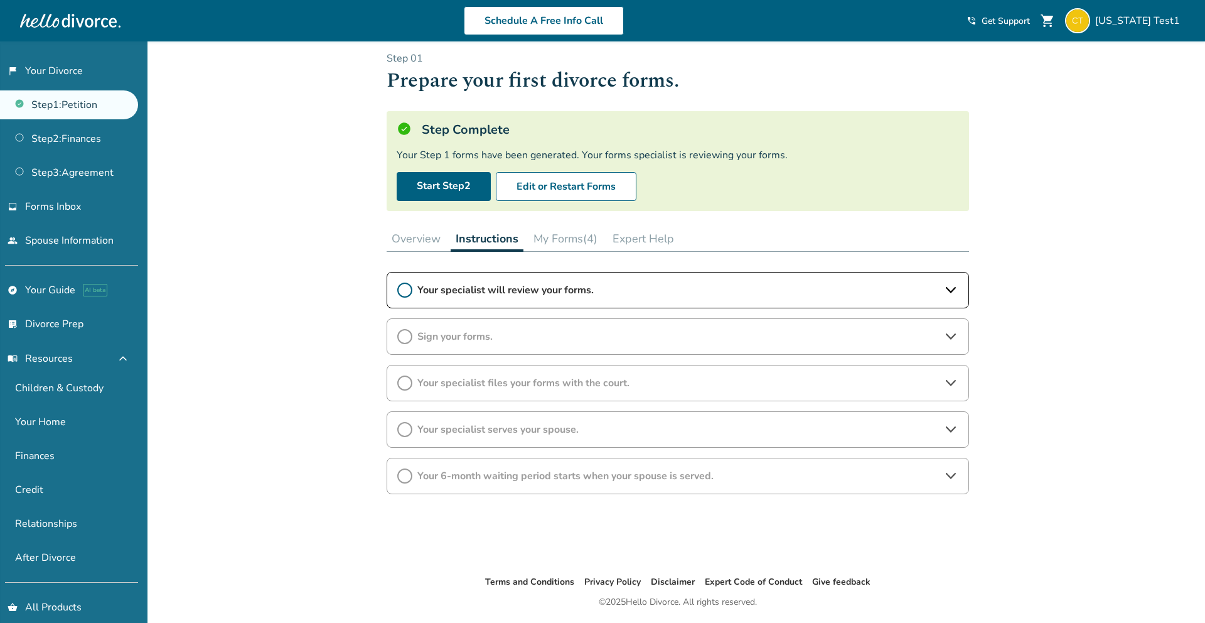
click at [776, 292] on span "Your specialist will review your forms." at bounding box center [677, 290] width 521 height 14
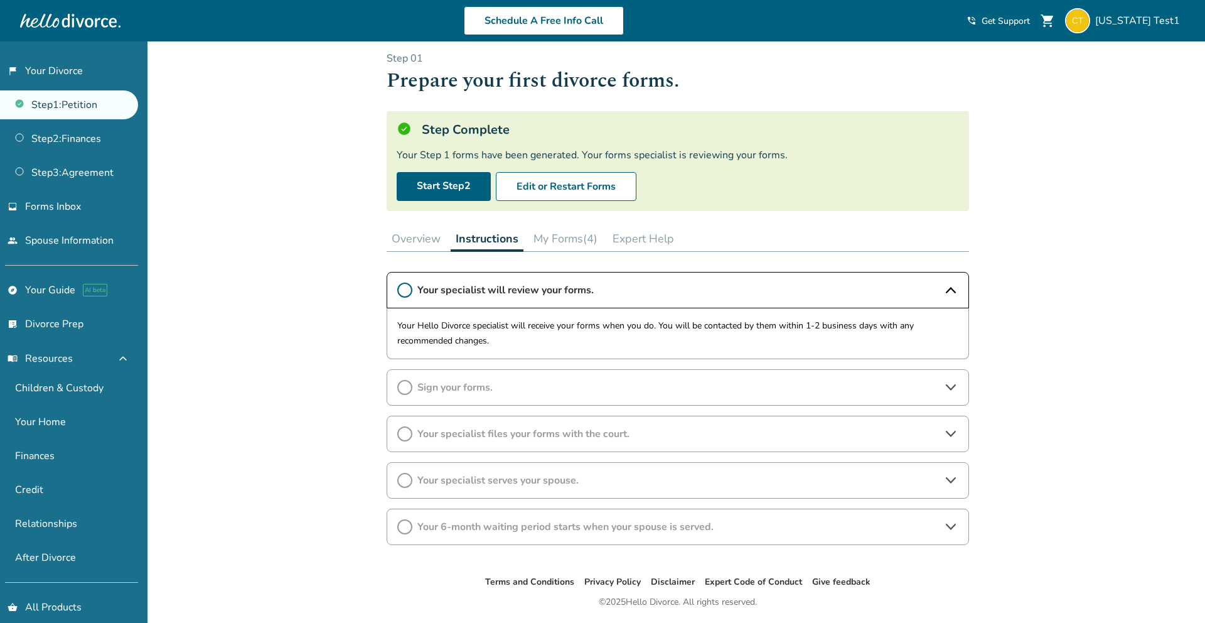
click at [870, 394] on div "Sign your forms." at bounding box center [678, 387] width 582 height 36
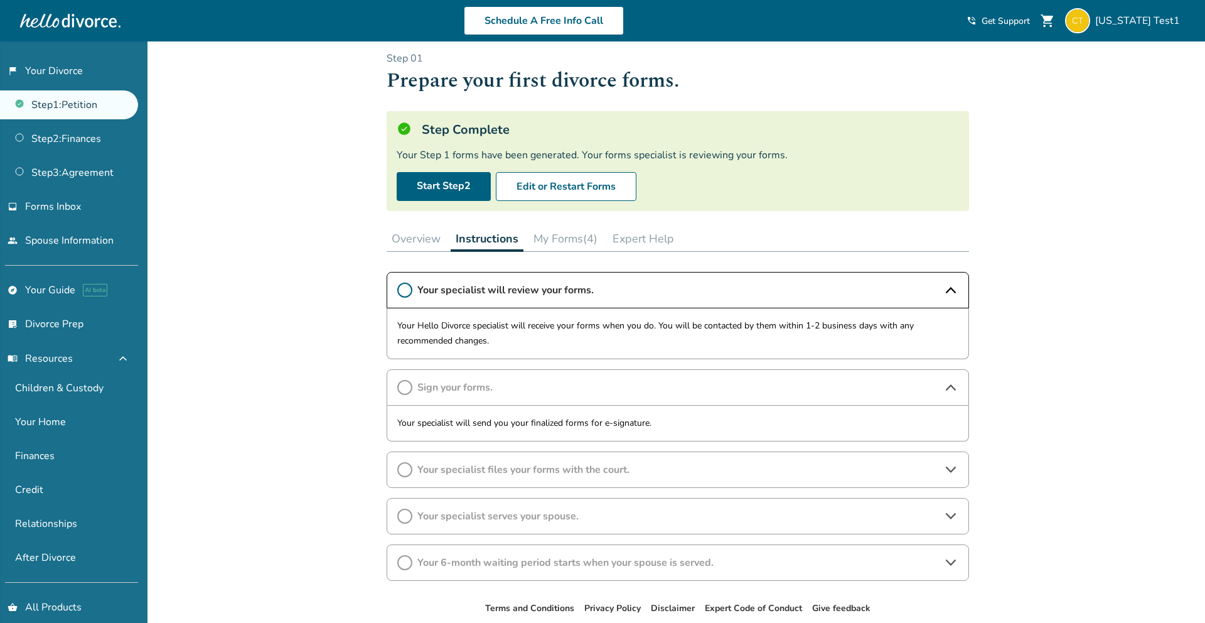
click at [857, 477] on div "Your specialist files your forms with the court." at bounding box center [678, 469] width 582 height 36
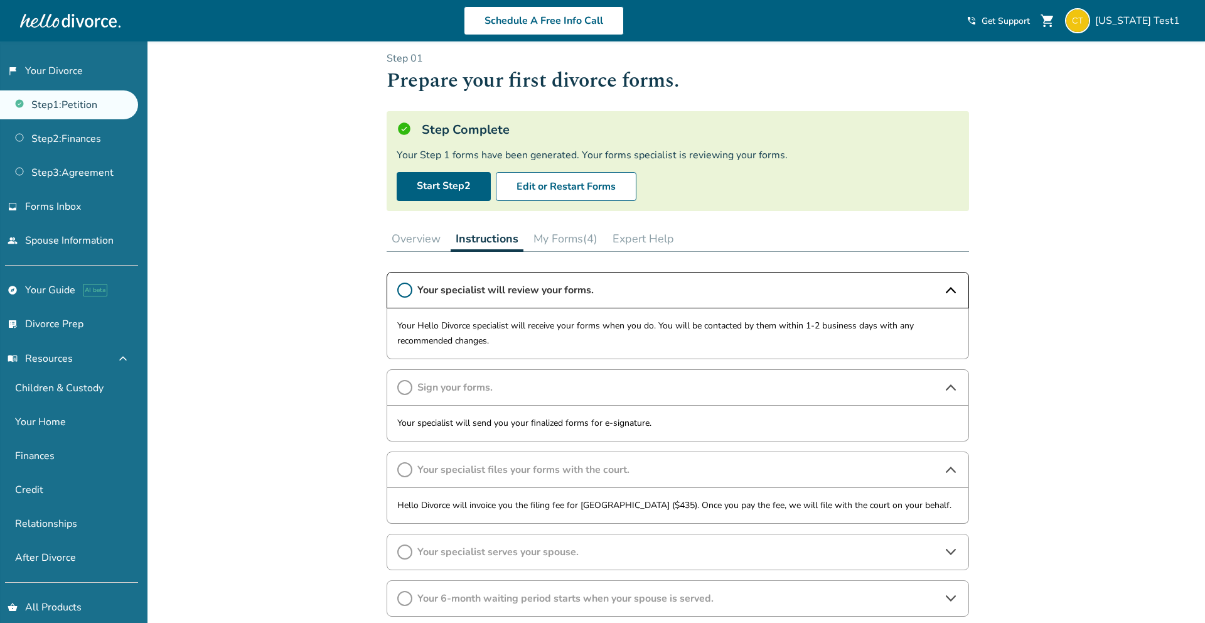
scroll to position [112, 0]
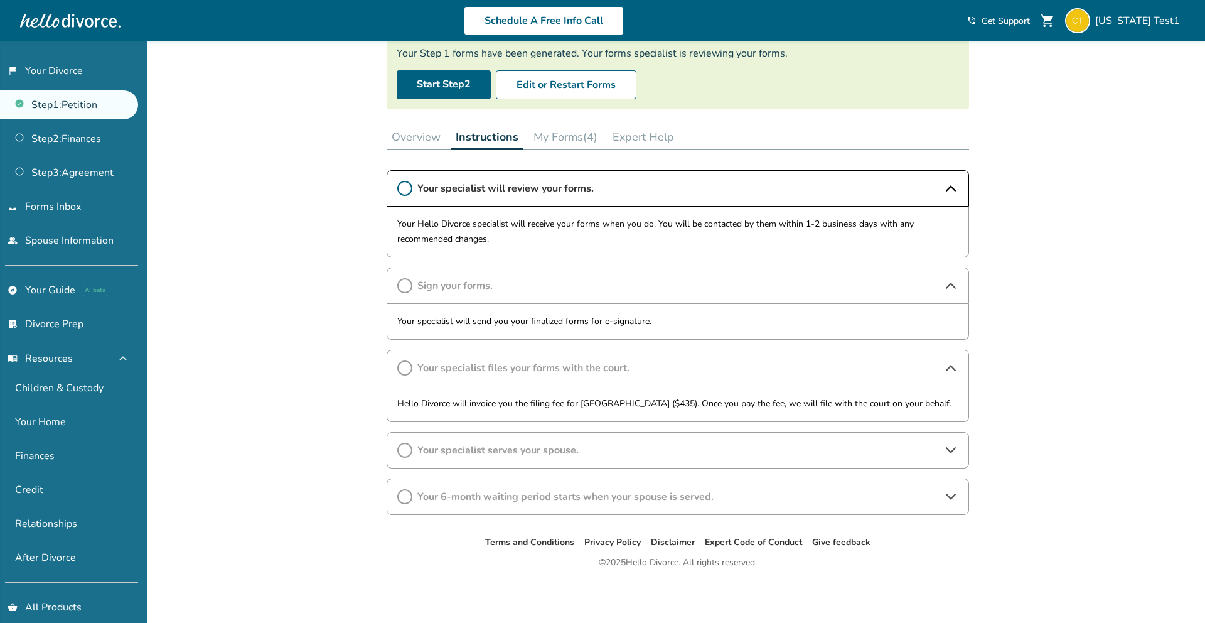
click at [839, 444] on span "Your specialist serves your spouse." at bounding box center [677, 450] width 521 height 14
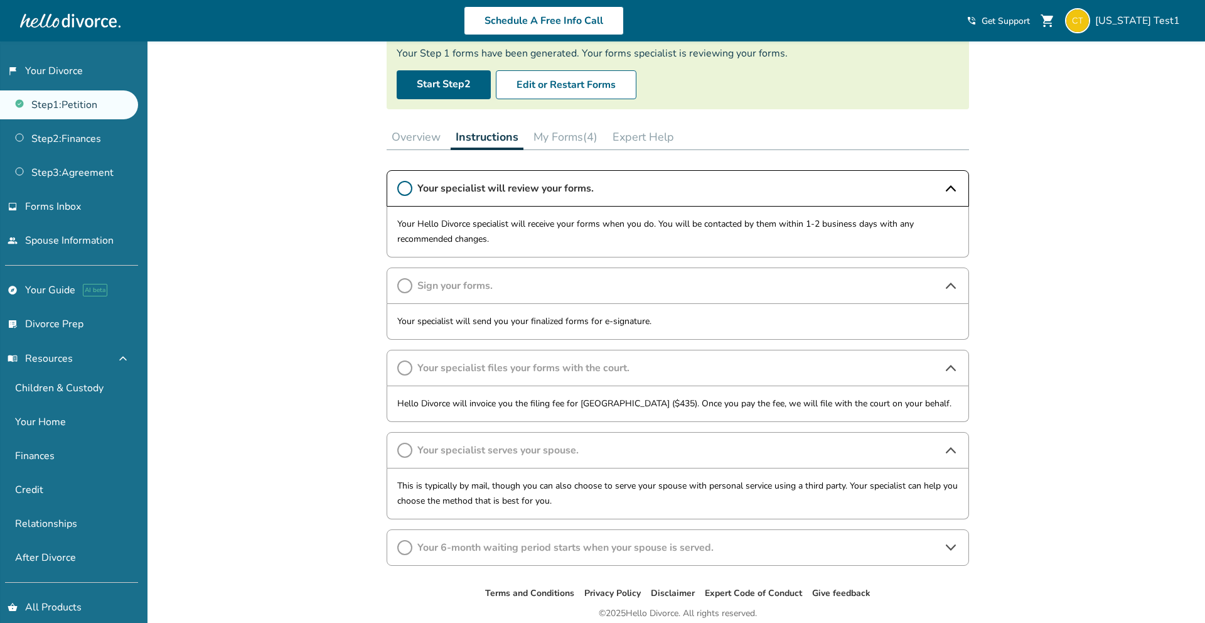
click at [933, 541] on span "Your 6-month waiting period starts when your spouse is served." at bounding box center [677, 547] width 521 height 14
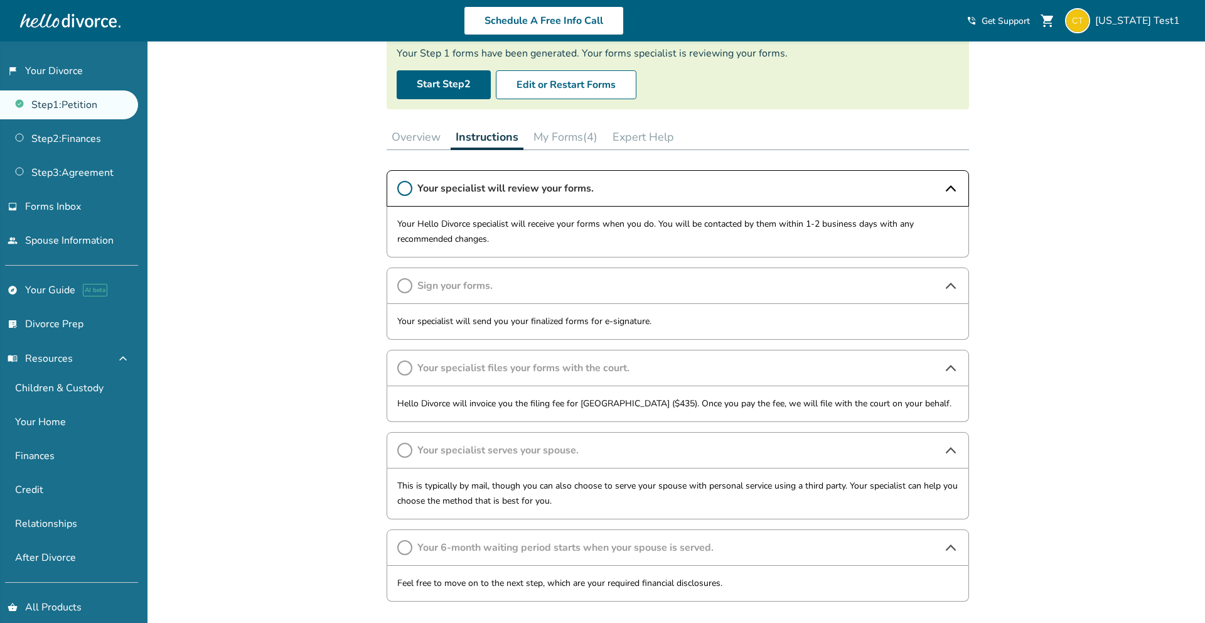
click at [411, 185] on circle at bounding box center [405, 188] width 14 height 14
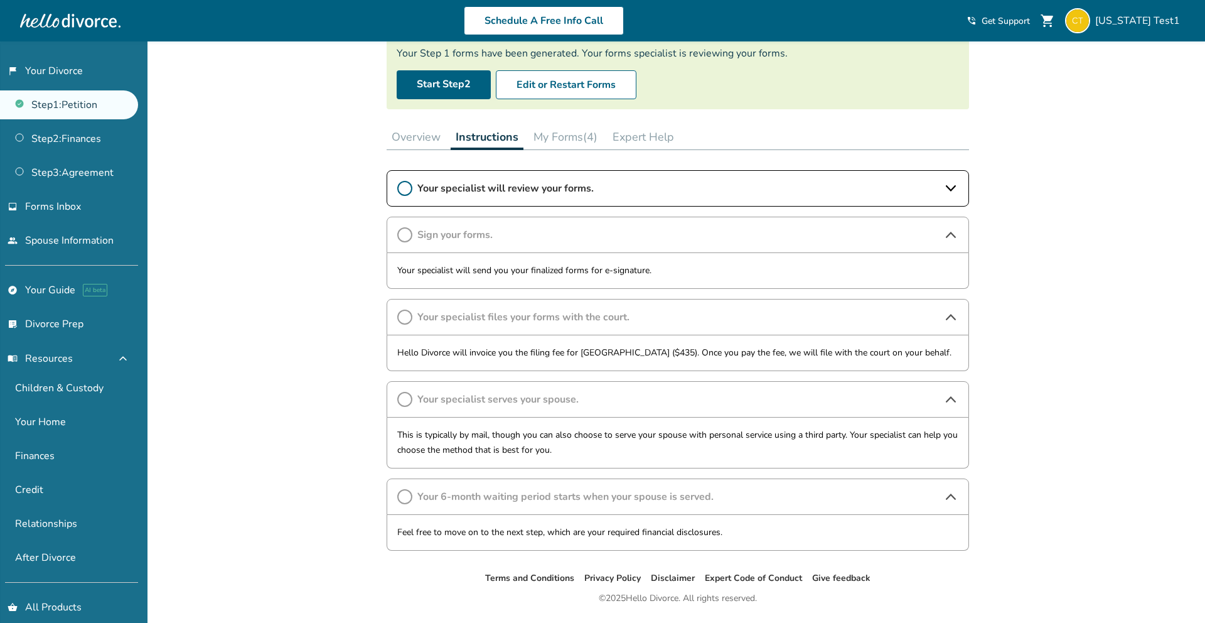
click at [405, 188] on icon at bounding box center [404, 188] width 15 height 15
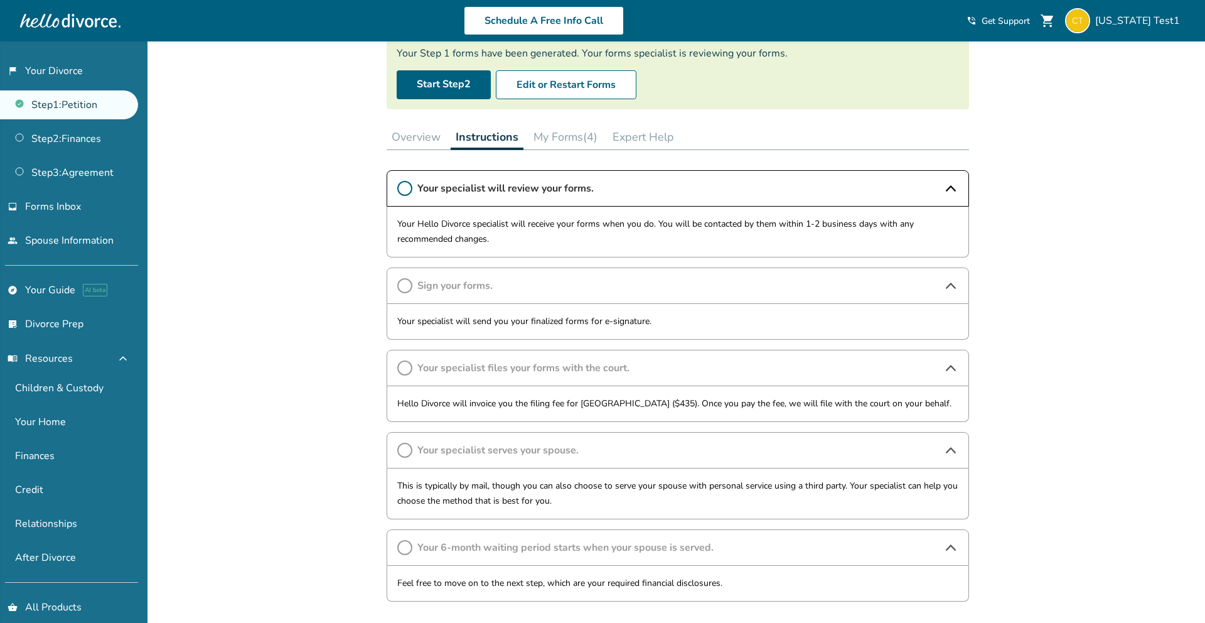
click at [557, 137] on button "My Forms (4)" at bounding box center [565, 136] width 74 height 25
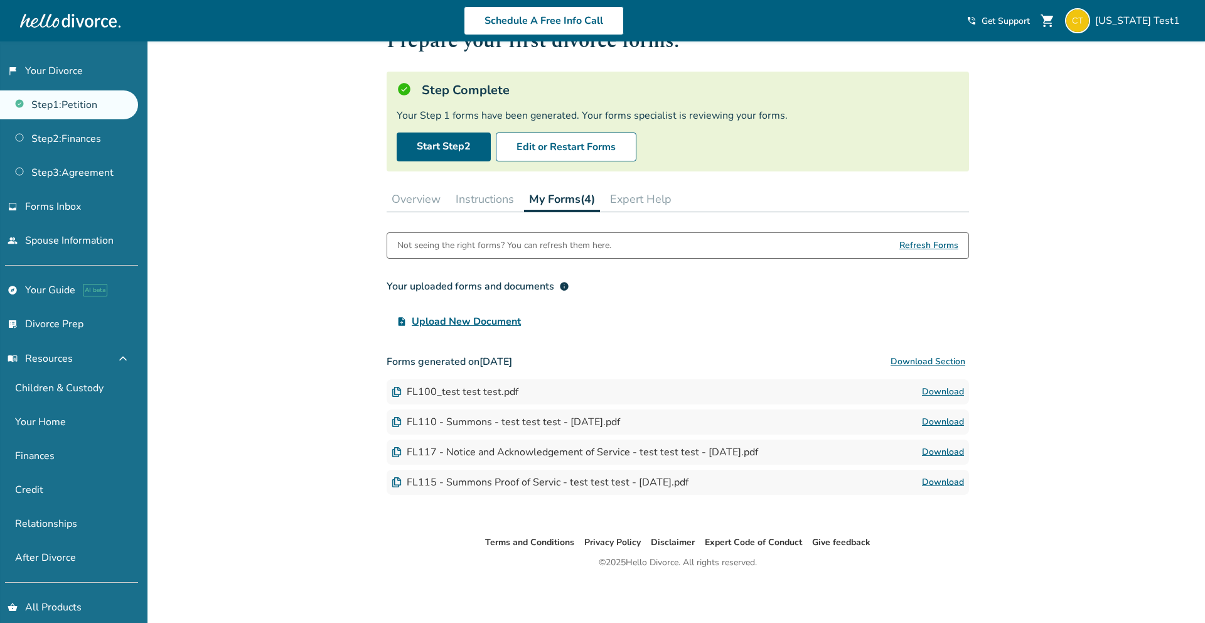
click at [643, 198] on button "Expert Help" at bounding box center [641, 198] width 72 height 25
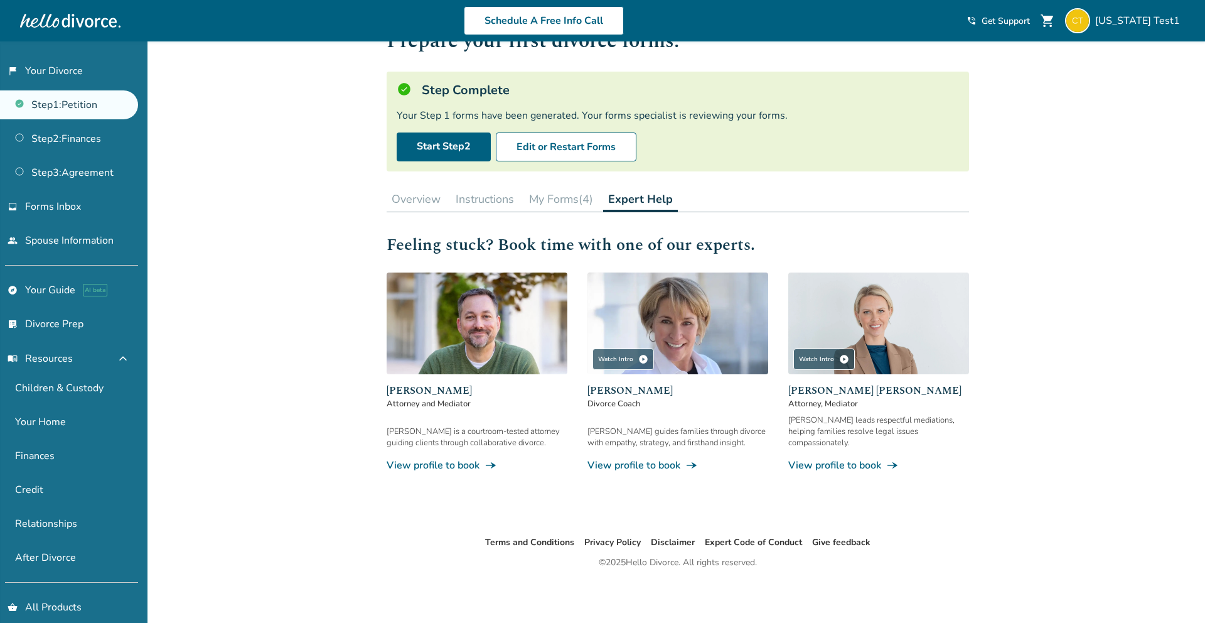
click at [536, 198] on button "My Forms (4)" at bounding box center [561, 198] width 74 height 25
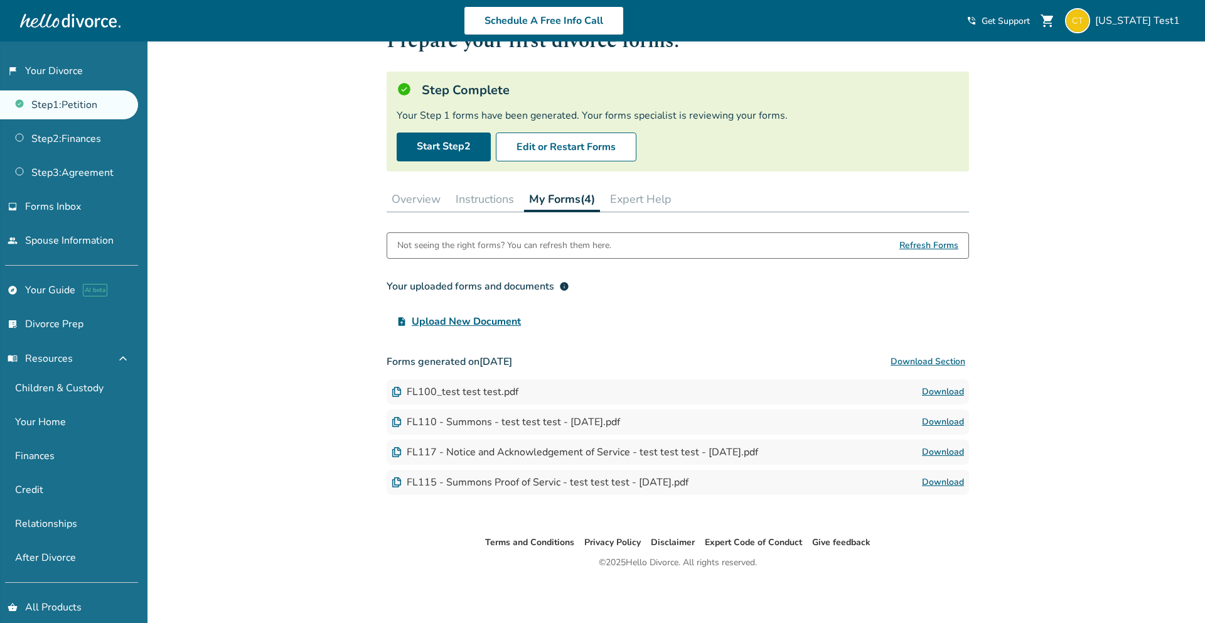
click at [657, 200] on button "Expert Help" at bounding box center [641, 198] width 72 height 25
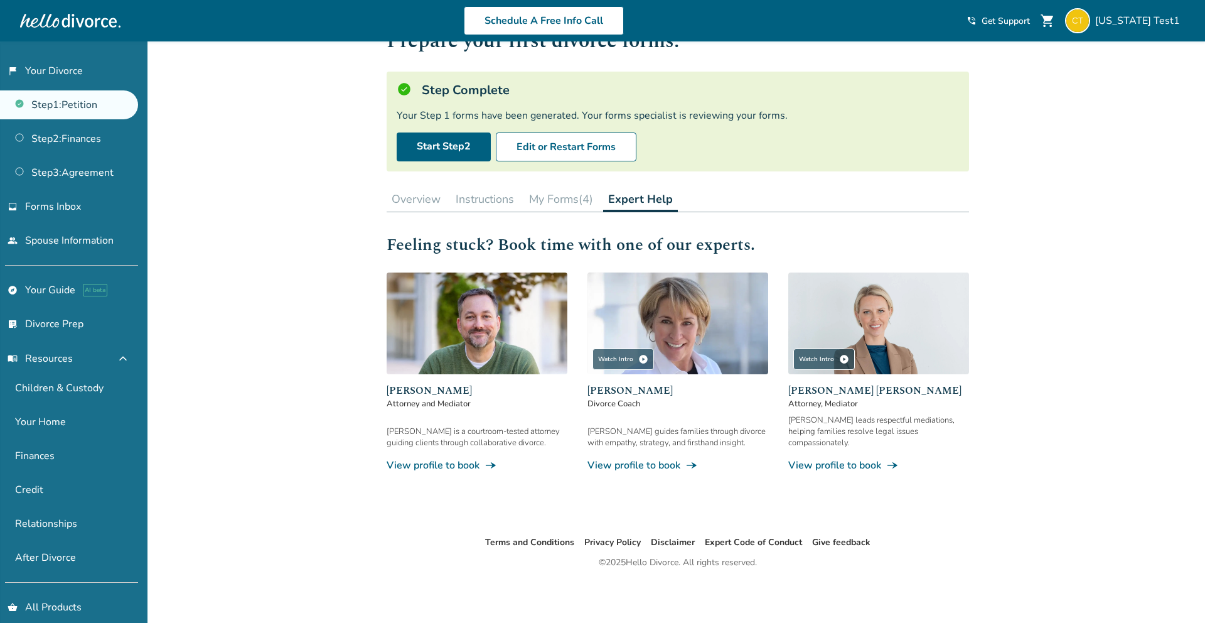
click at [427, 347] on img at bounding box center [477, 323] width 181 height 102
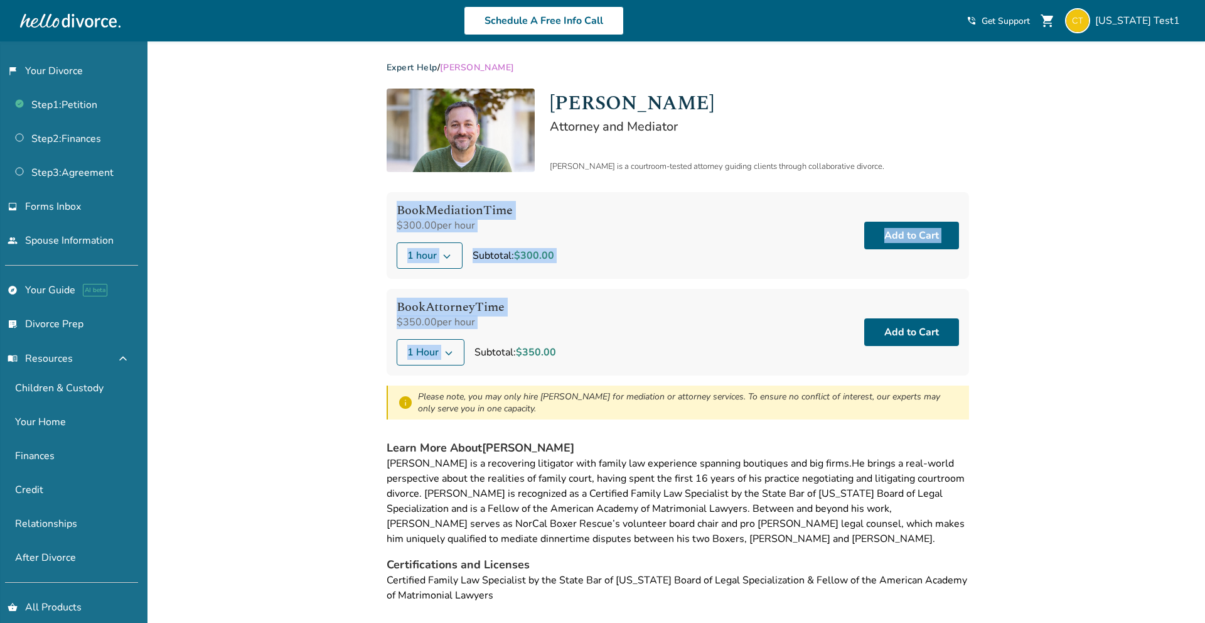
drag, startPoint x: 394, startPoint y: 209, endPoint x: 552, endPoint y: 339, distance: 204.2
click at [552, 339] on div "Book Mediation Time $300.00 per hour 1 hour Subtotal: $300.00 Add to Cart Book …" at bounding box center [678, 305] width 582 height 227
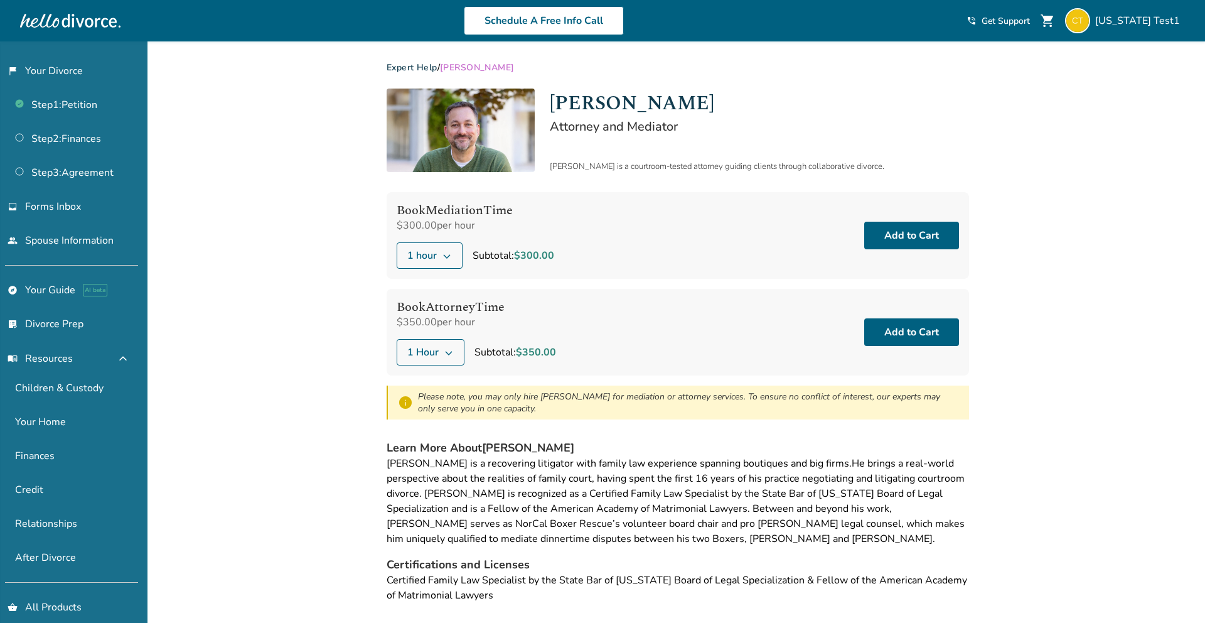
click at [587, 306] on div "Book Attorney Time $350.00 per hour 1 Hour Subtotal: $350.00 Add to Cart" at bounding box center [678, 332] width 582 height 87
click at [904, 240] on button "Add to Cart" at bounding box center [911, 236] width 95 height 28
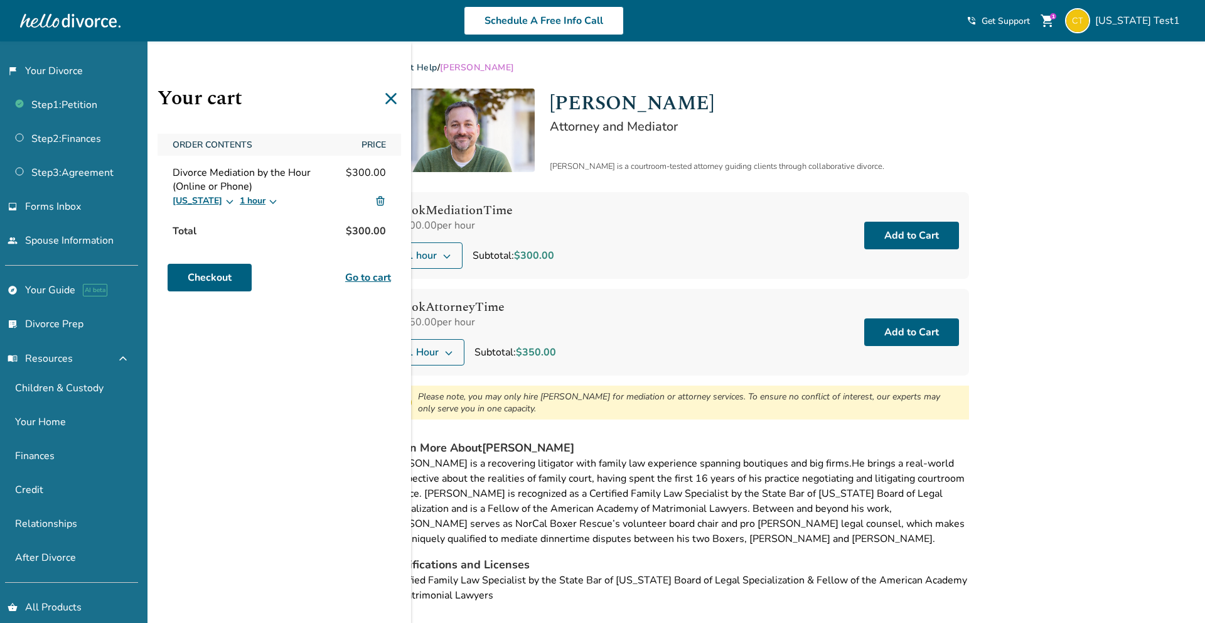
click at [377, 198] on img at bounding box center [380, 200] width 11 height 11
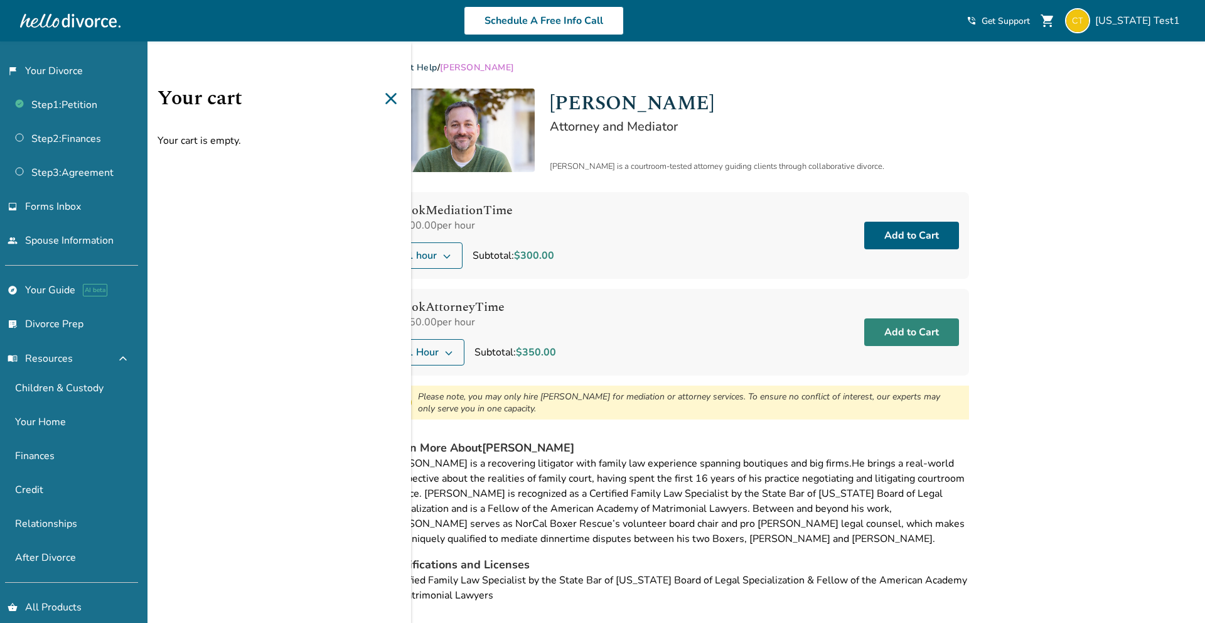
click at [898, 334] on button "Add to Cart" at bounding box center [911, 332] width 95 height 28
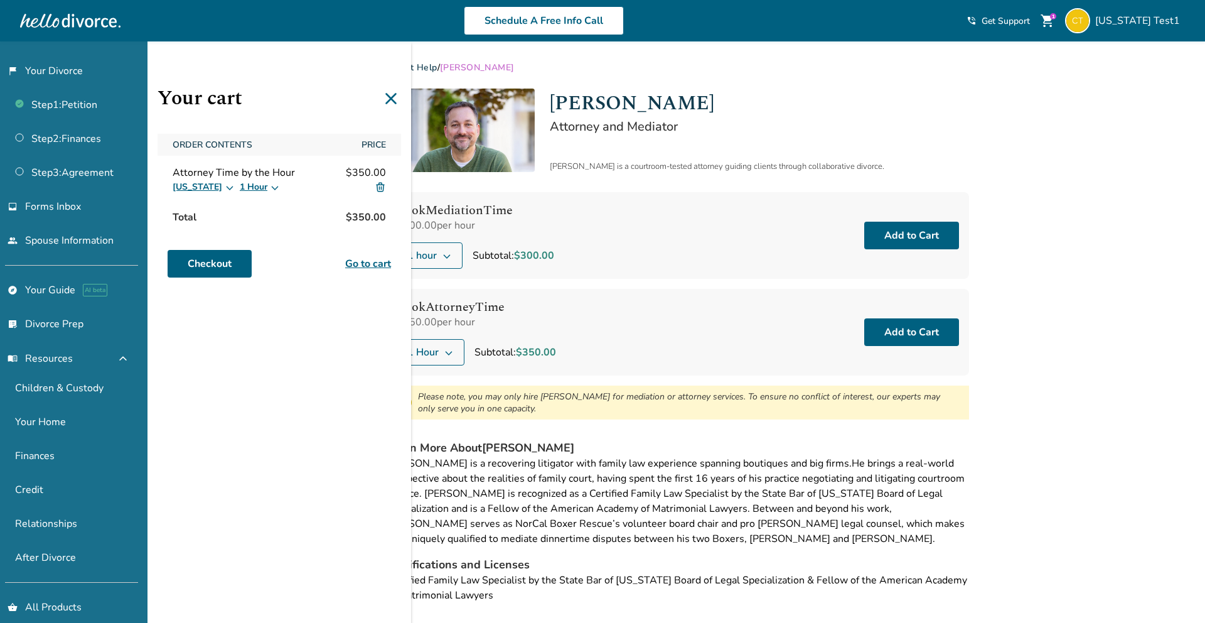
click at [380, 184] on img at bounding box center [380, 186] width 11 height 11
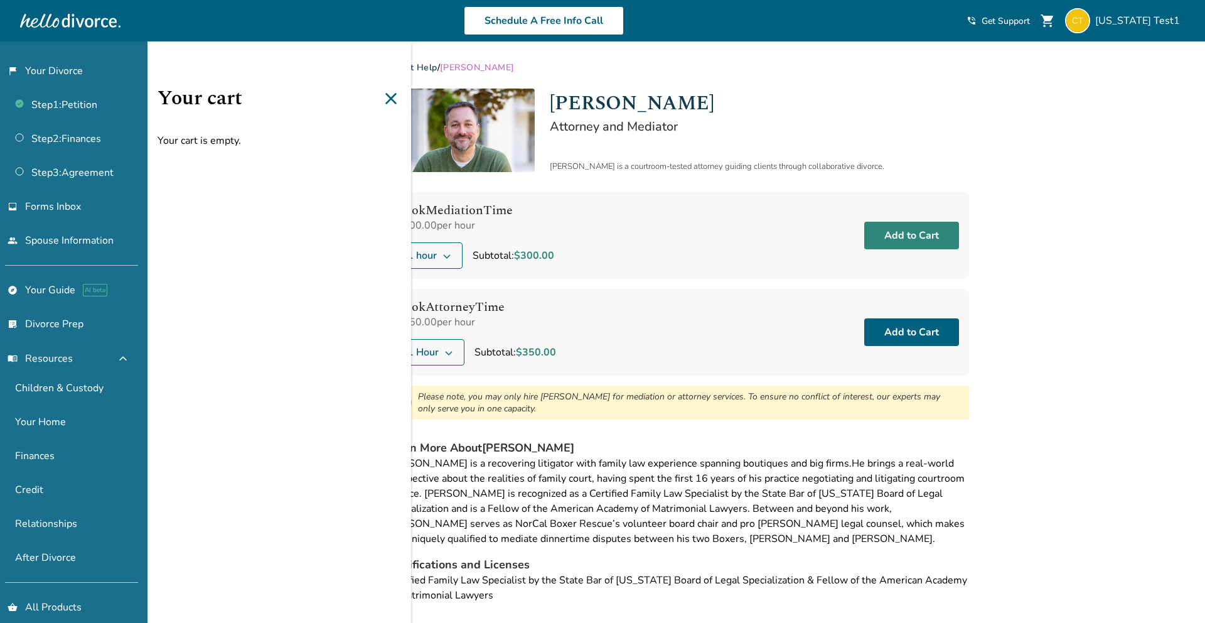
click at [933, 237] on button "Add to Cart" at bounding box center [911, 236] width 95 height 28
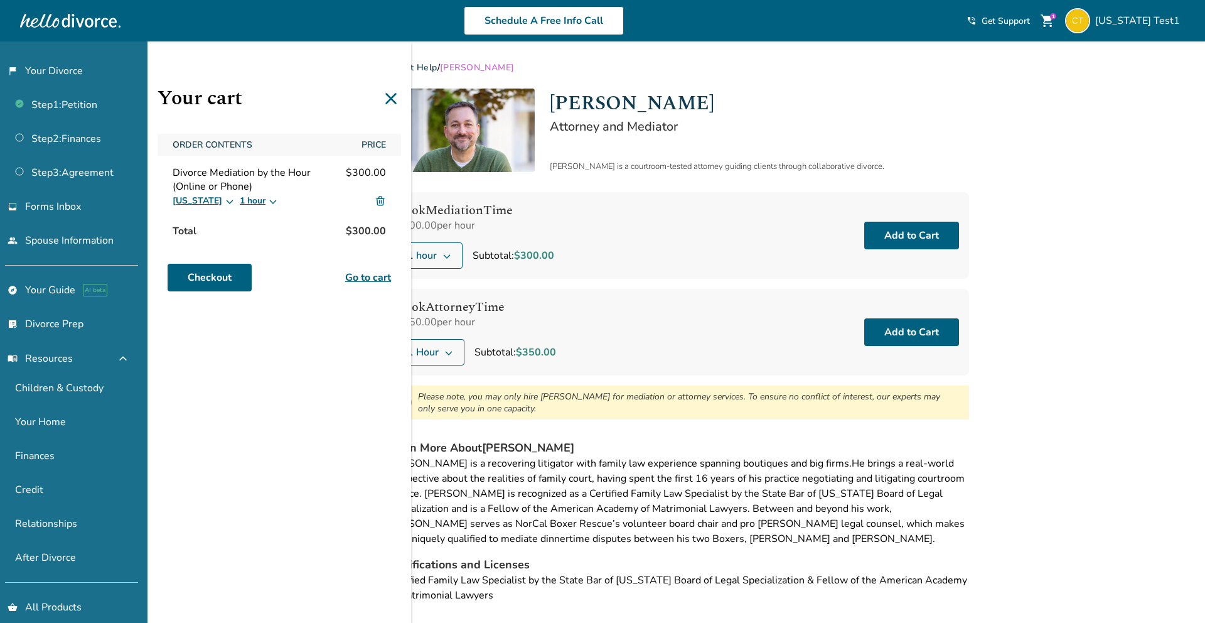
click at [363, 276] on link "Go to cart" at bounding box center [368, 277] width 46 height 15
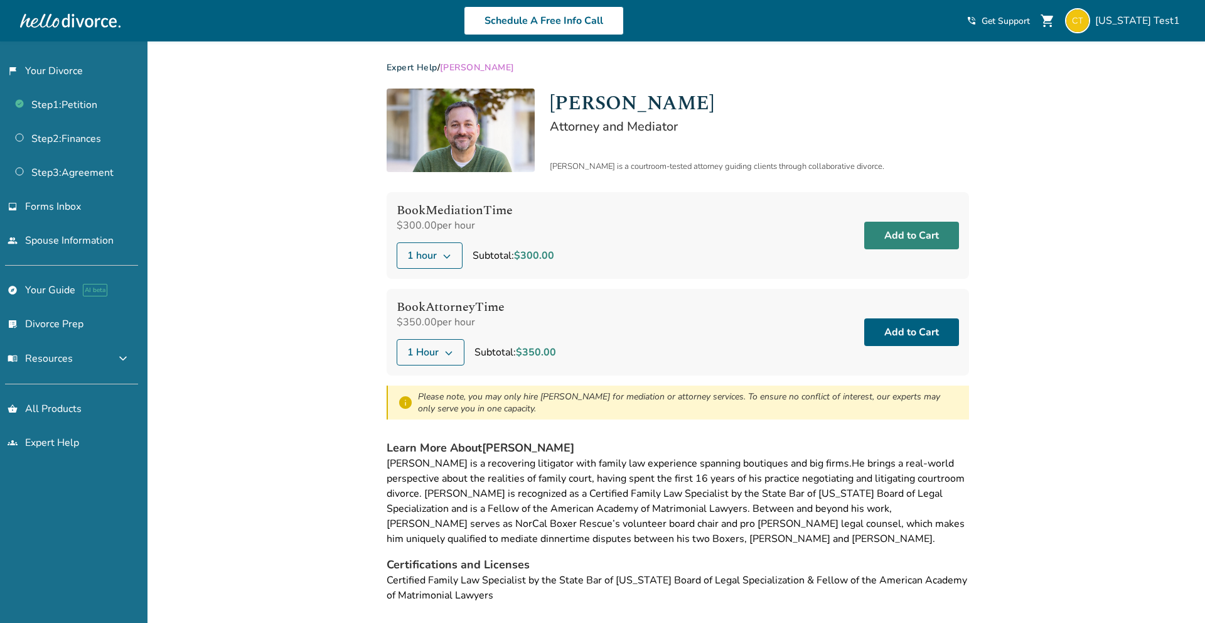
click at [914, 239] on button "Add to Cart" at bounding box center [911, 236] width 95 height 28
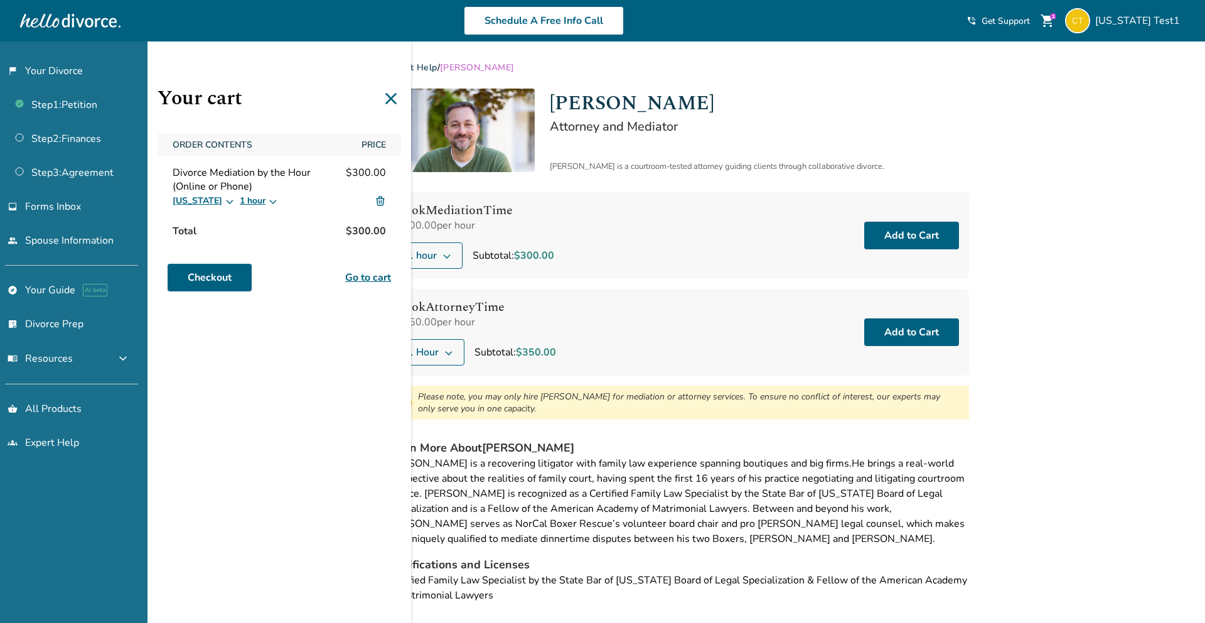
click at [357, 276] on link "Go to cart" at bounding box center [368, 277] width 46 height 15
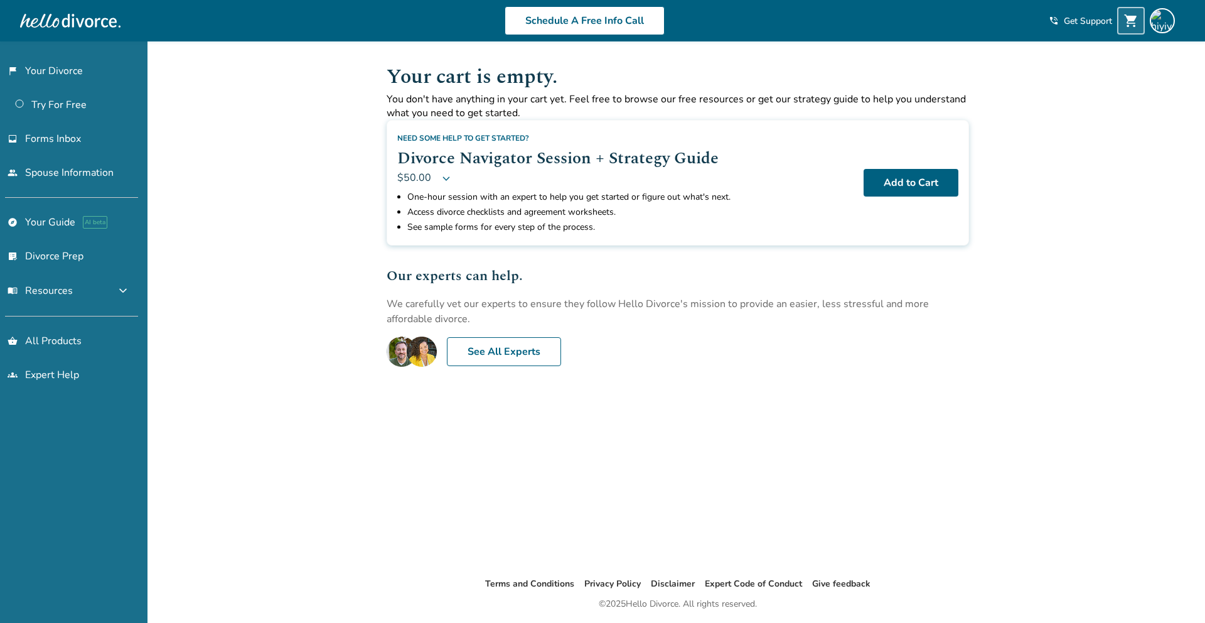
click at [335, 268] on div "Added to cart Your cart is empty. You don't have anything in your cart yet. Fee…" at bounding box center [602, 352] width 1205 height 623
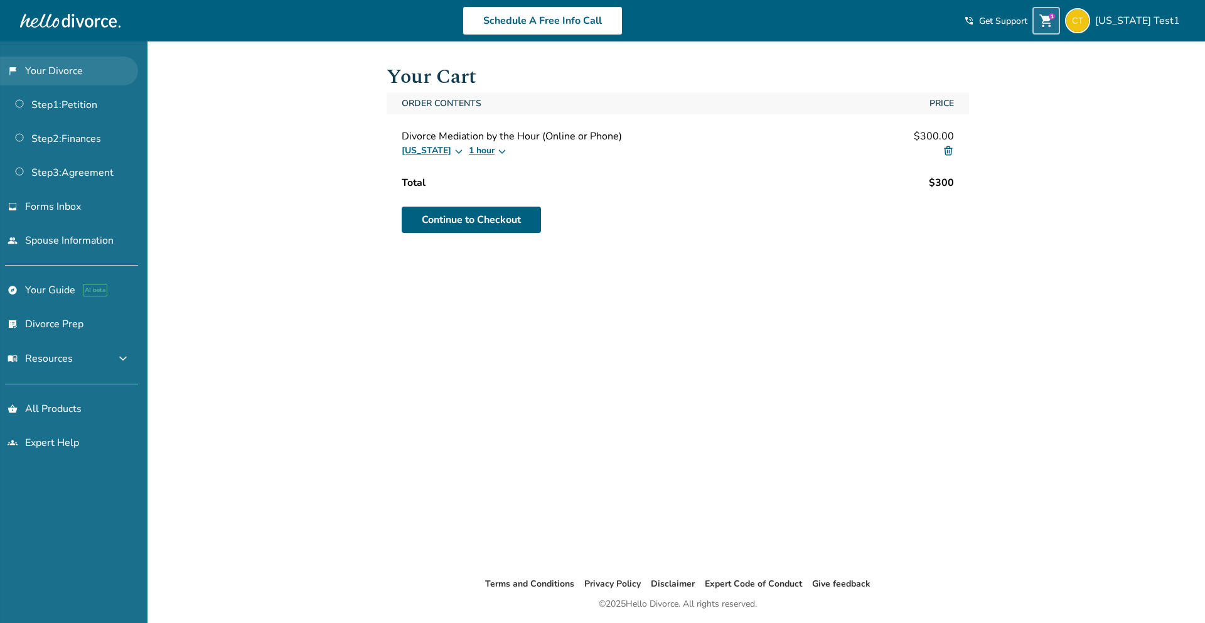
click at [50, 64] on link "flag_2 Your Divorce" at bounding box center [69, 70] width 138 height 29
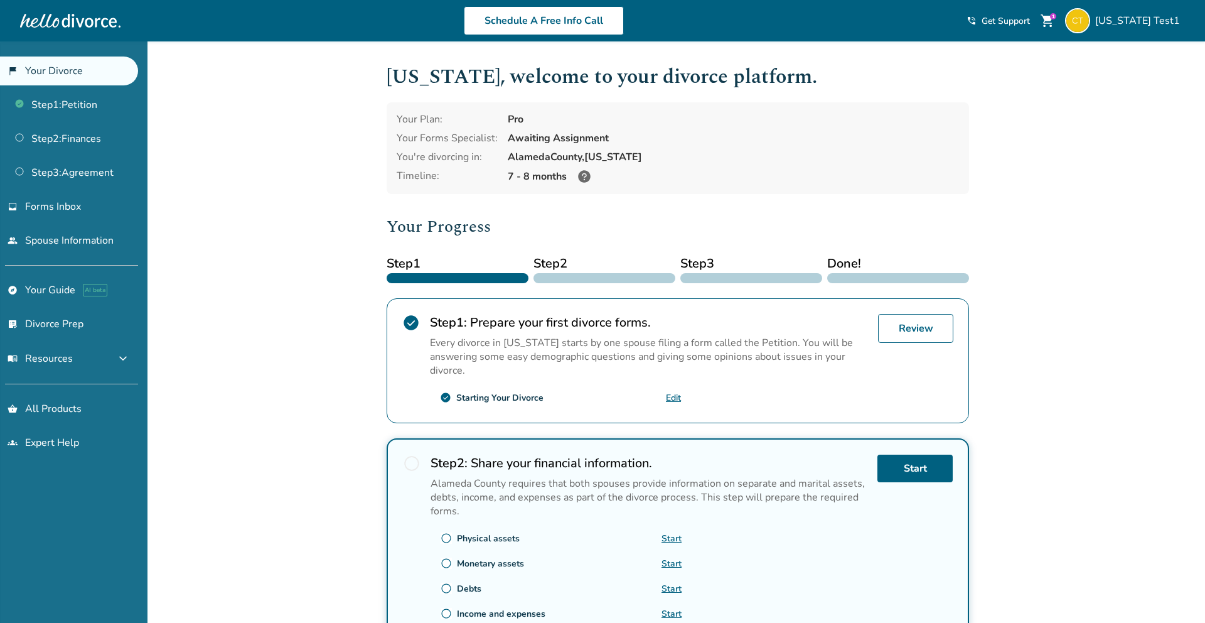
click at [328, 102] on div "Added to cart California , welcome to your divorce platform. Your Plan: Pro You…" at bounding box center [602, 476] width 1205 height 871
